Goal: Transaction & Acquisition: Purchase product/service

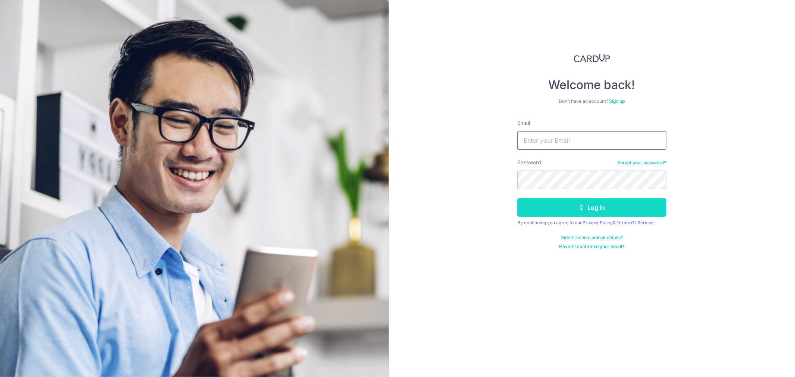
type input "admin@drmendis.com"
click at [625, 204] on button "Log in" at bounding box center [592, 207] width 149 height 19
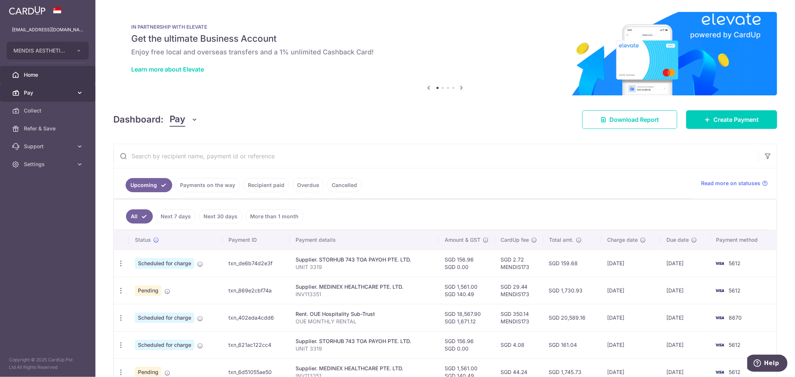
click at [51, 94] on span "Pay" at bounding box center [48, 92] width 49 height 7
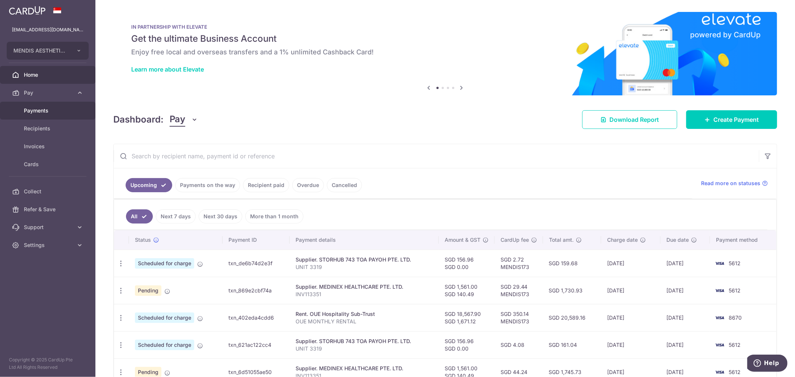
click at [46, 110] on span "Payments" at bounding box center [48, 110] width 49 height 7
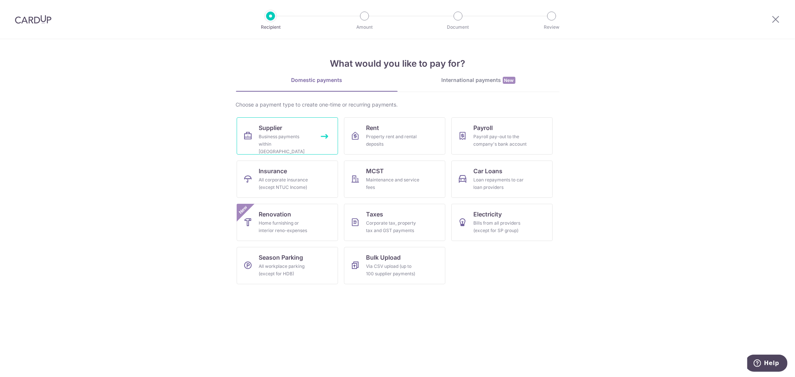
click at [293, 133] on div "Business payments within Singapore" at bounding box center [286, 144] width 54 height 22
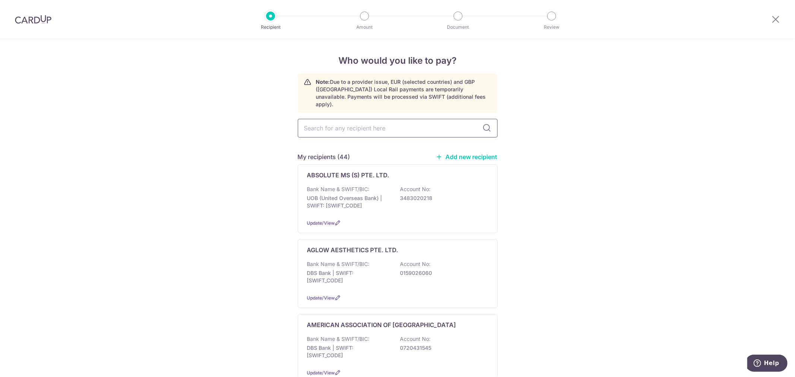
click at [321, 127] on input "text" at bounding box center [398, 128] width 200 height 19
type input "M"
type input "NEO"
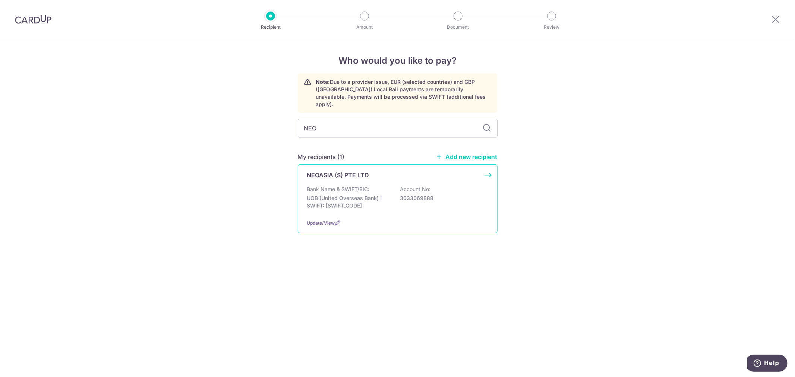
drag, startPoint x: 465, startPoint y: 182, endPoint x: 470, endPoint y: 180, distance: 5.0
click at [465, 186] on div "Bank Name & SWIFT/BIC: UOB (United Overseas Bank) | SWIFT: UOVBSGSGXXX Account …" at bounding box center [397, 200] width 181 height 28
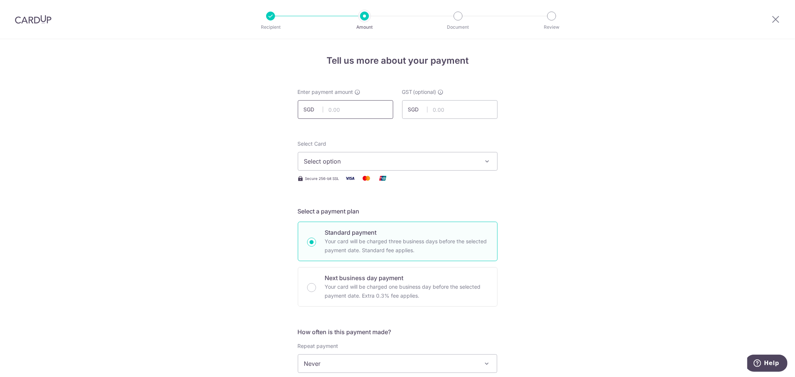
click at [362, 111] on input "text" at bounding box center [345, 109] width 95 height 19
type input "240.00"
type input "21.60"
click at [474, 159] on span "Select option" at bounding box center [391, 161] width 174 height 9
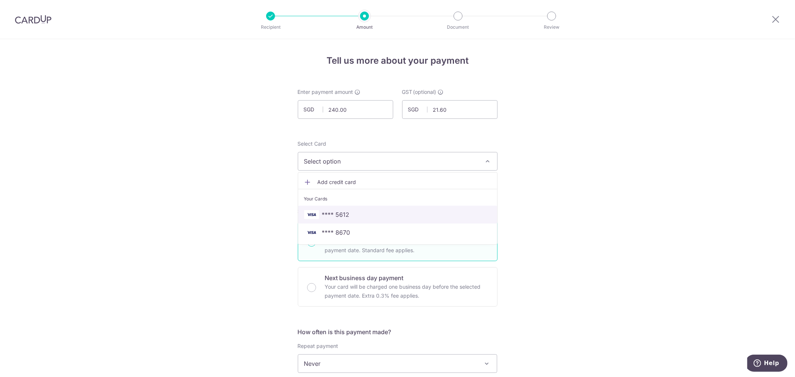
click at [355, 216] on span "**** 5612" at bounding box center [397, 214] width 187 height 9
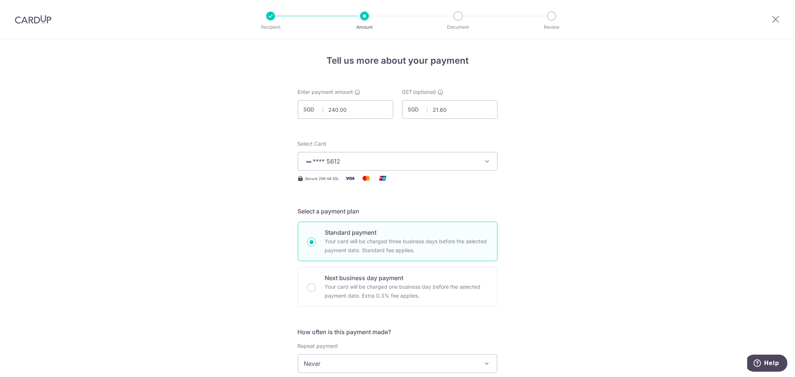
scroll to position [207, 0]
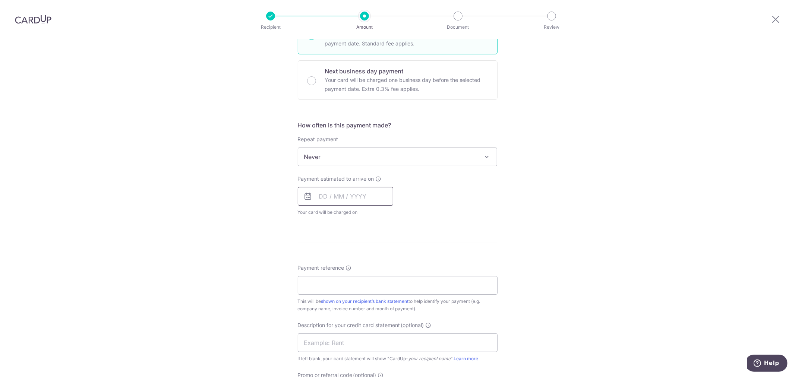
click at [349, 201] on input "text" at bounding box center [345, 196] width 95 height 19
click at [373, 265] on link "11" at bounding box center [373, 264] width 12 height 12
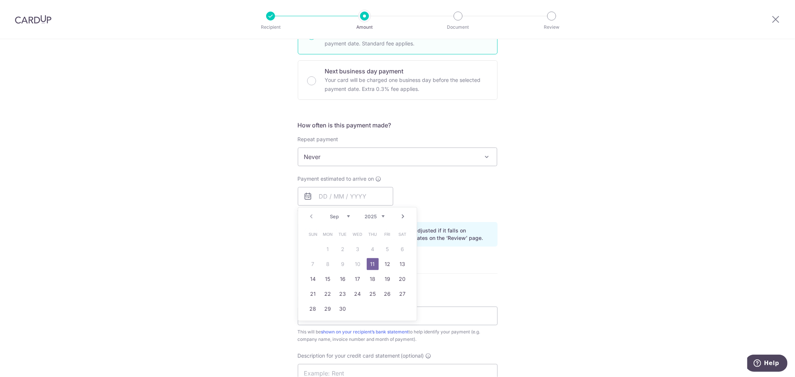
type input "11/09/2025"
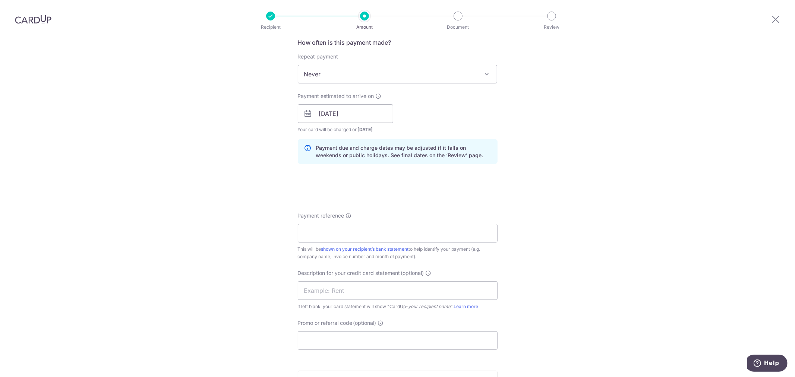
click at [341, 223] on div "Payment reference This will be shown on your recipient’s bank statement to help…" at bounding box center [398, 236] width 200 height 48
click at [339, 233] on input "Payment reference" at bounding box center [398, 233] width 200 height 19
type input "2509783"
click at [400, 297] on input "text" at bounding box center [398, 291] width 200 height 19
type input "CONSUMABLES"
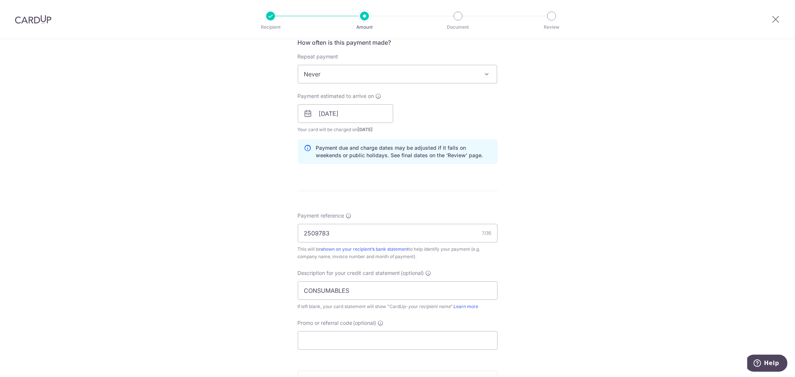
click at [353, 350] on form "Enter payment amount SGD 240.00 240.00 GST (optional) SGD 21.60 21.60 Select Ca…" at bounding box center [398, 134] width 200 height 671
click at [351, 336] on input "Promo or referral code (optional)" at bounding box center [398, 340] width 200 height 19
click at [214, 179] on div "Tell us more about your payment Enter payment amount SGD 240.00 240.00 GST (opt…" at bounding box center [397, 126] width 795 height 755
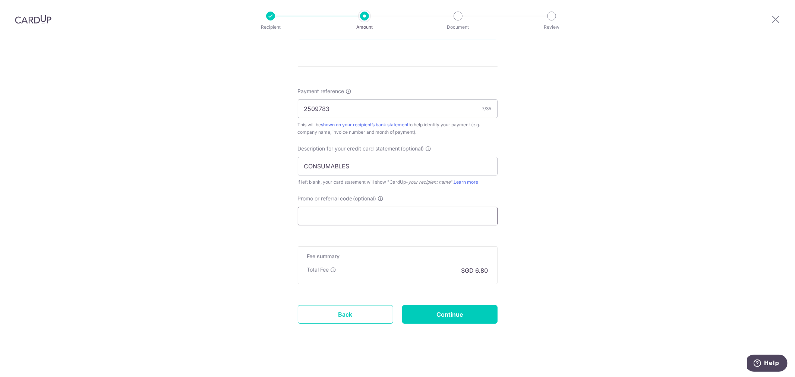
click at [333, 212] on input "Promo or referral code (optional)" at bounding box center [398, 216] width 200 height 19
paste input "MENDIS173"
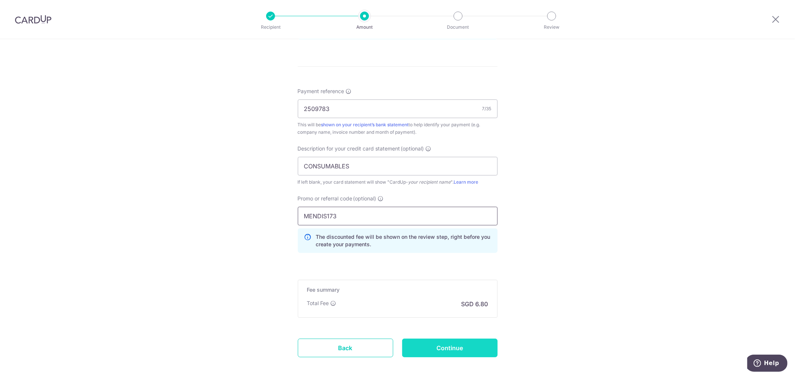
type input "MENDIS173"
click at [441, 351] on input "Continue" at bounding box center [449, 348] width 95 height 19
type input "Create Schedule"
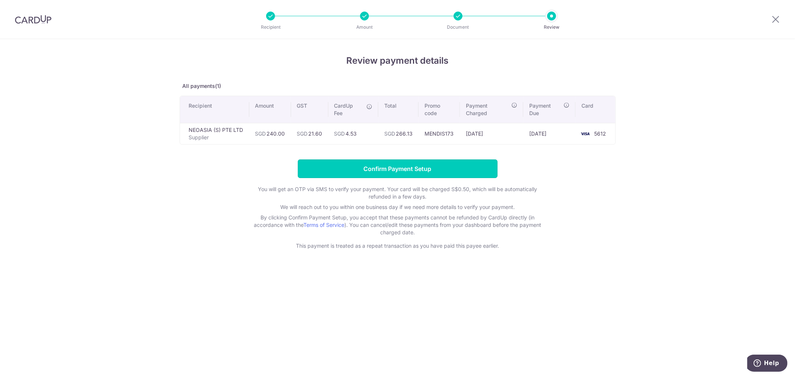
click at [393, 172] on input "Confirm Payment Setup" at bounding box center [398, 169] width 200 height 19
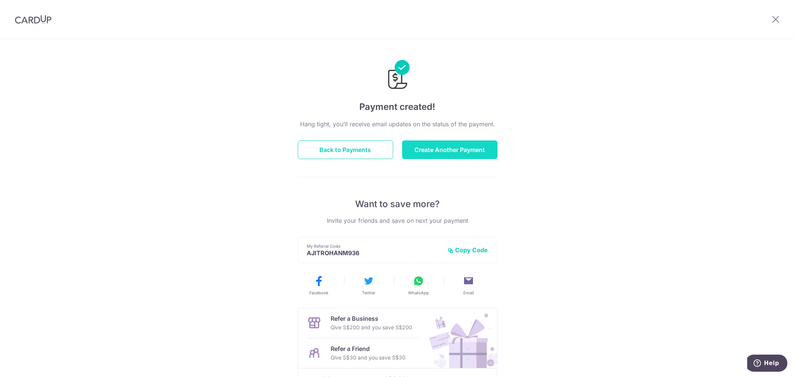
click at [449, 149] on button "Create Another Payment" at bounding box center [449, 150] width 95 height 19
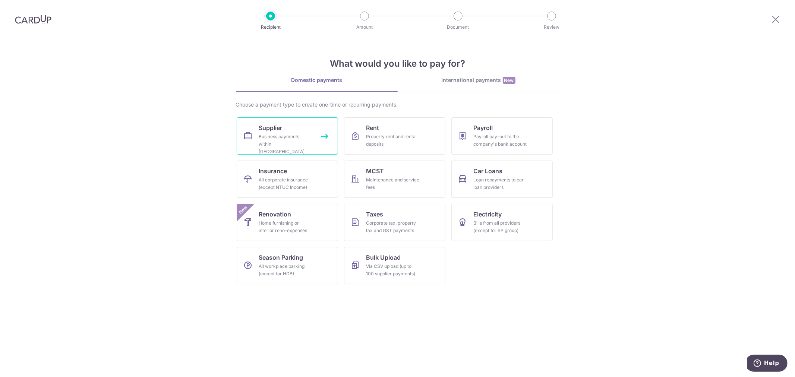
click at [296, 147] on div "Business payments within Singapore" at bounding box center [286, 144] width 54 height 22
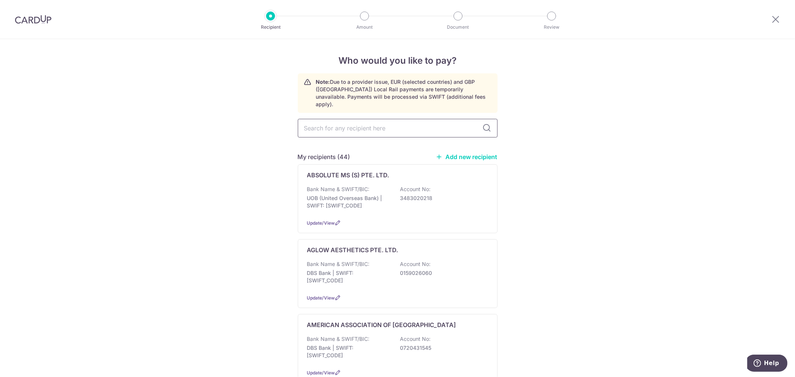
click at [408, 123] on input "text" at bounding box center [398, 128] width 200 height 19
type input "LIP LAUNDRY"
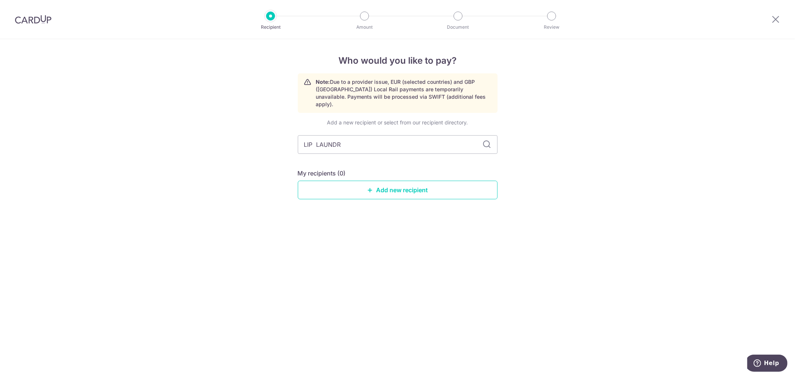
type input "LIP LAUND"
click at [345, 136] on input "LIP LAUND" at bounding box center [398, 144] width 200 height 19
click at [489, 140] on icon at bounding box center [487, 144] width 9 height 9
click at [320, 138] on input "LIP LAUND" at bounding box center [398, 144] width 200 height 19
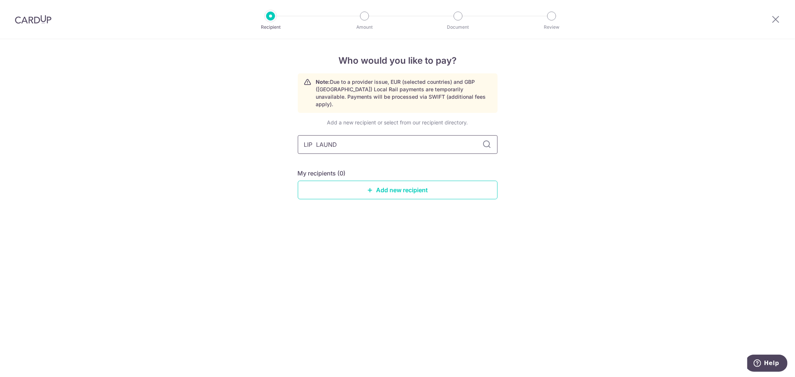
type input "LIP"
click at [487, 140] on icon at bounding box center [487, 144] width 9 height 9
click at [314, 136] on input "LIP" at bounding box center [398, 144] width 200 height 19
type input "L"
type input "LIP"
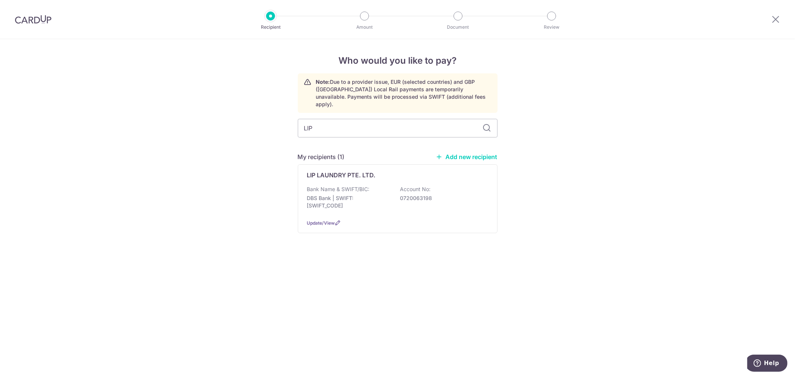
type input "LIP"
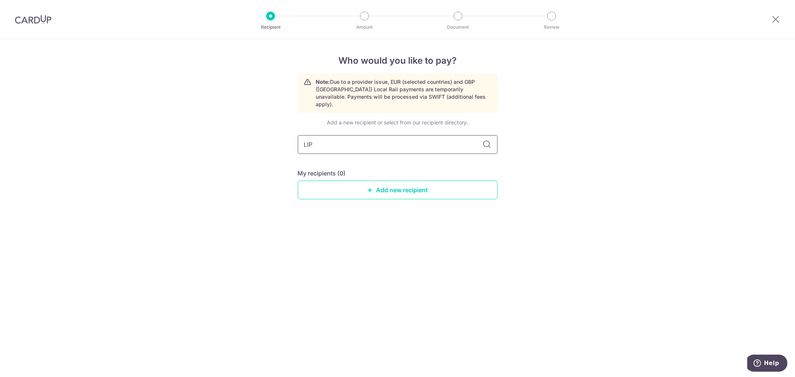
type input "LIP"
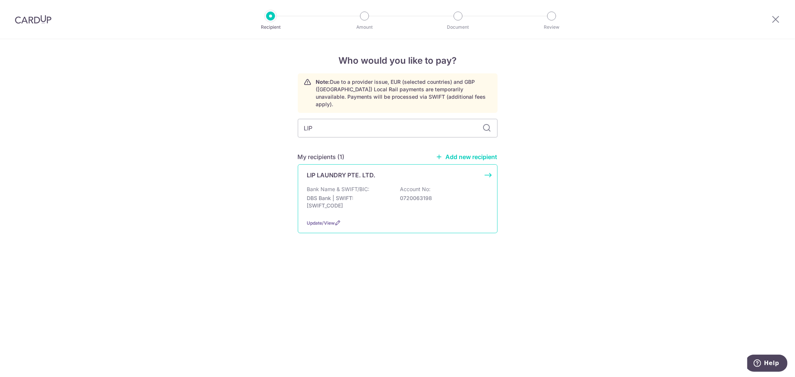
click at [401, 211] on div "LIP LAUNDRY PTE. LTD. Bank Name & SWIFT/BIC: DBS Bank | SWIFT: DBSSSGSGXXX Acco…" at bounding box center [398, 198] width 200 height 69
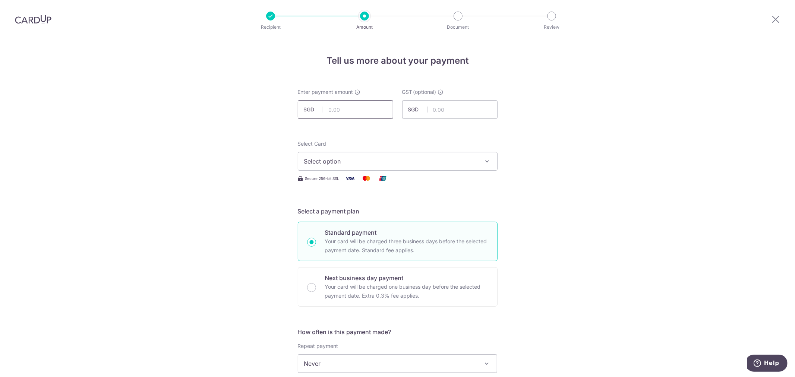
click at [361, 114] on input "text" at bounding box center [345, 109] width 95 height 19
type input "553.00"
click at [478, 165] on button "Select option" at bounding box center [398, 161] width 200 height 19
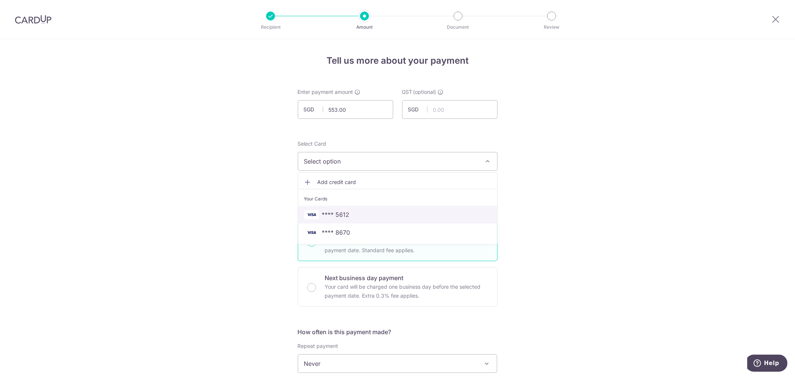
drag, startPoint x: 356, startPoint y: 217, endPoint x: 465, endPoint y: 194, distance: 111.7
click at [356, 216] on span "**** 5612" at bounding box center [397, 214] width 187 height 9
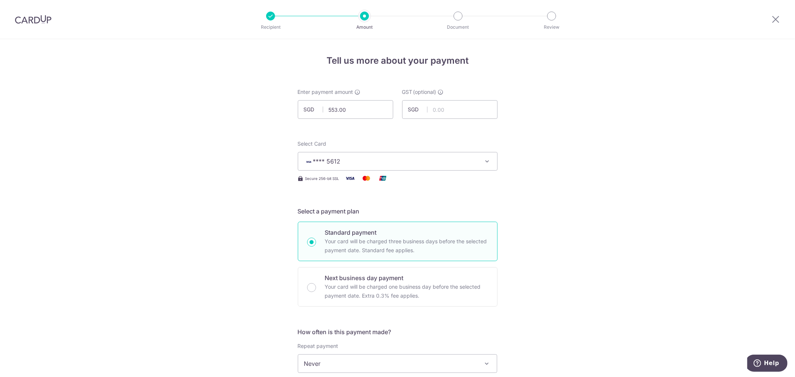
scroll to position [166, 0]
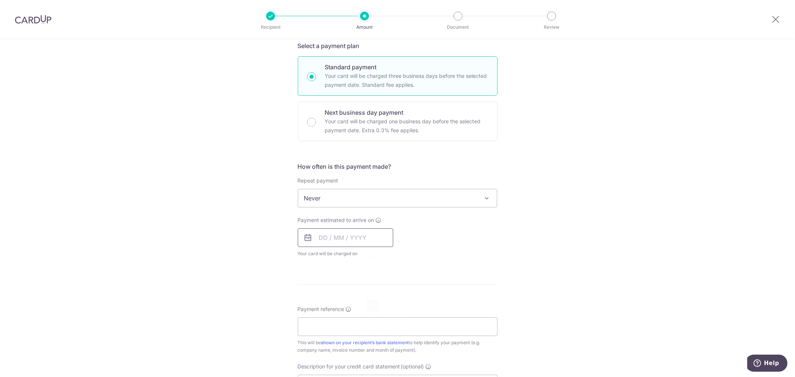
click at [350, 239] on input "text" at bounding box center [345, 238] width 95 height 19
drag, startPoint x: 369, startPoint y: 308, endPoint x: 459, endPoint y: 236, distance: 114.9
click at [369, 308] on link "11" at bounding box center [373, 306] width 12 height 12
type input "11/09/2025"
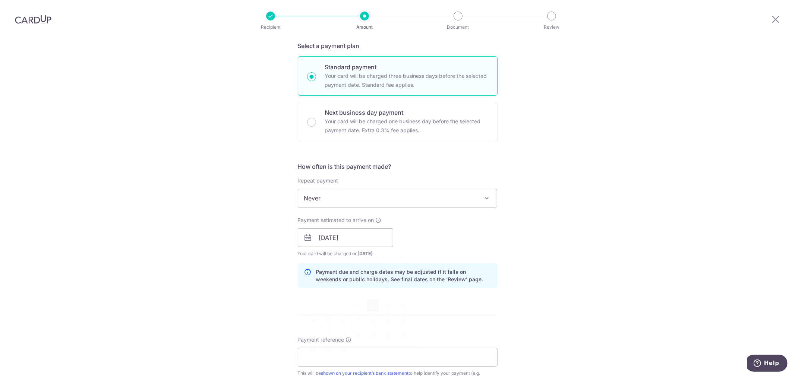
scroll to position [331, 0]
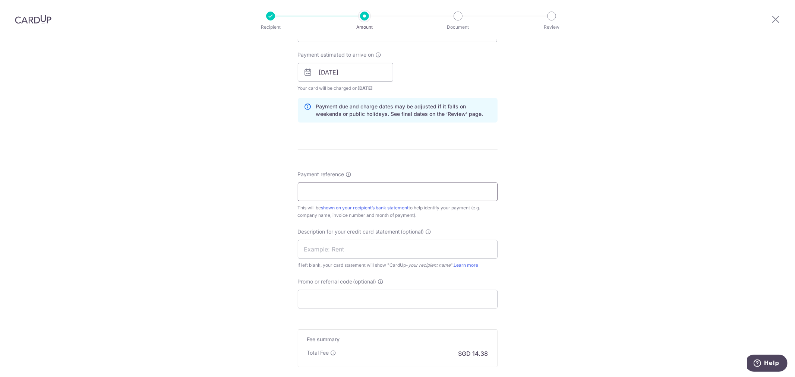
click at [336, 192] on input "Payment reference" at bounding box center [398, 192] width 200 height 19
type input "0352 TO 0358"
click at [336, 249] on input "text" at bounding box center [398, 249] width 200 height 19
type input "LAUNDRY"
drag, startPoint x: 313, startPoint y: 299, endPoint x: 331, endPoint y: 304, distance: 18.0
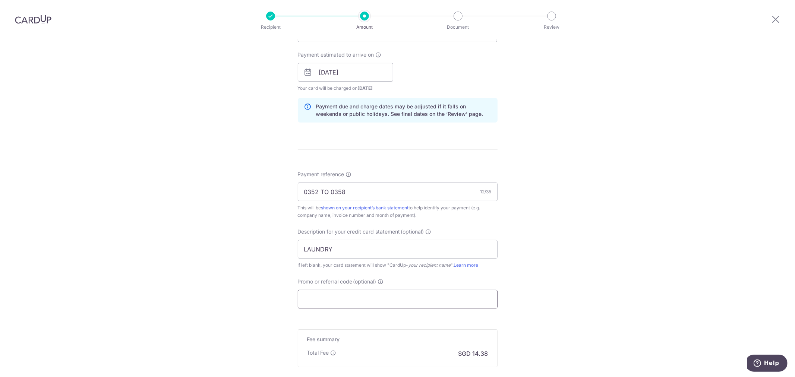
click at [314, 299] on input "Promo or referral code (optional)" at bounding box center [398, 299] width 200 height 19
paste input "MENDIS173"
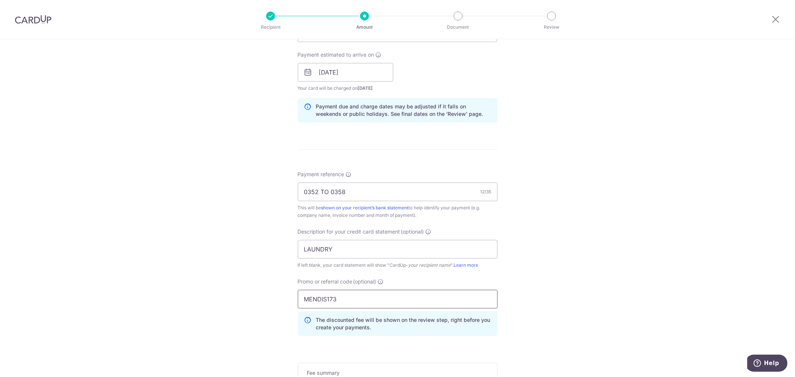
scroll to position [450, 0]
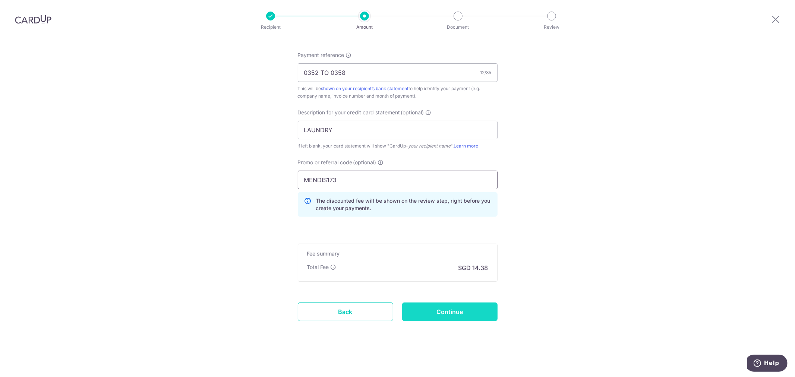
type input "MENDIS173"
click at [453, 312] on input "Continue" at bounding box center [449, 312] width 95 height 19
type input "Create Schedule"
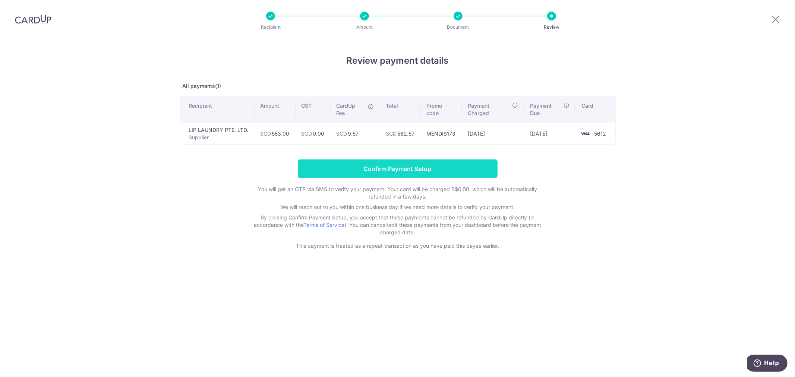
click at [406, 171] on input "Confirm Payment Setup" at bounding box center [398, 169] width 200 height 19
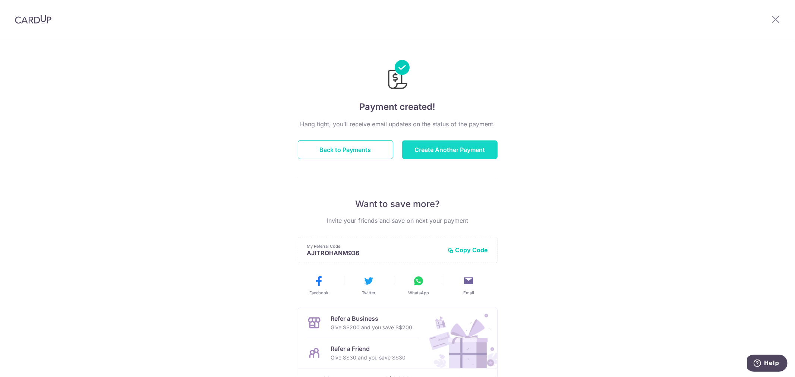
click at [455, 142] on button "Create Another Payment" at bounding box center [449, 150] width 95 height 19
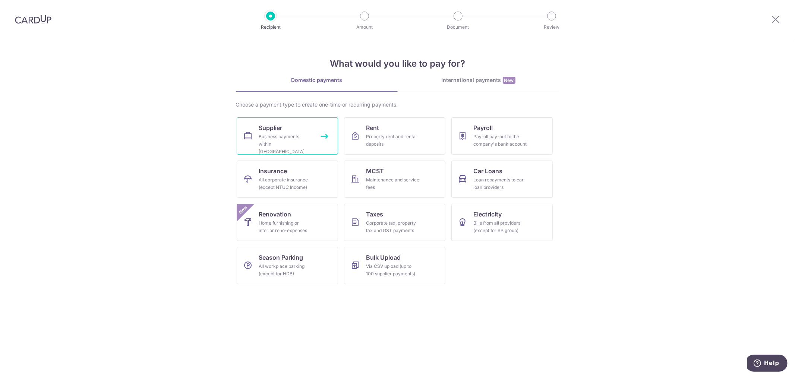
drag, startPoint x: 296, startPoint y: 137, endPoint x: 300, endPoint y: 133, distance: 5.5
click at [296, 137] on div "Business payments within [GEOGRAPHIC_DATA]" at bounding box center [286, 144] width 54 height 22
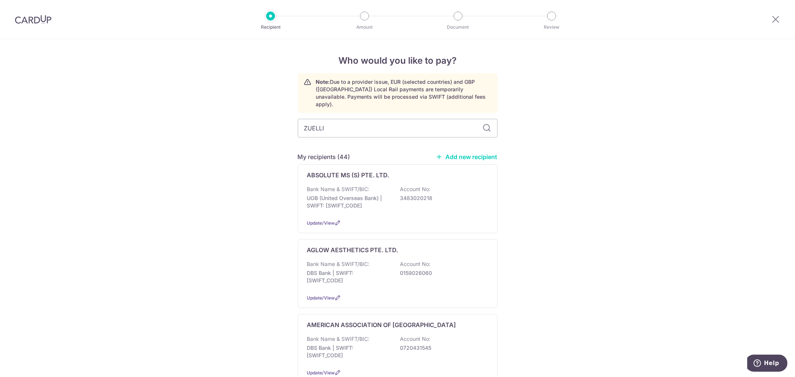
type input "ZUELLIG"
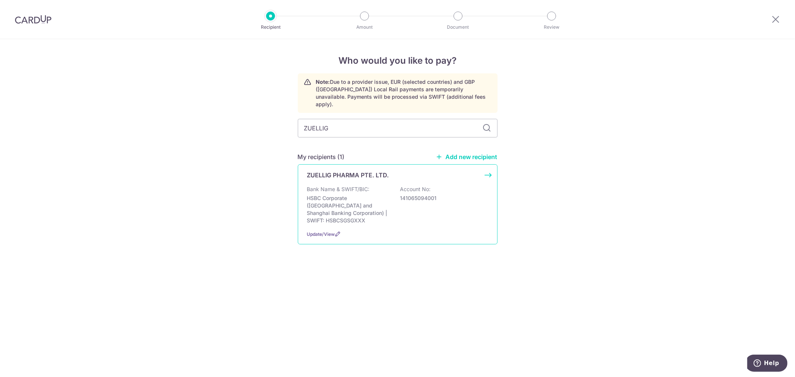
click at [463, 195] on p "141065094001" at bounding box center [442, 198] width 84 height 7
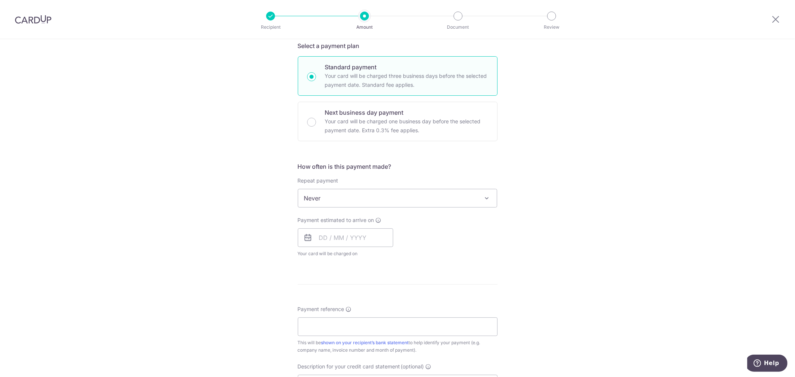
scroll to position [248, 0]
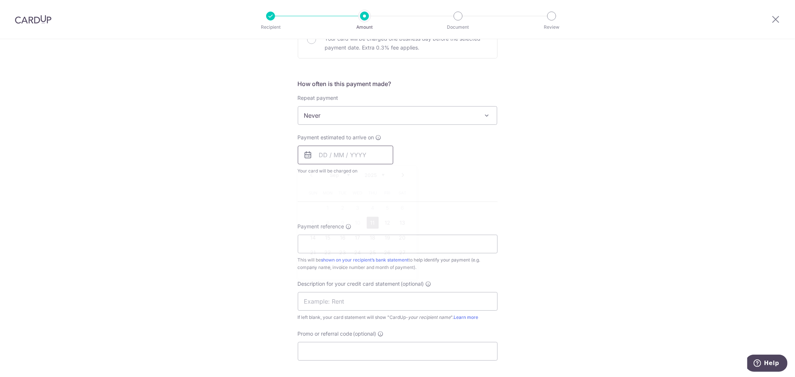
click at [362, 148] on input "text" at bounding box center [345, 155] width 95 height 19
click at [376, 226] on link "11" at bounding box center [373, 223] width 12 height 12
type input "[DATE]"
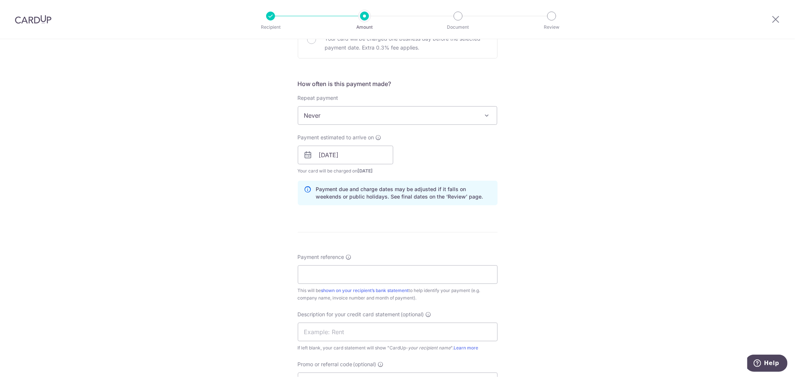
scroll to position [373, 0]
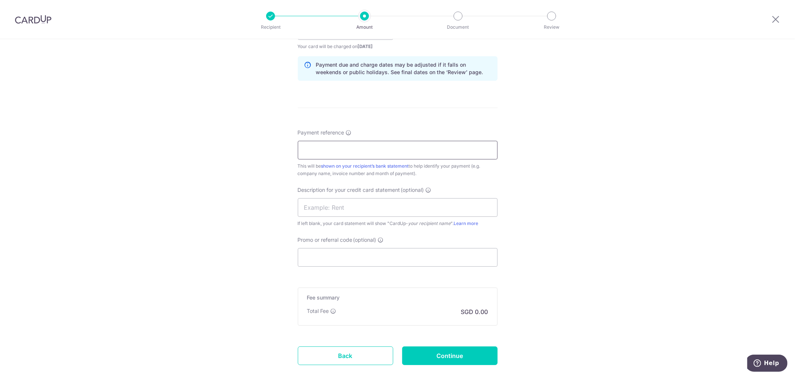
drag, startPoint x: 335, startPoint y: 154, endPoint x: 337, endPoint y: 150, distance: 5.0
click at [335, 154] on input "Payment reference" at bounding box center [398, 150] width 200 height 19
type input "1087095733"
click at [363, 213] on input "text" at bounding box center [398, 207] width 200 height 19
type input "CONSUMABLES"
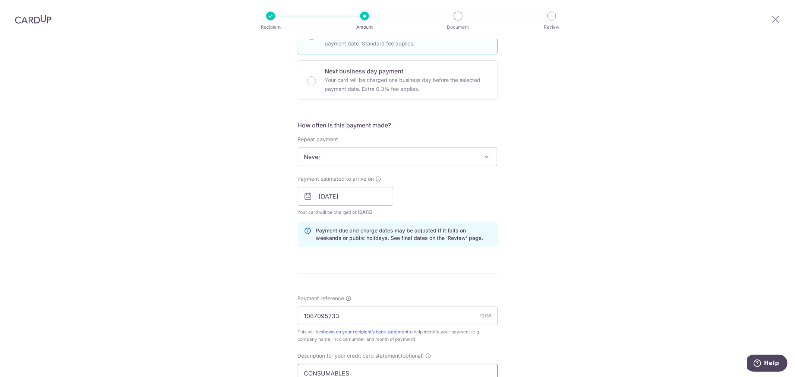
scroll to position [417, 0]
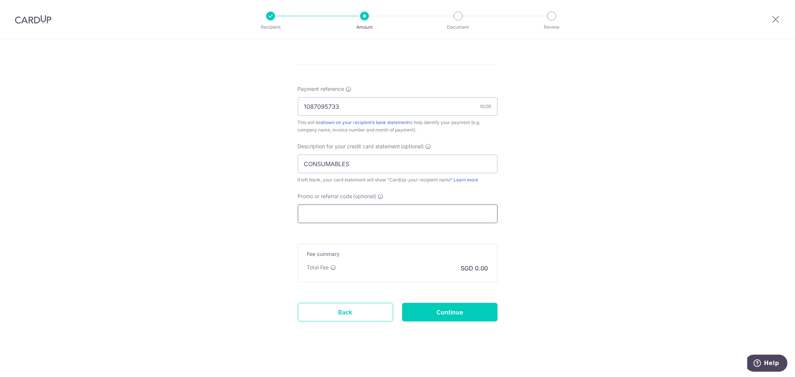
click at [345, 218] on input "Promo or referral code (optional)" at bounding box center [398, 214] width 200 height 19
paste input "MENDIS173"
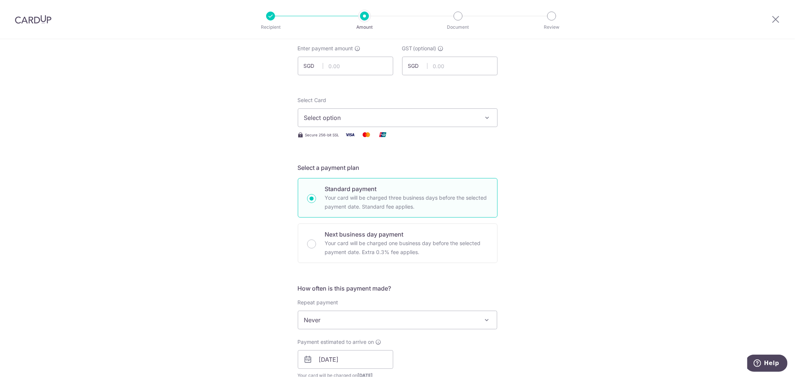
scroll to position [0, 0]
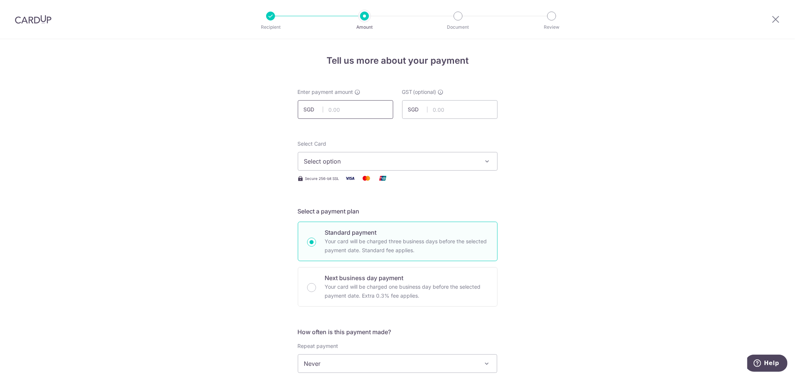
type input "MENDIS173"
click at [343, 108] on input "text" at bounding box center [345, 109] width 95 height 19
type input "2,340.00"
click at [443, 113] on input "text" at bounding box center [449, 109] width 95 height 19
type input "210.60"
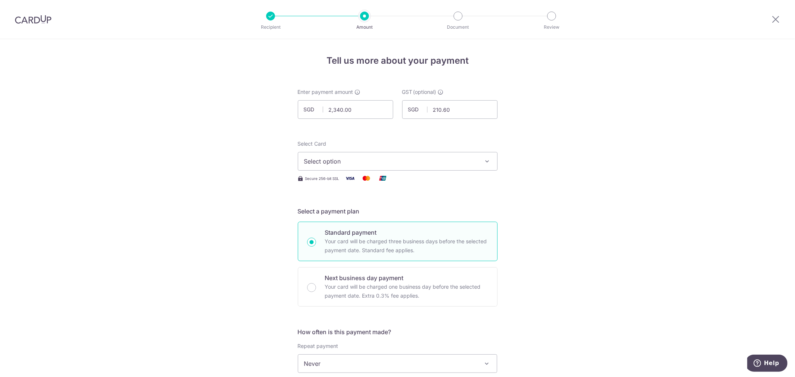
click at [448, 163] on span "Select option" at bounding box center [391, 161] width 174 height 9
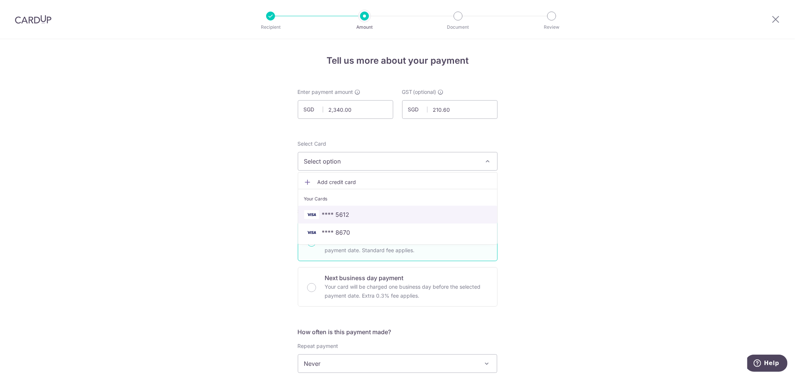
click at [348, 214] on span "**** 5612" at bounding box center [397, 214] width 187 height 9
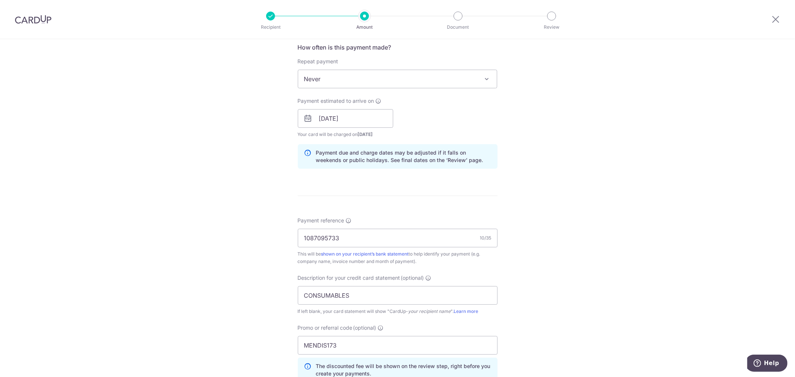
scroll to position [450, 0]
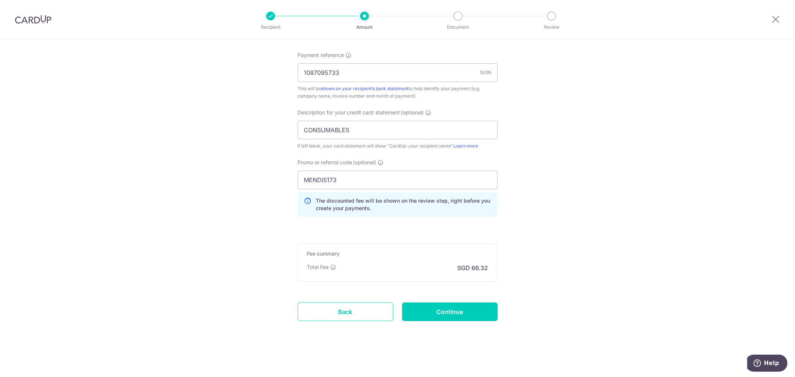
drag, startPoint x: 468, startPoint y: 312, endPoint x: 544, endPoint y: 273, distance: 84.9
click at [469, 311] on input "Continue" at bounding box center [449, 312] width 95 height 19
type input "Create Schedule"
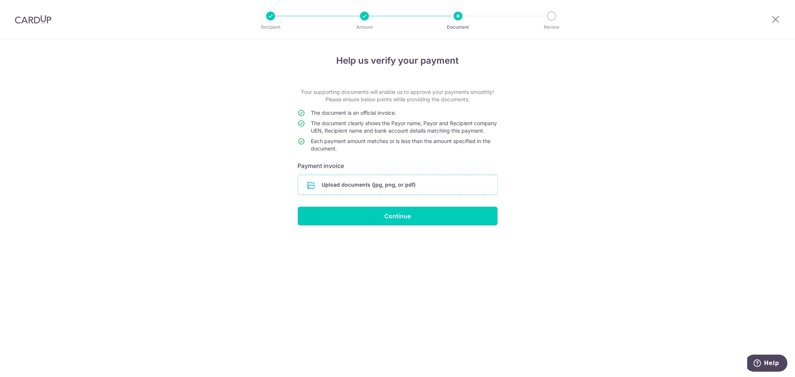
click at [415, 191] on input "file" at bounding box center [397, 184] width 199 height 19
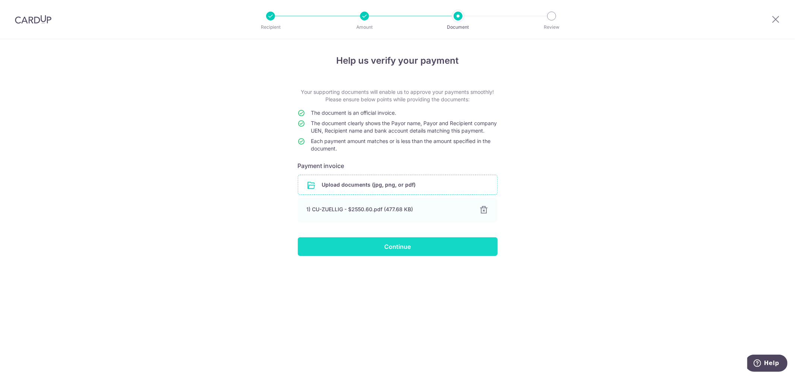
click at [409, 253] on input "Continue" at bounding box center [398, 247] width 200 height 19
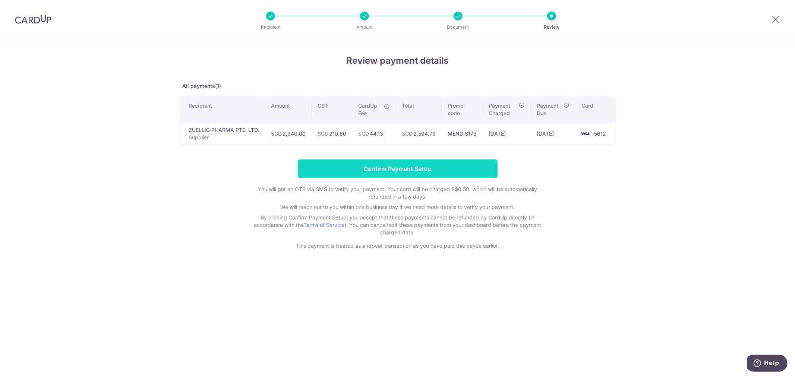
click at [402, 172] on input "Confirm Payment Setup" at bounding box center [398, 169] width 200 height 19
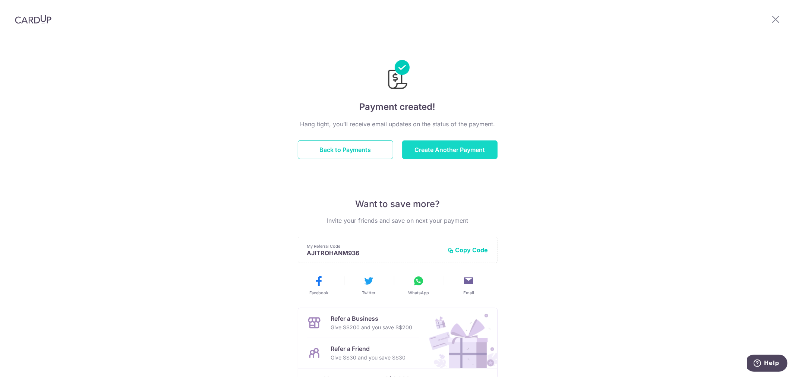
click at [459, 154] on button "Create Another Payment" at bounding box center [449, 150] width 95 height 19
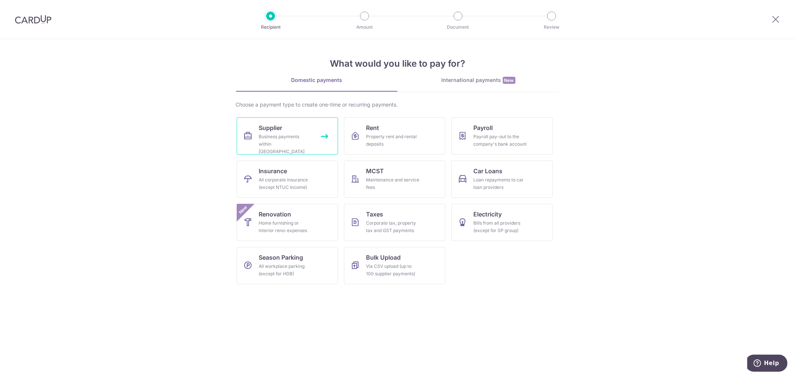
click at [292, 137] on div "Business payments within Singapore" at bounding box center [286, 144] width 54 height 22
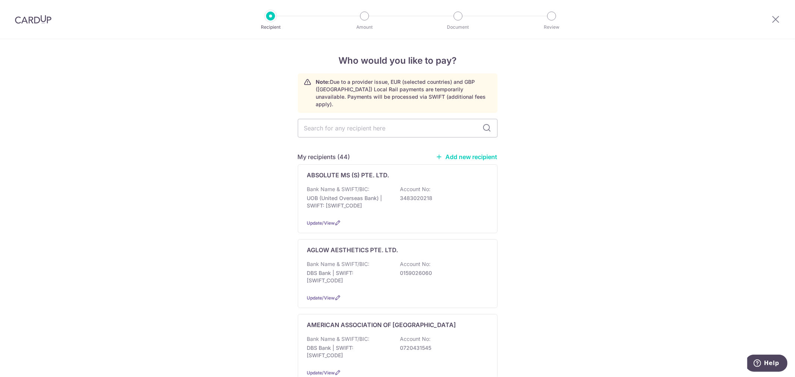
drag, startPoint x: 349, startPoint y: 117, endPoint x: 348, endPoint y: 110, distance: 7.2
click at [348, 119] on input "text" at bounding box center [398, 128] width 200 height 19
type input "ZURLLIG"
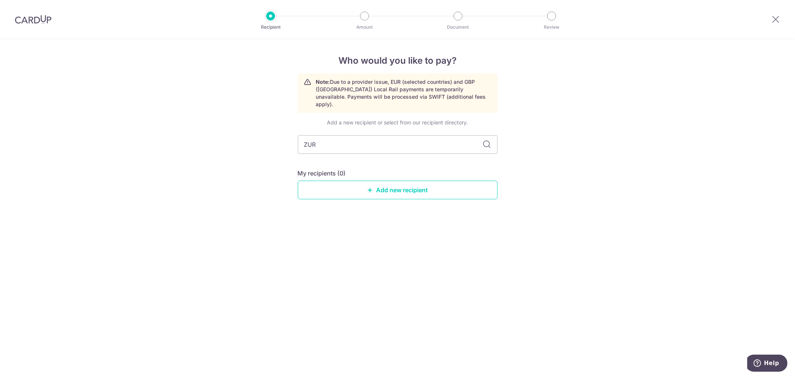
type input "ZU"
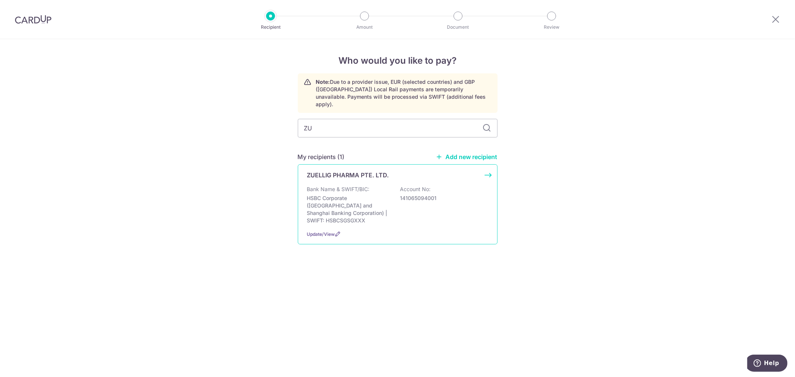
drag, startPoint x: 465, startPoint y: 182, endPoint x: 458, endPoint y: 182, distance: 7.8
click at [465, 186] on div "Bank Name & SWIFT/BIC: HSBC Corporate (Hongkong and Shanghai Banking Corporatio…" at bounding box center [397, 205] width 181 height 39
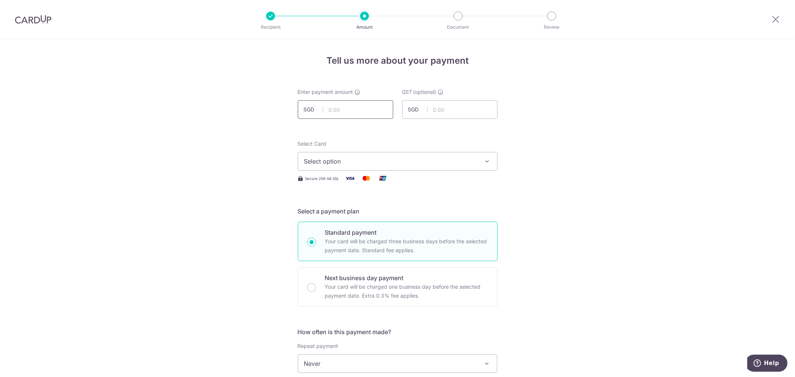
click at [363, 114] on input "text" at bounding box center [345, 109] width 95 height 19
type input "2,500.00"
click at [442, 106] on input "text" at bounding box center [449, 109] width 95 height 19
type input "225.00"
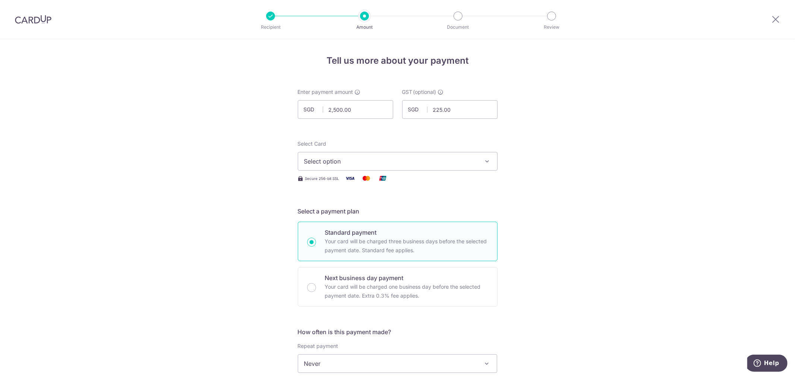
click at [484, 163] on icon "button" at bounding box center [487, 161] width 7 height 7
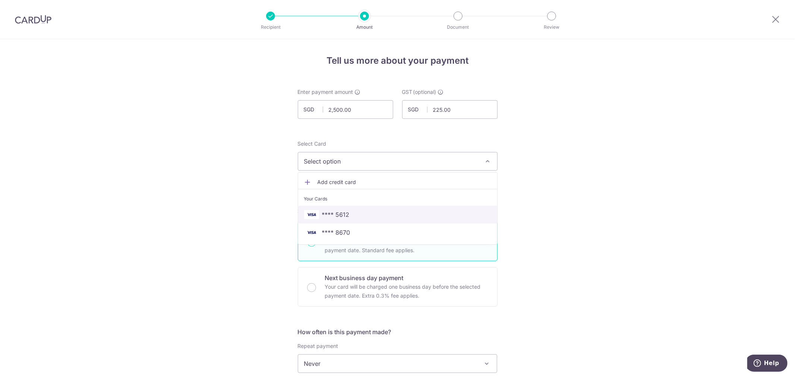
click at [427, 214] on span "**** 5612" at bounding box center [397, 214] width 187 height 9
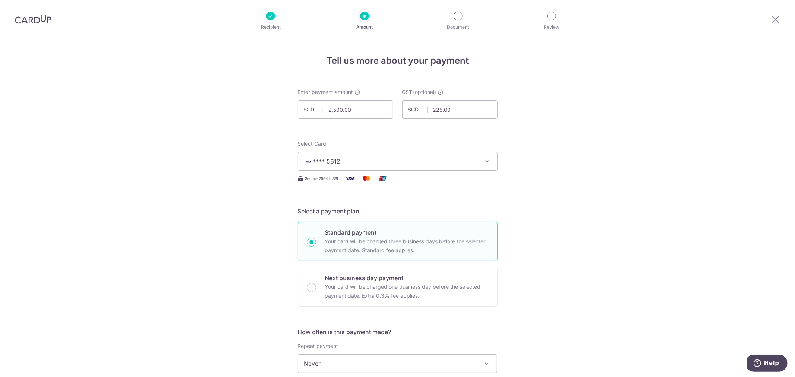
scroll to position [83, 0]
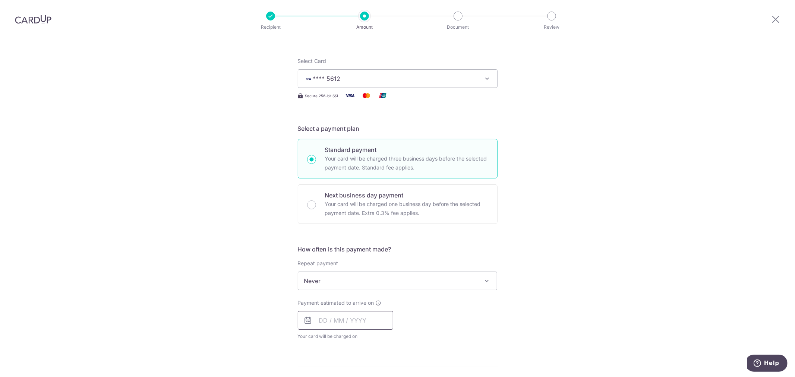
click at [371, 321] on input "text" at bounding box center [345, 320] width 95 height 19
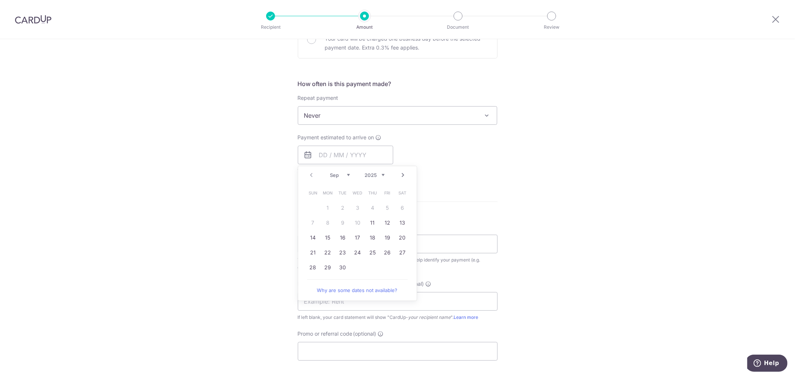
click at [552, 161] on div "Tell us more about your payment Enter payment amount SGD 2,500.00 2500.00 GST (…" at bounding box center [397, 153] width 795 height 725
click at [434, 192] on form "Enter payment amount SGD 2,500.00 2500.00 GST (optional) SGD 225.00 225.00 Sele…" at bounding box center [398, 160] width 200 height 640
click at [351, 163] on input "text" at bounding box center [345, 155] width 95 height 19
click at [368, 222] on link "11" at bounding box center [373, 223] width 12 height 12
type input "11/09/2025"
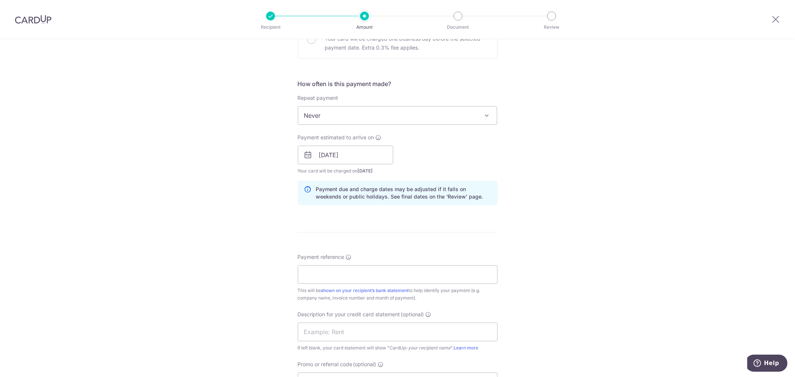
click at [618, 221] on div "Tell us more about your payment Enter payment amount SGD 2,500.00 2500.00 GST (…" at bounding box center [397, 168] width 795 height 755
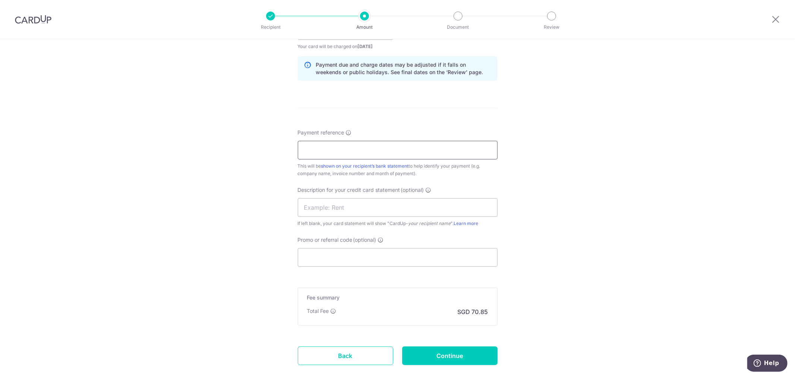
click at [325, 153] on input "Payment reference" at bounding box center [398, 150] width 200 height 19
type input "1087104659"
click at [351, 207] on input "text" at bounding box center [398, 207] width 200 height 19
type input "CONSUMABLES"
click at [342, 256] on input "Promo or referral code (optional)" at bounding box center [398, 257] width 200 height 19
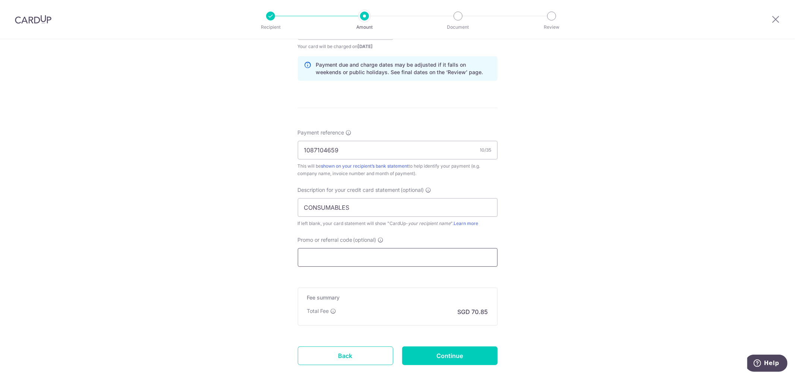
paste input "MENDIS173"
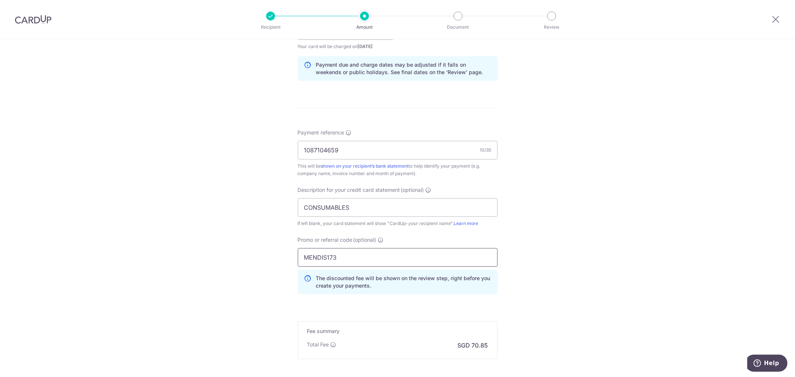
scroll to position [450, 0]
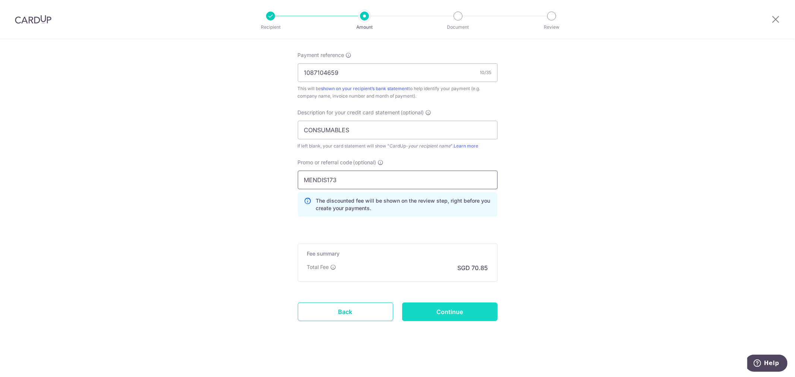
type input "MENDIS173"
drag, startPoint x: 448, startPoint y: 318, endPoint x: 447, endPoint y: 312, distance: 5.3
click at [448, 317] on input "Continue" at bounding box center [449, 312] width 95 height 19
type input "Create Schedule"
click at [447, 311] on div "Create Schedule" at bounding box center [450, 312] width 104 height 19
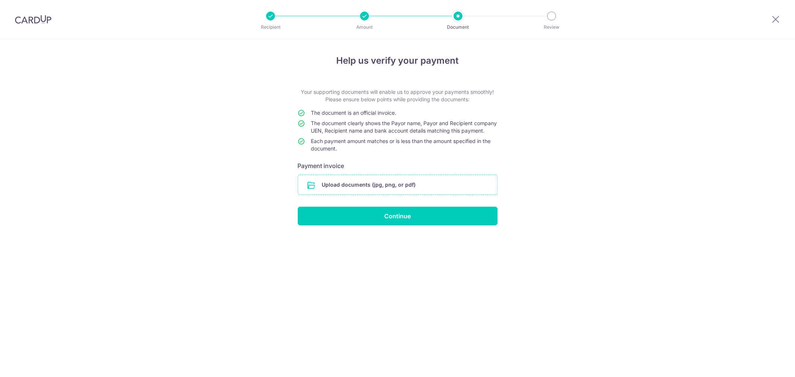
click at [402, 195] on input "file" at bounding box center [397, 184] width 199 height 19
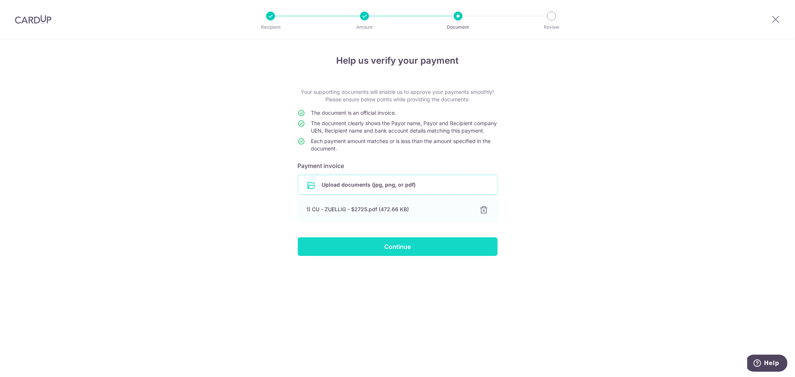
click at [401, 255] on input "Continue" at bounding box center [398, 247] width 200 height 19
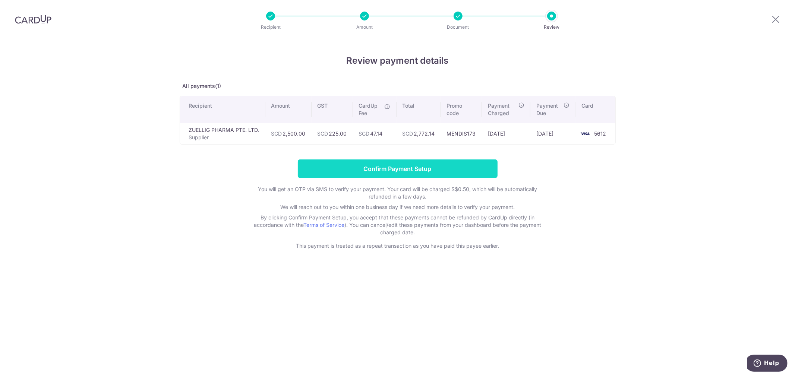
click at [426, 174] on input "Confirm Payment Setup" at bounding box center [398, 169] width 200 height 19
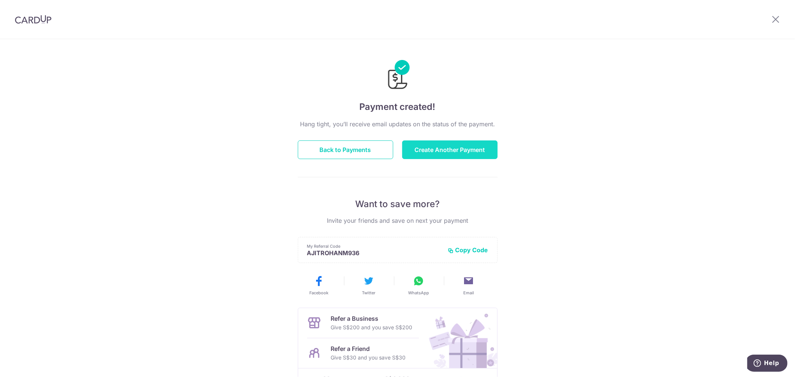
click at [456, 153] on button "Create Another Payment" at bounding box center [449, 150] width 95 height 19
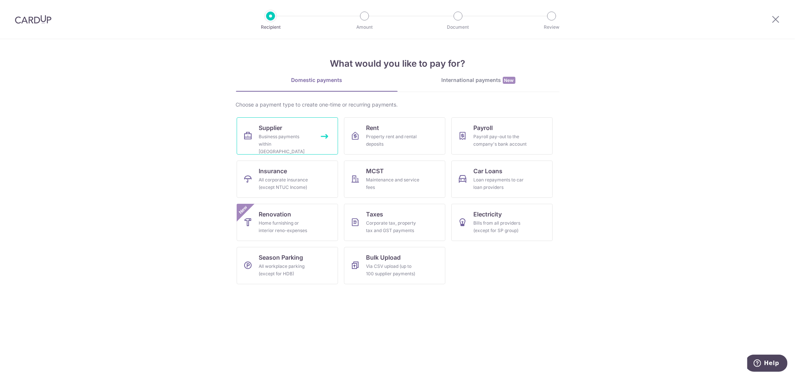
click at [300, 144] on div "Business payments within [GEOGRAPHIC_DATA]" at bounding box center [286, 144] width 54 height 22
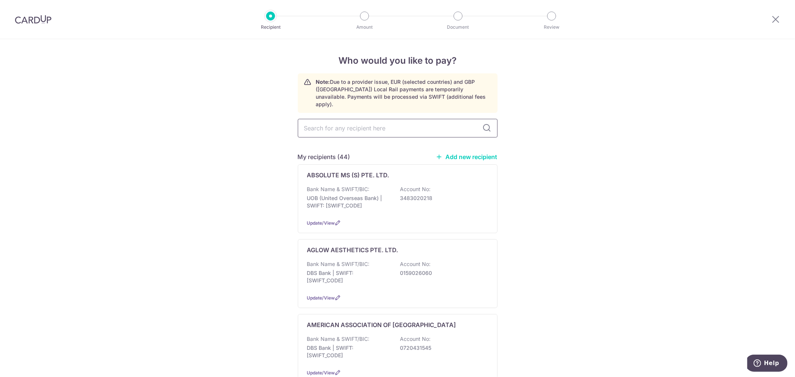
click at [429, 123] on input "text" at bounding box center [398, 128] width 200 height 19
type input "URNA"
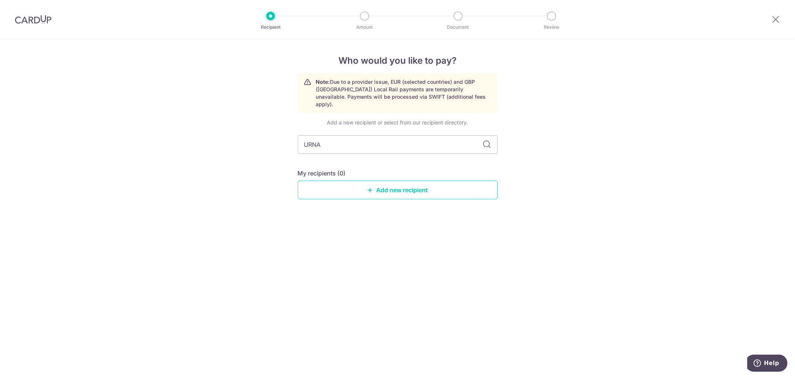
type input "URN"
type input "URBAN"
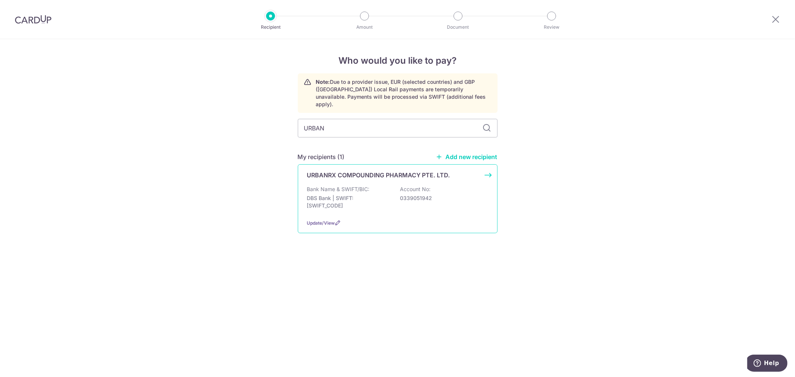
click at [441, 199] on div "Bank Name & SWIFT/BIC: DBS Bank | SWIFT: DBSSSGSGXXX Account No: 0339051942" at bounding box center [397, 200] width 181 height 28
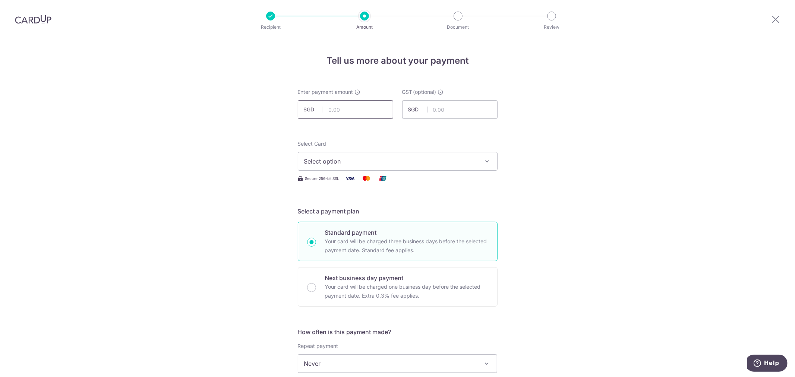
click at [339, 109] on input "text" at bounding box center [345, 109] width 95 height 19
type input "880.00"
type input "79.20"
click at [474, 163] on span "Select option" at bounding box center [391, 161] width 174 height 9
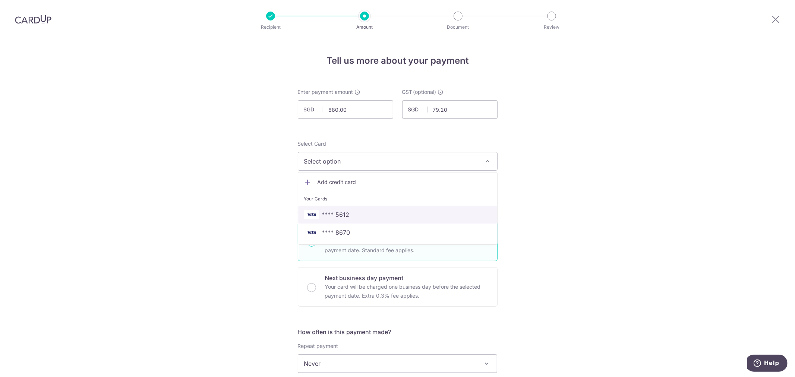
drag, startPoint x: 351, startPoint y: 214, endPoint x: 426, endPoint y: 210, distance: 75.1
click at [351, 214] on span "**** 5612" at bounding box center [397, 214] width 187 height 9
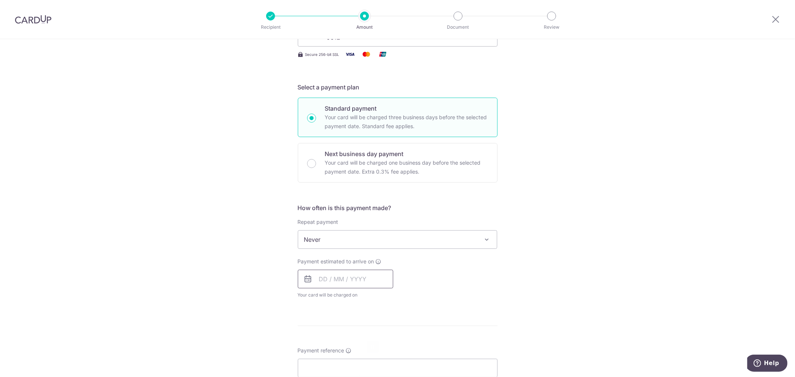
click at [352, 282] on input "text" at bounding box center [345, 279] width 95 height 19
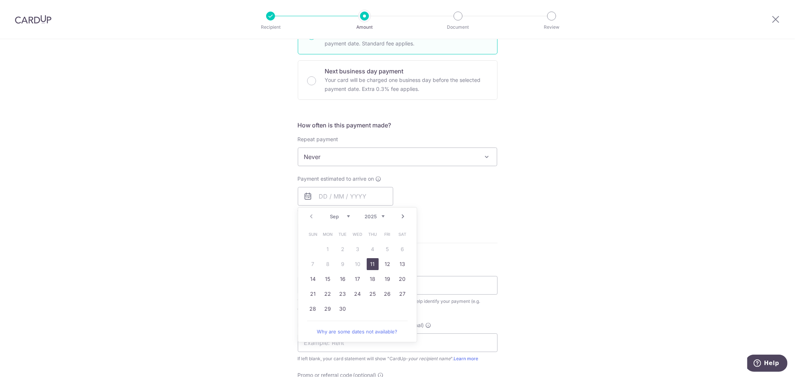
click at [374, 264] on link "11" at bounding box center [373, 264] width 12 height 12
type input "11/09/2025"
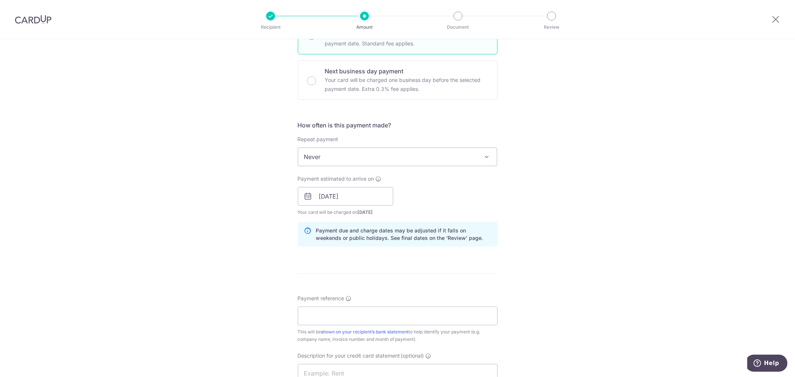
scroll to position [331, 0]
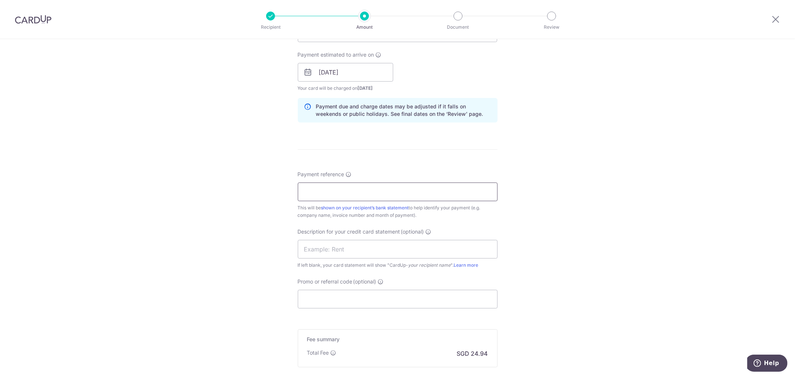
click at [344, 193] on input "Payment reference" at bounding box center [398, 192] width 200 height 19
type input "INV017613"
click at [384, 251] on input "text" at bounding box center [398, 249] width 200 height 19
type input "CONSUMABLES"
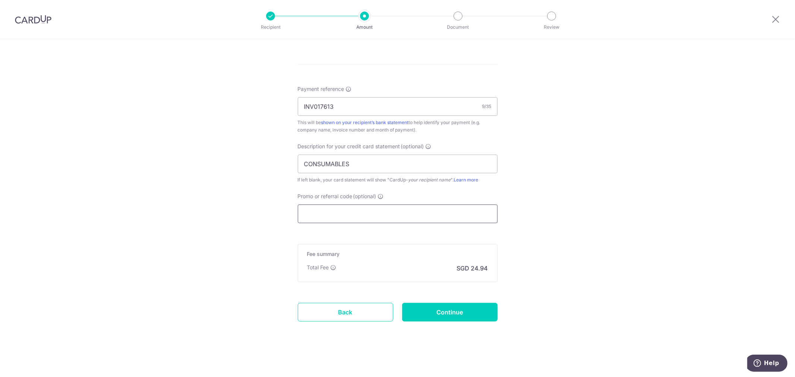
click at [330, 214] on input "Promo or referral code (optional)" at bounding box center [398, 214] width 200 height 19
paste input "MENDIS173"
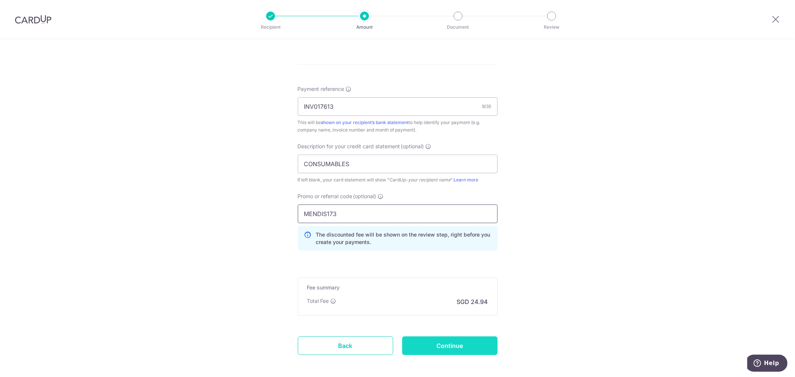
type input "MENDIS173"
click at [448, 349] on input "Continue" at bounding box center [449, 346] width 95 height 19
type input "Create Schedule"
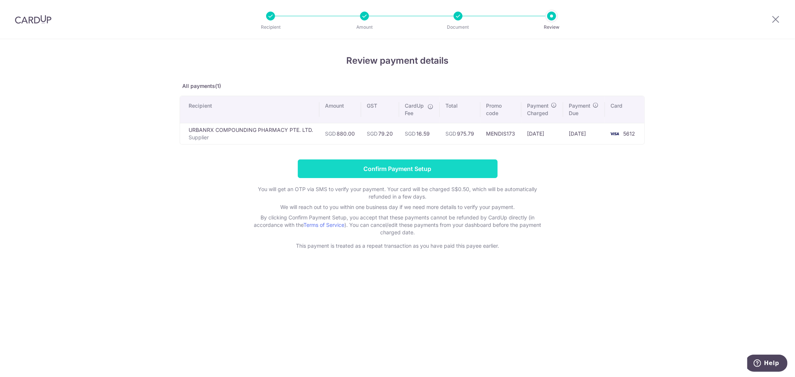
click at [402, 169] on input "Confirm Payment Setup" at bounding box center [398, 169] width 200 height 19
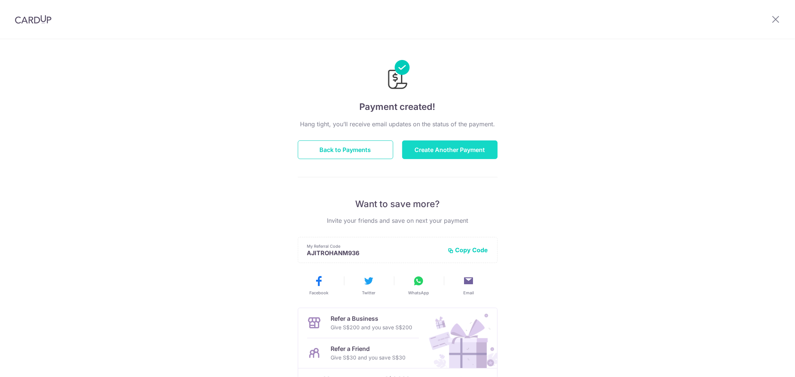
click at [452, 151] on button "Create Another Payment" at bounding box center [449, 150] width 95 height 19
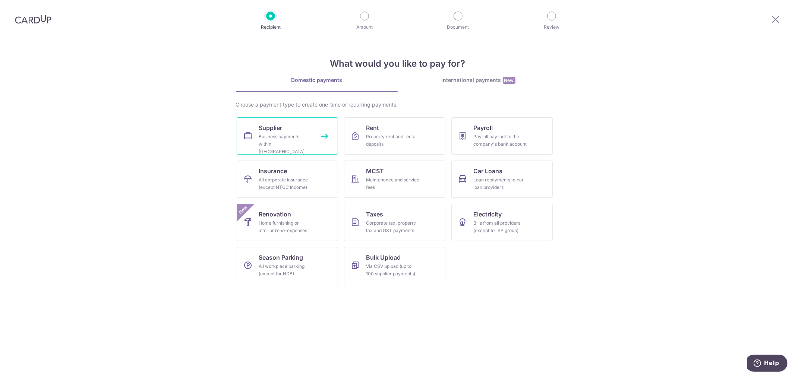
click at [304, 136] on div "Business payments within [GEOGRAPHIC_DATA]" at bounding box center [286, 144] width 54 height 22
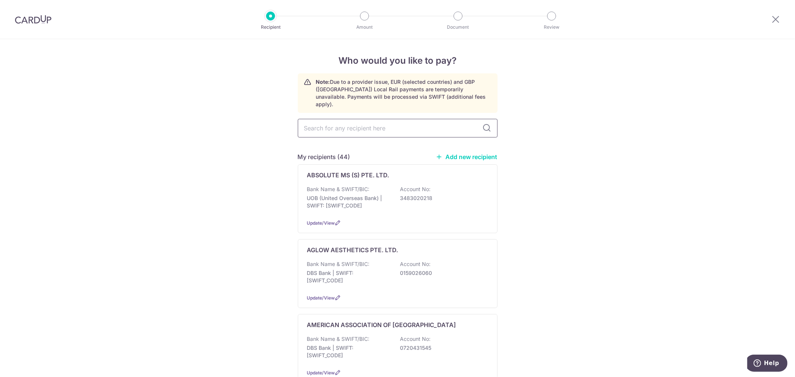
click at [383, 122] on input "text" at bounding box center [398, 128] width 200 height 19
type input "BTL"
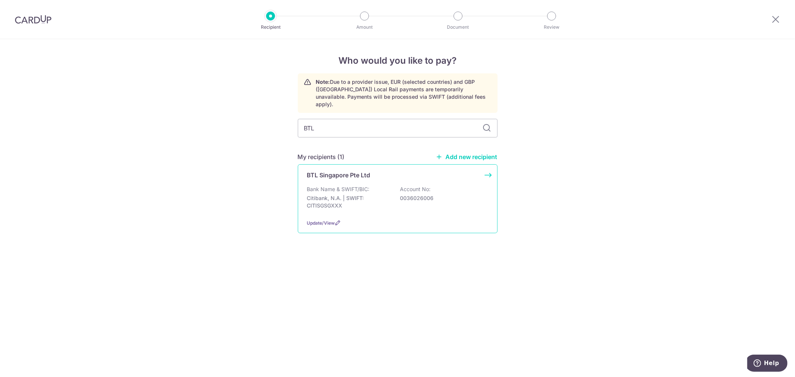
click at [489, 204] on div "BTL Singapore Pte Ltd Bank Name & SWIFT/BIC: Citibank, N.A. | SWIFT: CITISGSGXX…" at bounding box center [398, 198] width 200 height 69
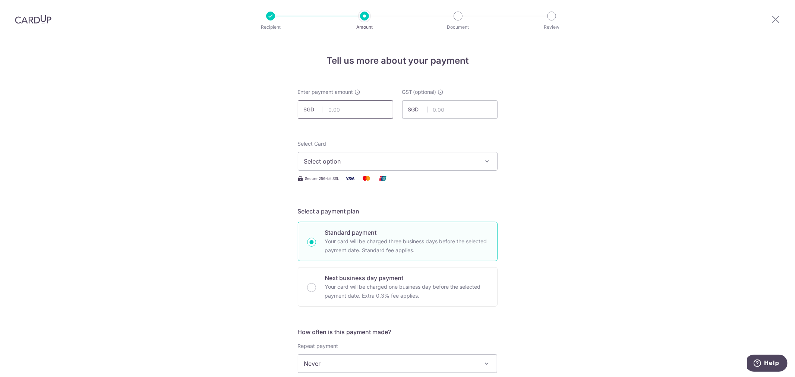
click at [349, 104] on input "text" at bounding box center [345, 109] width 95 height 19
click at [367, 113] on input "text" at bounding box center [345, 109] width 95 height 19
type input "15,000.00"
click at [456, 111] on input "text" at bounding box center [449, 109] width 95 height 19
type input "1,350.00"
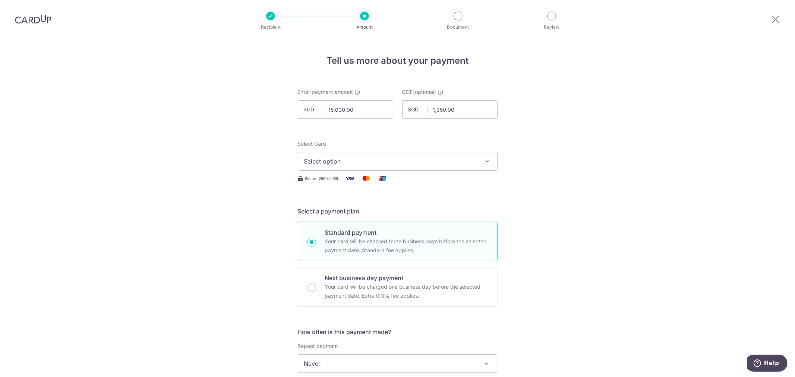
click at [459, 163] on span "Select option" at bounding box center [391, 161] width 174 height 9
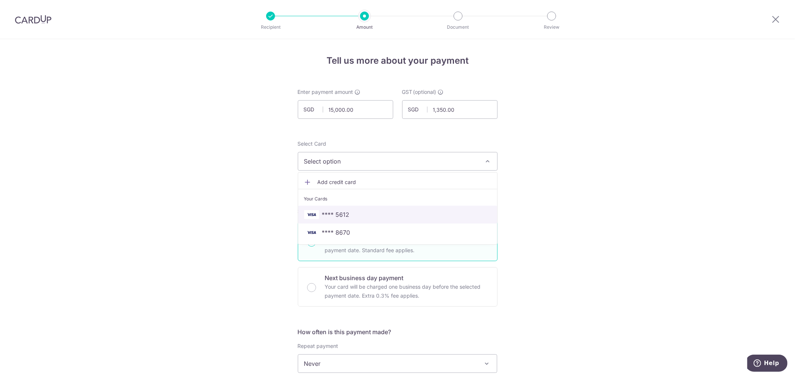
drag, startPoint x: 372, startPoint y: 214, endPoint x: 389, endPoint y: 207, distance: 17.6
click at [372, 214] on span "**** 5612" at bounding box center [397, 214] width 187 height 9
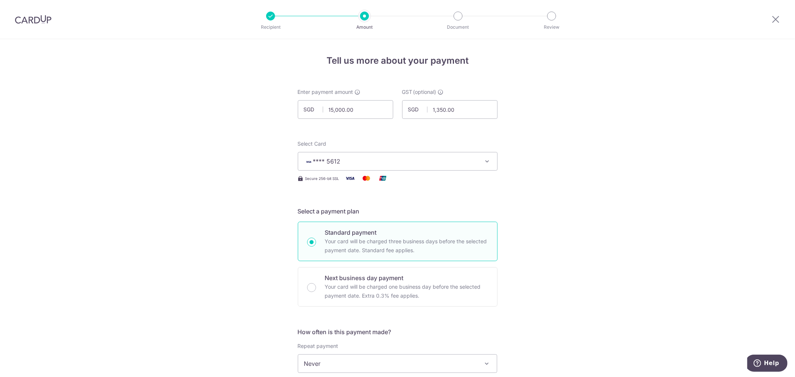
scroll to position [207, 0]
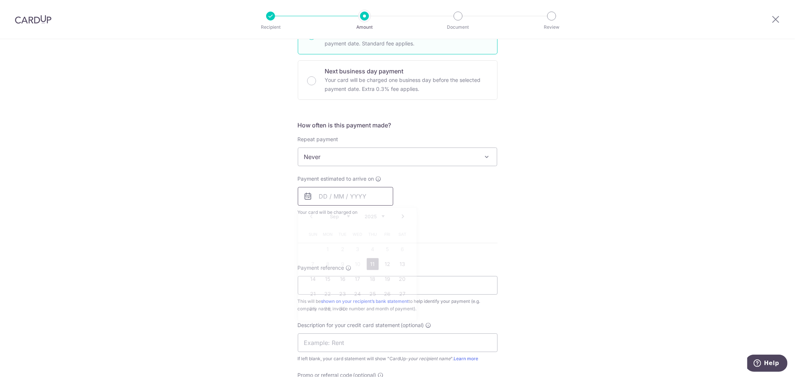
click at [345, 202] on input "text" at bounding box center [345, 196] width 95 height 19
click at [367, 263] on link "11" at bounding box center [373, 264] width 12 height 12
type input "[DATE]"
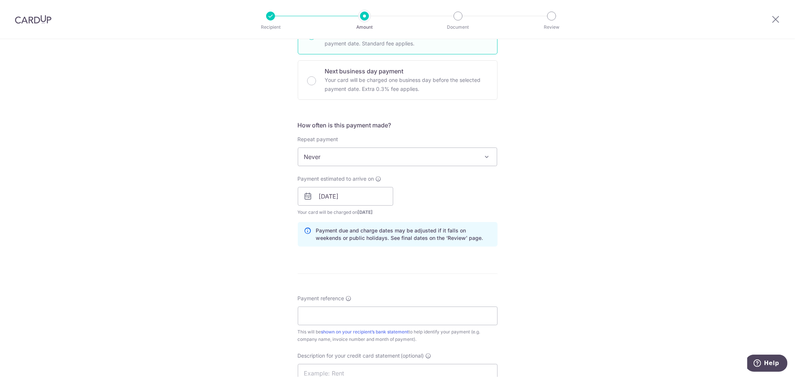
scroll to position [414, 0]
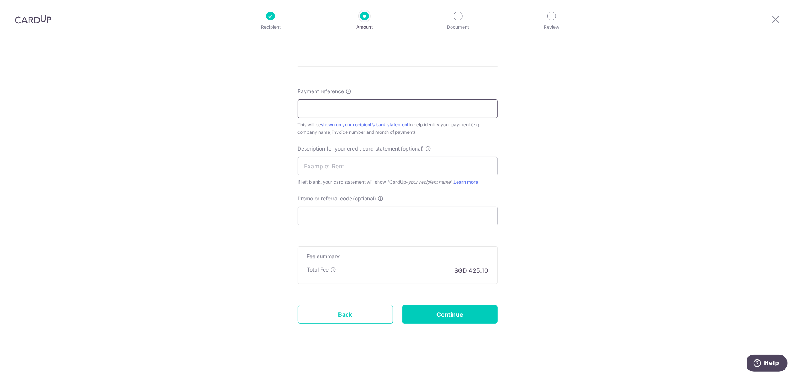
click at [329, 112] on input "Payment reference" at bounding box center [398, 109] width 200 height 19
type input "20250260"
click at [362, 206] on div "Promo or referral code (optional) The discounted fee will be shown on the revie…" at bounding box center [398, 210] width 200 height 31
click at [343, 170] on input "text" at bounding box center [398, 166] width 200 height 19
type input "CONSUMABLES"
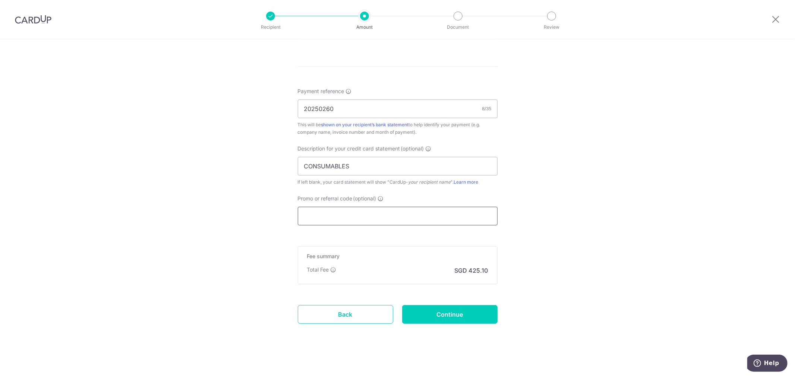
click at [315, 215] on input "Promo or referral code (optional)" at bounding box center [398, 216] width 200 height 19
paste input "MENDIS173"
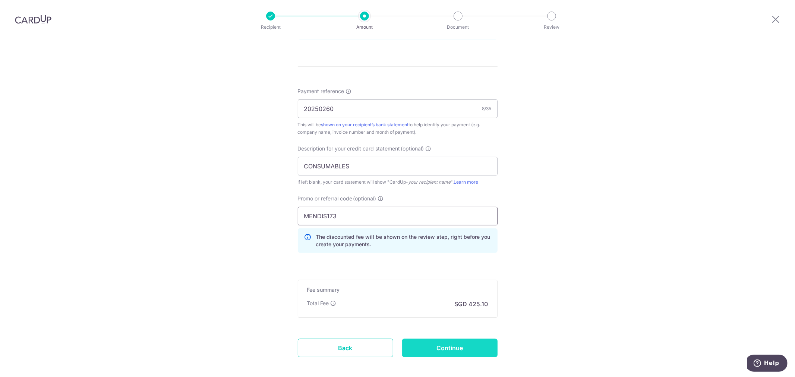
type input "MENDIS173"
click at [442, 349] on input "Continue" at bounding box center [449, 348] width 95 height 19
type input "Create Schedule"
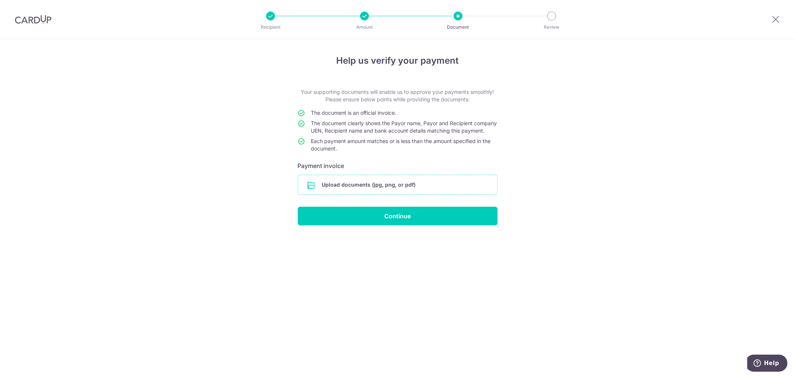
click at [422, 195] on input "file" at bounding box center [397, 184] width 199 height 19
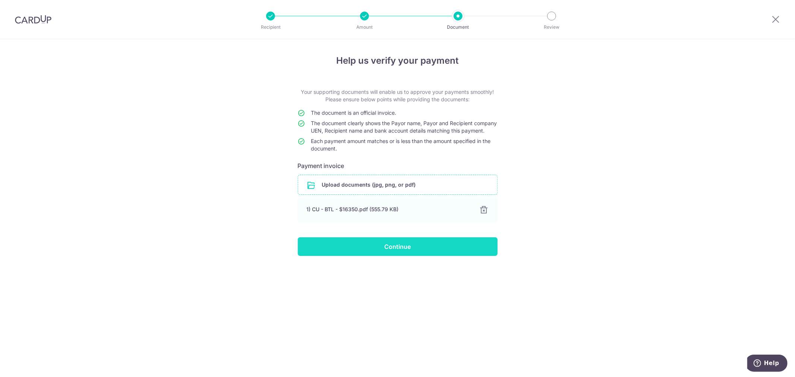
click at [400, 253] on input "Continue" at bounding box center [398, 247] width 200 height 19
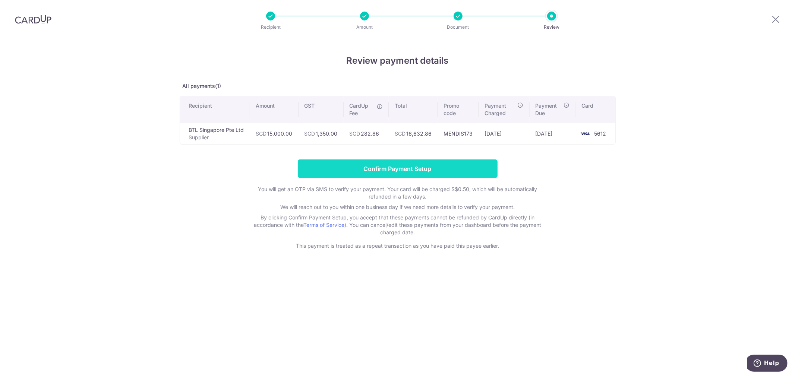
click at [466, 168] on input "Confirm Payment Setup" at bounding box center [398, 169] width 200 height 19
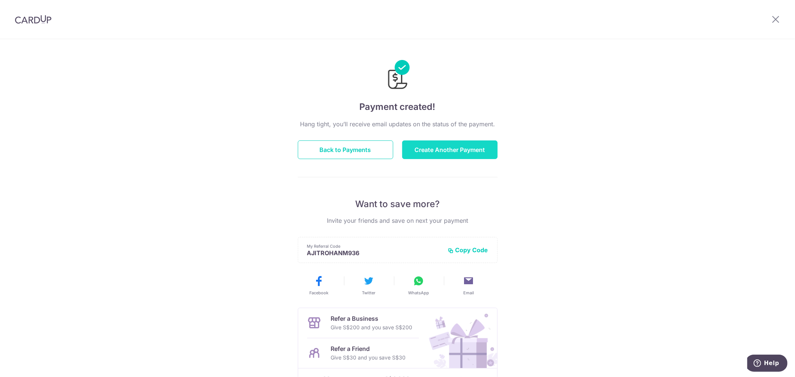
click at [457, 150] on button "Create Another Payment" at bounding box center [449, 150] width 95 height 19
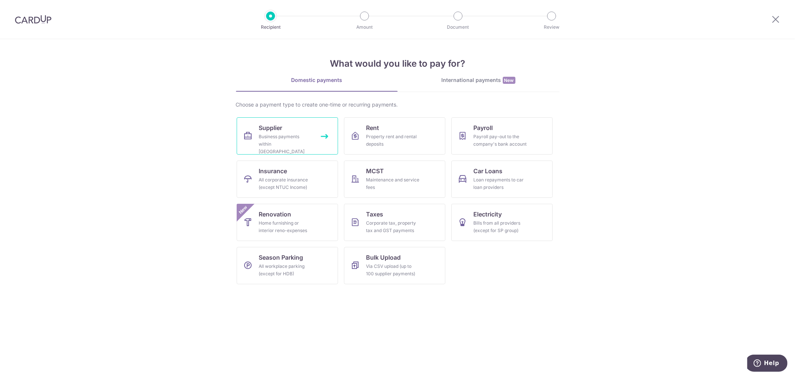
click at [276, 144] on div "Business payments within Singapore" at bounding box center [286, 144] width 54 height 22
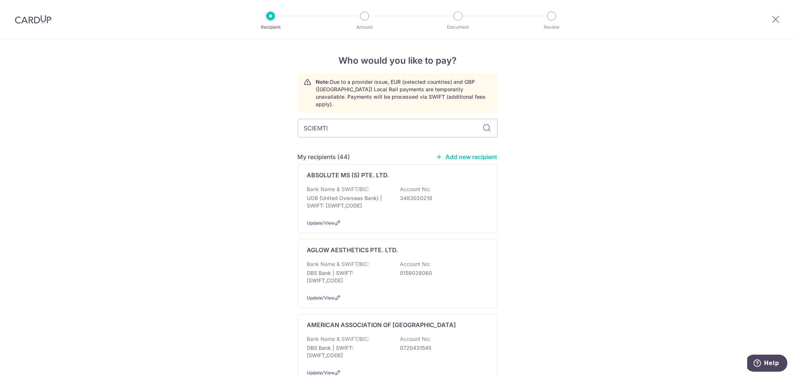
type input "SCIEMTIS"
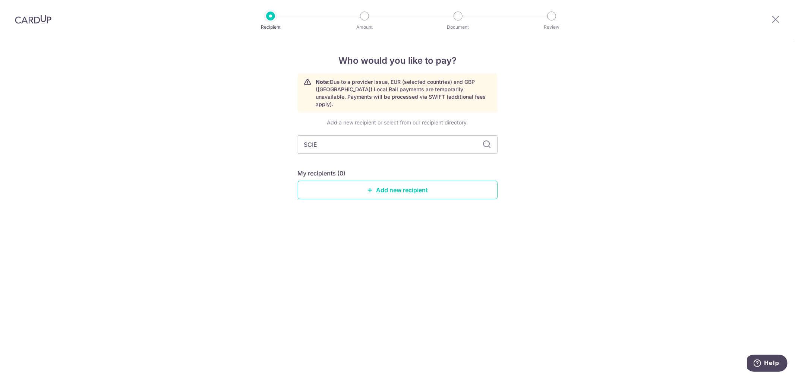
type input "SCI"
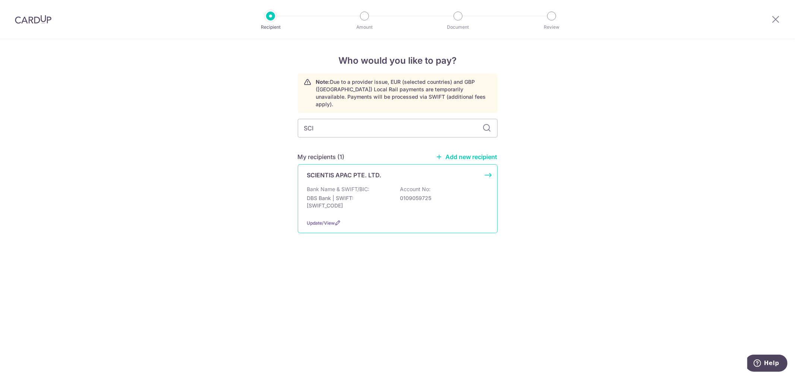
click at [438, 210] on div "SCIENTIS APAC PTE. LTD. Bank Name & SWIFT/BIC: DBS Bank | SWIFT: DBSSSGSGXXX Ac…" at bounding box center [398, 198] width 200 height 69
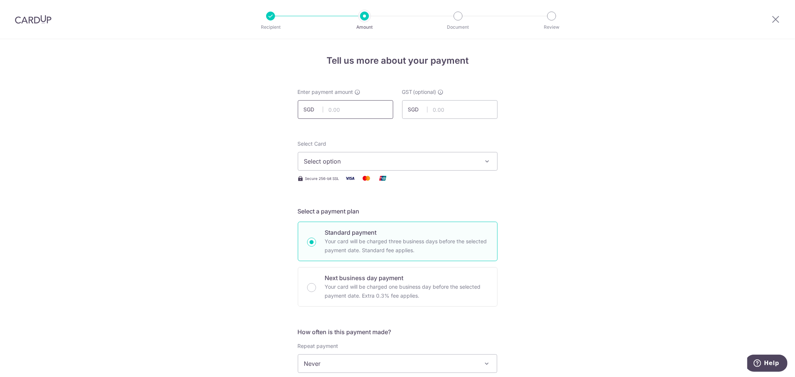
click at [339, 111] on input "text" at bounding box center [345, 109] width 95 height 19
type input "145.00"
type input "13.05"
click at [446, 159] on span "Select option" at bounding box center [391, 161] width 174 height 9
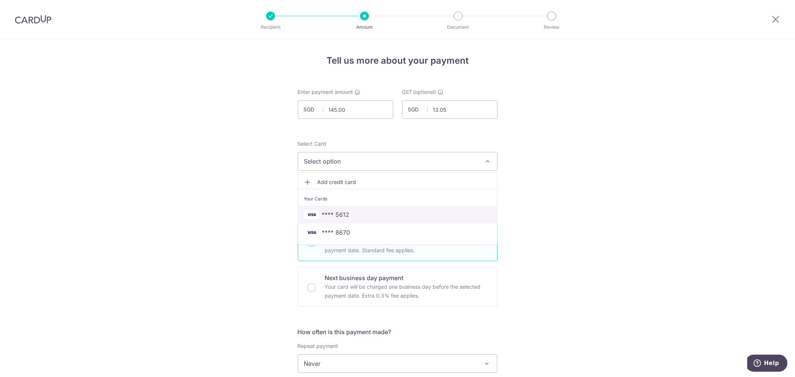
scroll to position [166, 0]
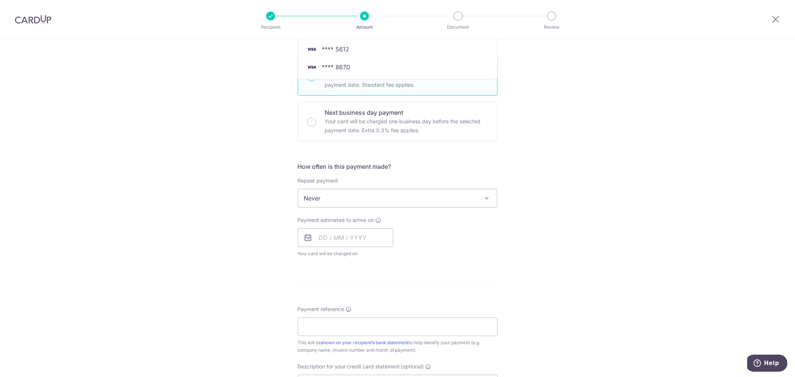
click at [358, 192] on span "Never" at bounding box center [397, 198] width 199 height 18
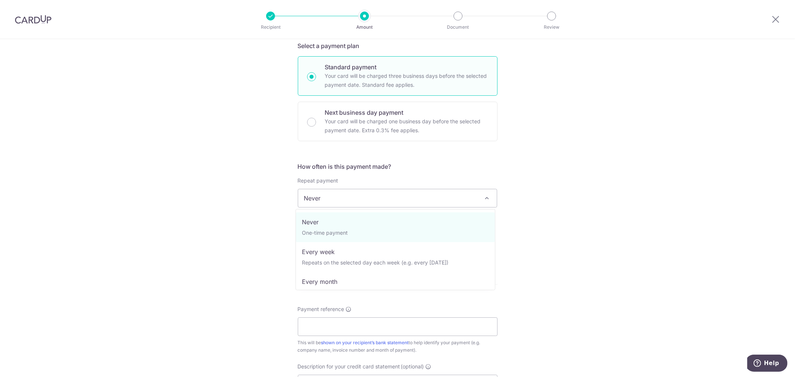
click at [582, 195] on div "Tell us more about your payment Enter payment amount SGD 145.00 145.00 GST (opt…" at bounding box center [397, 236] width 795 height 725
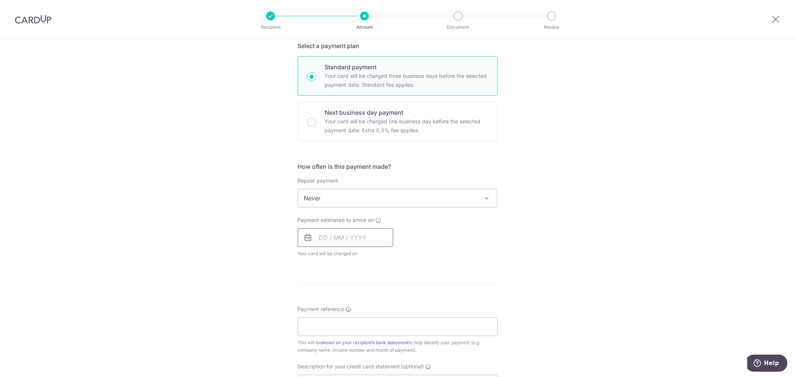
click at [358, 236] on input "text" at bounding box center [345, 238] width 95 height 19
drag, startPoint x: 368, startPoint y: 307, endPoint x: 530, endPoint y: 277, distance: 165.4
click at [368, 307] on link "11" at bounding box center [373, 306] width 12 height 12
type input "[DATE]"
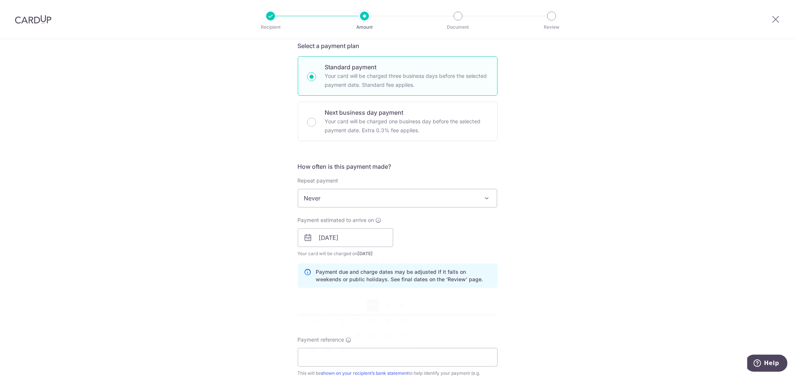
scroll to position [414, 0]
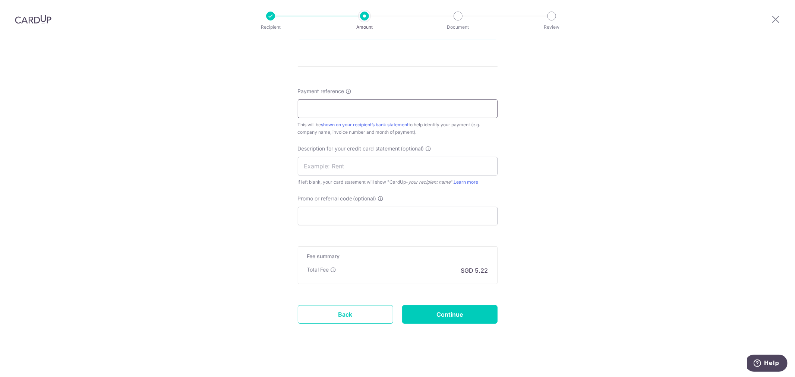
click at [321, 109] on input "Payment reference" at bounding box center [398, 109] width 200 height 19
type input "INV3201"
click at [352, 163] on input "text" at bounding box center [398, 166] width 200 height 19
type input "CONSUMABLES"
click at [327, 216] on input "Promo or referral code (optional)" at bounding box center [398, 216] width 200 height 19
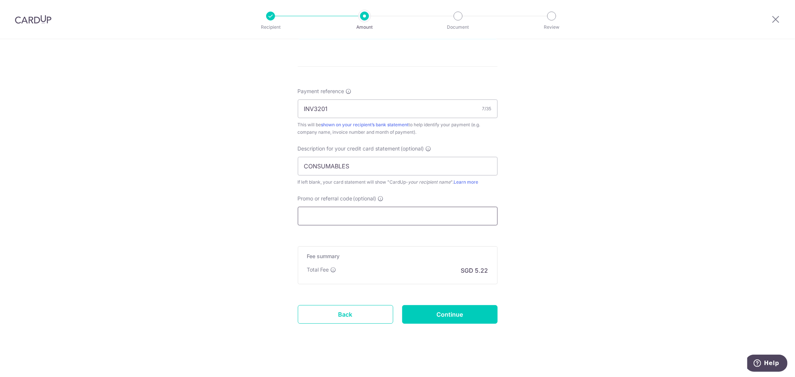
paste input "MENDIS173"
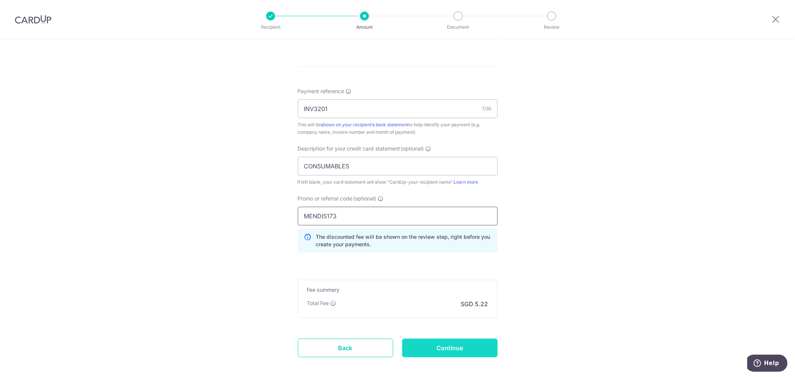
type input "MENDIS173"
drag, startPoint x: 460, startPoint y: 355, endPoint x: 463, endPoint y: 348, distance: 7.0
click at [461, 352] on input "Continue" at bounding box center [449, 348] width 95 height 19
type input "Create Schedule"
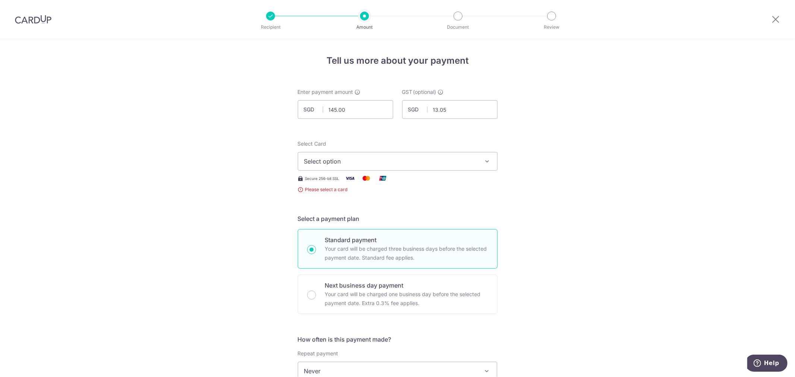
click at [404, 161] on span "Select option" at bounding box center [391, 161] width 174 height 9
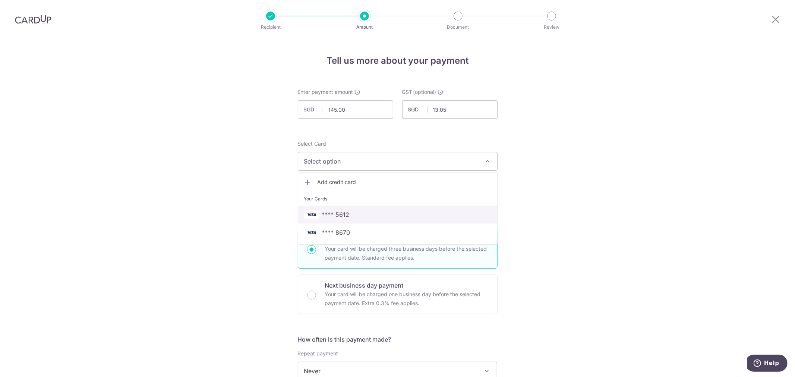
drag, startPoint x: 368, startPoint y: 215, endPoint x: 452, endPoint y: 236, distance: 86.1
click at [368, 215] on span "**** 5612" at bounding box center [397, 214] width 187 height 9
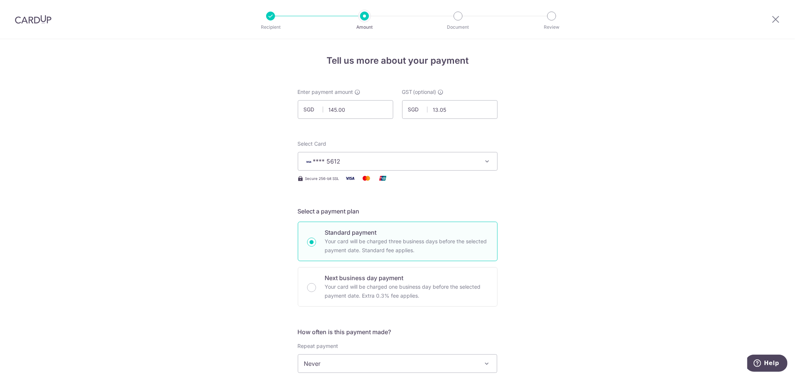
scroll to position [450, 0]
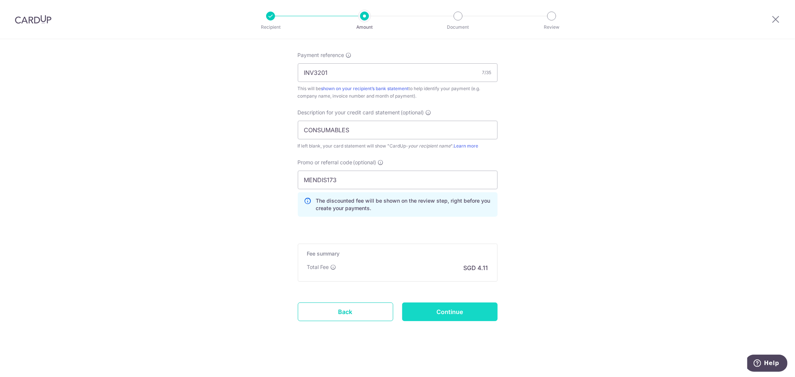
click at [459, 312] on input "Continue" at bounding box center [449, 312] width 95 height 19
type input "Create Schedule"
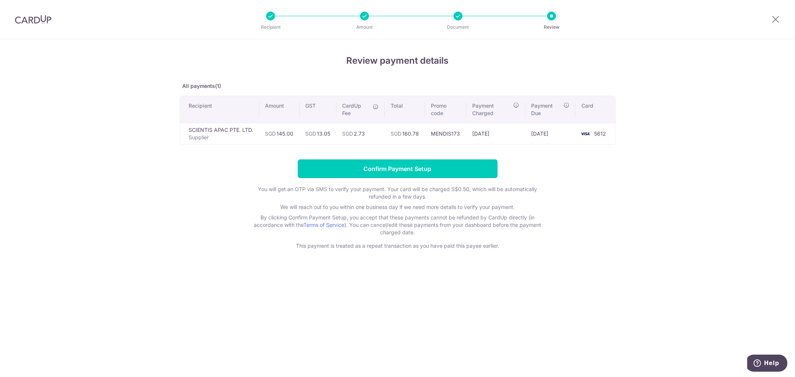
drag, startPoint x: 434, startPoint y: 172, endPoint x: 446, endPoint y: 159, distance: 17.4
click at [439, 169] on input "Confirm Payment Setup" at bounding box center [398, 169] width 200 height 19
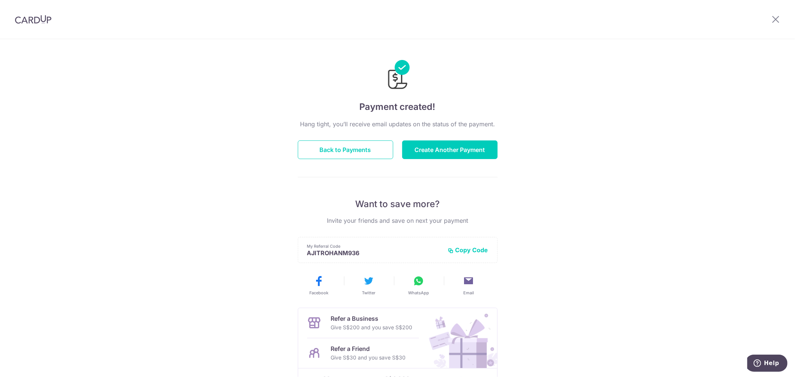
drag, startPoint x: 37, startPoint y: 16, endPoint x: 111, endPoint y: 21, distance: 74.0
click at [36, 15] on img at bounding box center [33, 19] width 37 height 9
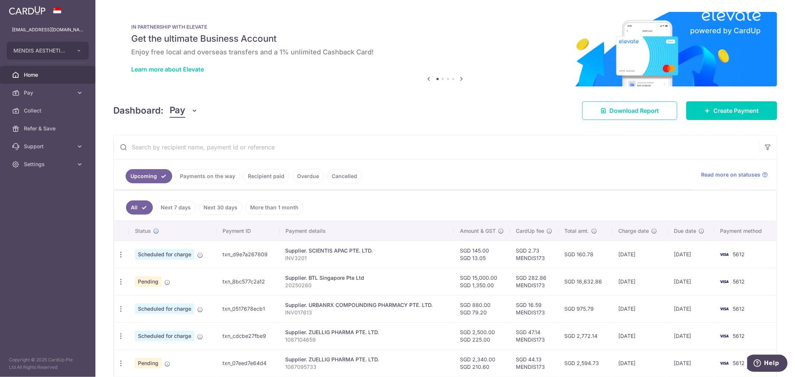
drag, startPoint x: 44, startPoint y: 93, endPoint x: 122, endPoint y: 97, distance: 78.0
click at [44, 92] on span "Pay" at bounding box center [48, 92] width 49 height 7
drag, startPoint x: 32, startPoint y: 111, endPoint x: 69, endPoint y: 109, distance: 36.6
click at [32, 111] on span "Payments" at bounding box center [48, 110] width 49 height 7
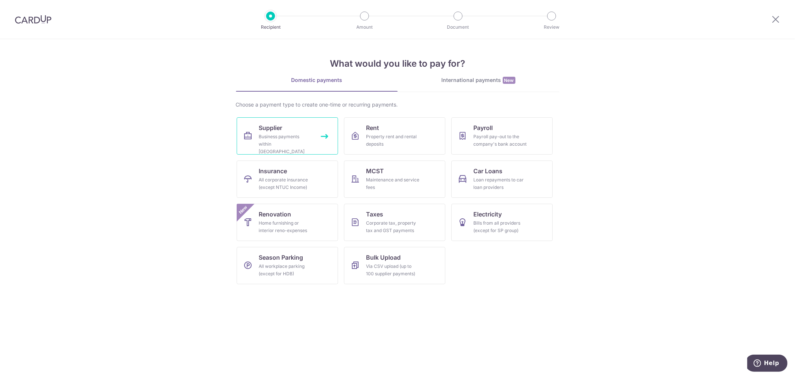
click at [280, 133] on div "Business payments within [GEOGRAPHIC_DATA]" at bounding box center [286, 144] width 54 height 22
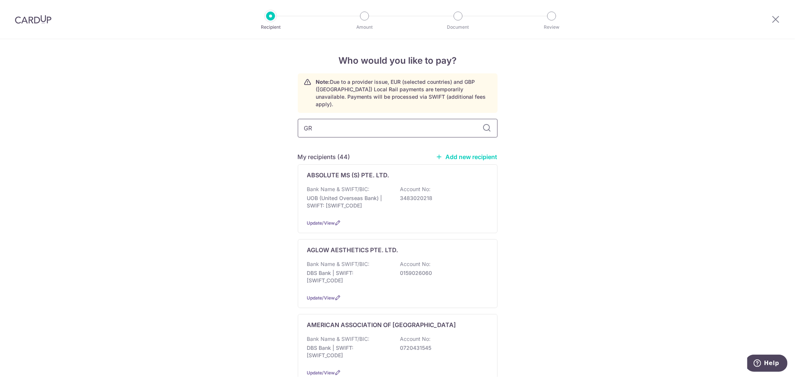
type input "GRO"
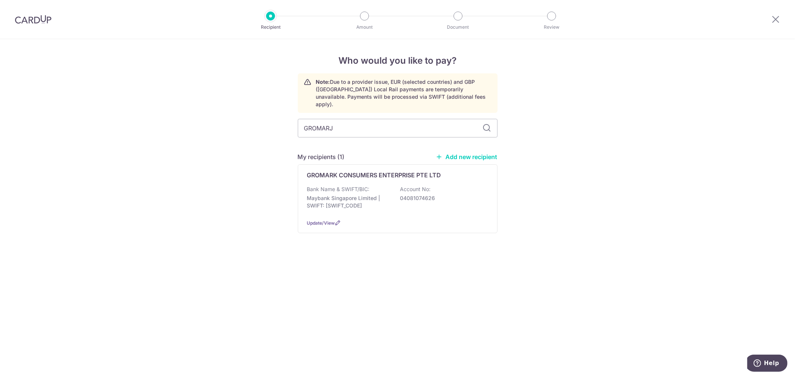
type input "GROMARJK"
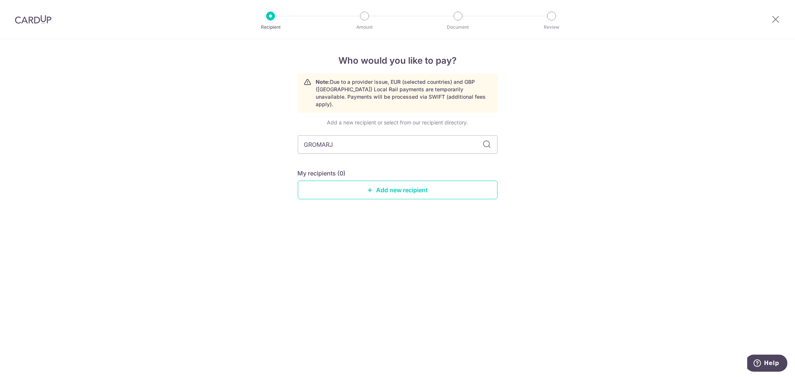
type input "GROMAR"
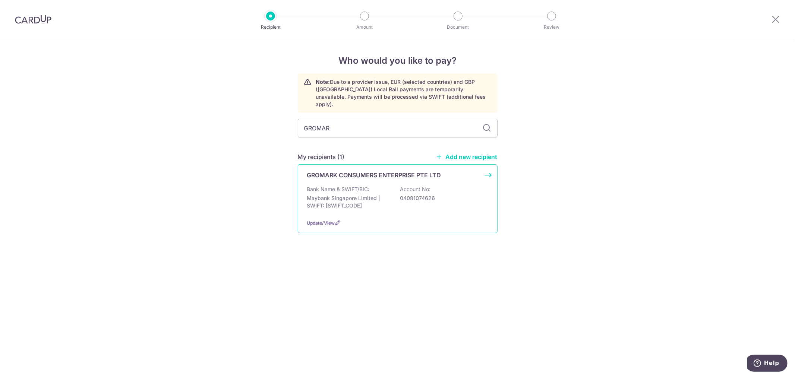
click at [468, 195] on p "04081074626" at bounding box center [442, 198] width 84 height 7
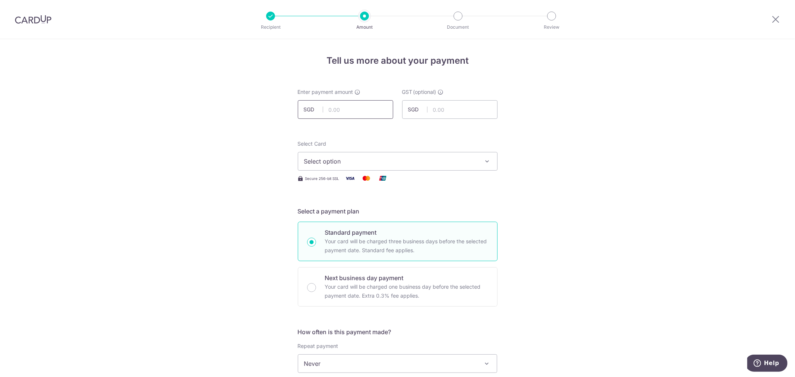
click at [369, 111] on input "text" at bounding box center [345, 109] width 95 height 19
type input "1,080.00"
type input "97.20"
click at [397, 163] on span "Select option" at bounding box center [391, 161] width 174 height 9
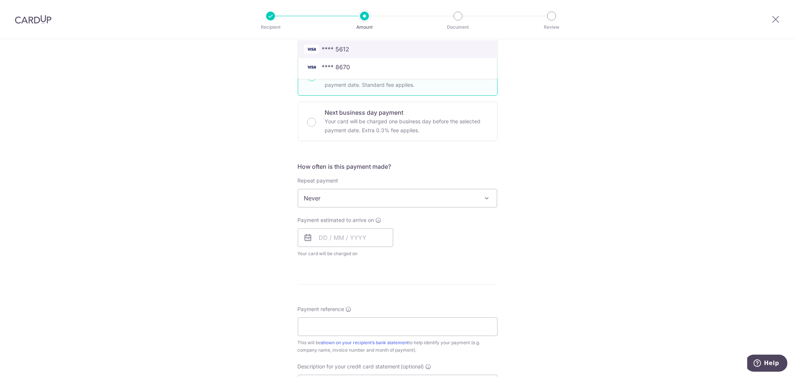
scroll to position [83, 0]
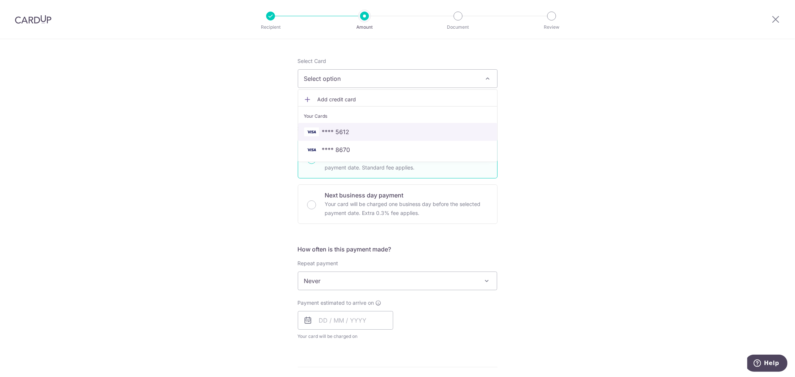
click at [352, 130] on span "**** 5612" at bounding box center [397, 132] width 187 height 9
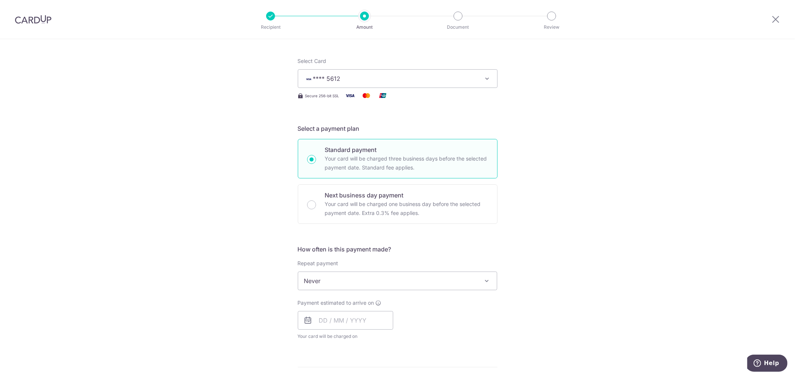
scroll to position [166, 0]
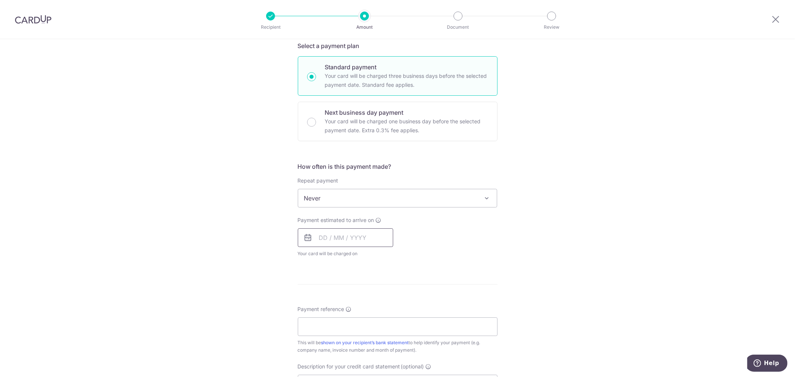
click at [347, 246] on input "text" at bounding box center [345, 238] width 95 height 19
click at [372, 308] on link "11" at bounding box center [373, 306] width 12 height 12
type input "11/09/2025"
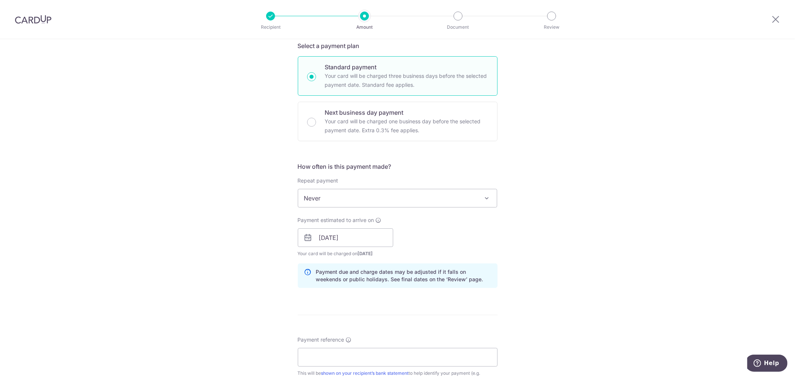
scroll to position [331, 0]
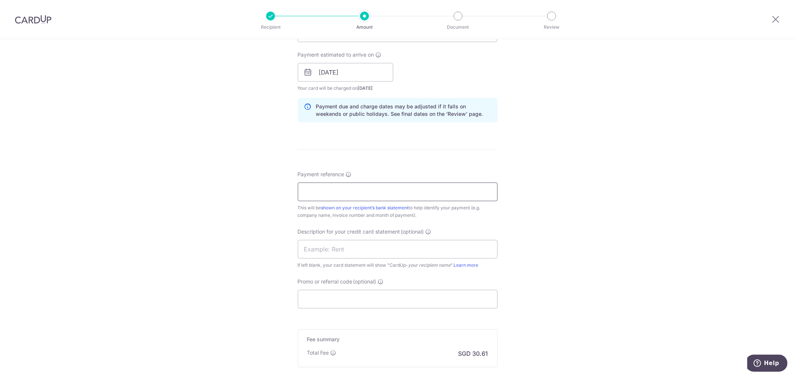
click at [334, 189] on input "Payment reference" at bounding box center [398, 192] width 200 height 19
type input "00025786"
click at [338, 245] on input "text" at bounding box center [398, 249] width 200 height 19
type input "CONSUMABLES"
click at [352, 293] on input "Promo or referral code (optional)" at bounding box center [398, 299] width 200 height 19
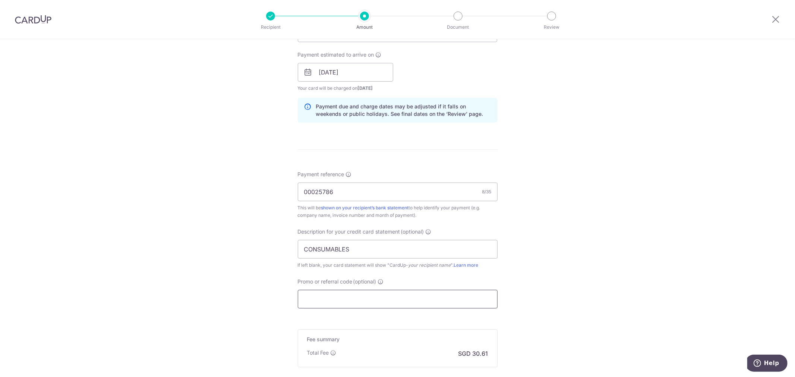
paste input "MENDIS173"
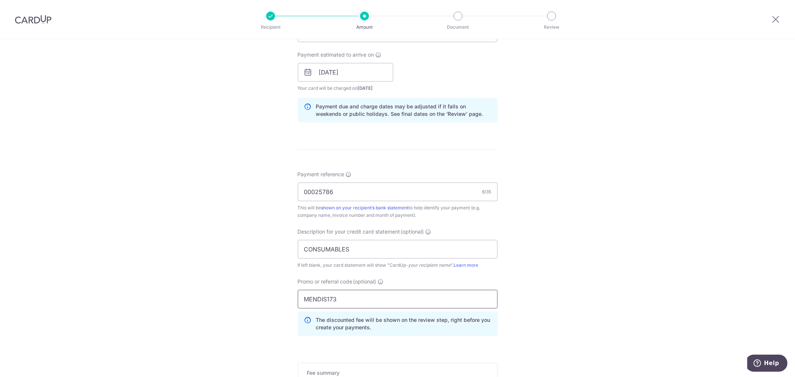
scroll to position [450, 0]
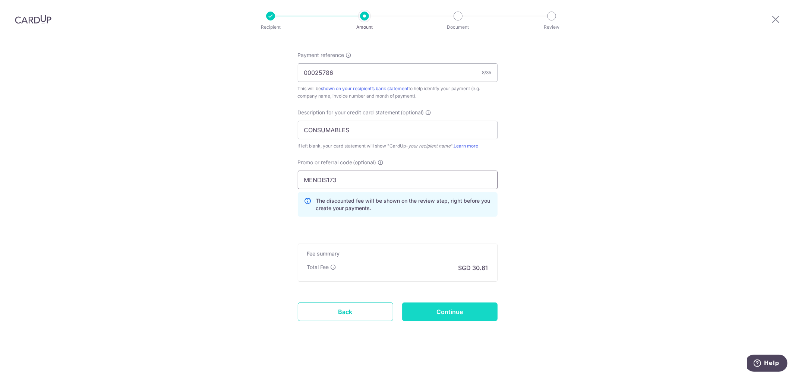
type input "MENDIS173"
click at [433, 321] on input "Continue" at bounding box center [449, 312] width 95 height 19
type input "Create Schedule"
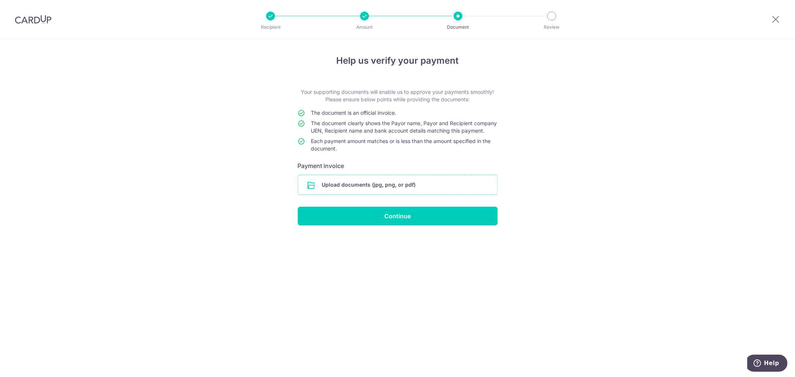
click at [380, 185] on input "file" at bounding box center [397, 184] width 199 height 19
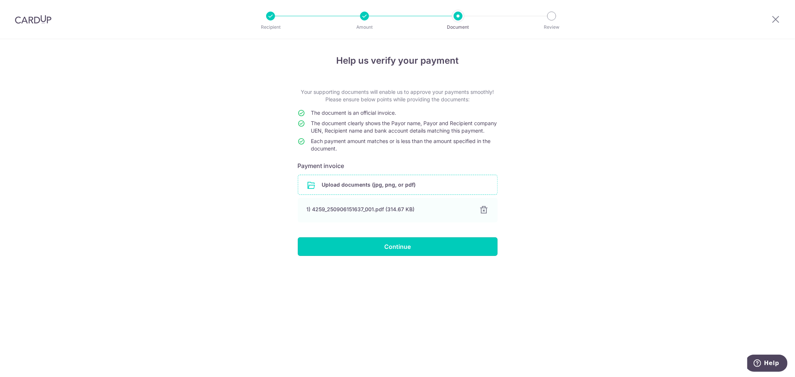
drag, startPoint x: 397, startPoint y: 257, endPoint x: 422, endPoint y: 252, distance: 24.9
click at [397, 256] on input "Continue" at bounding box center [398, 247] width 200 height 19
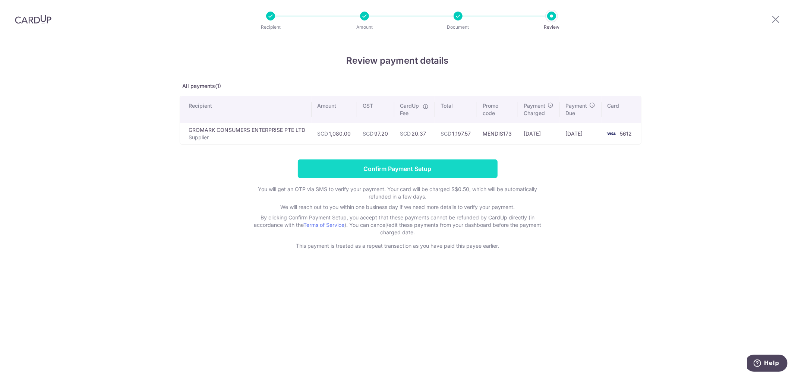
click at [406, 170] on input "Confirm Payment Setup" at bounding box center [398, 169] width 200 height 19
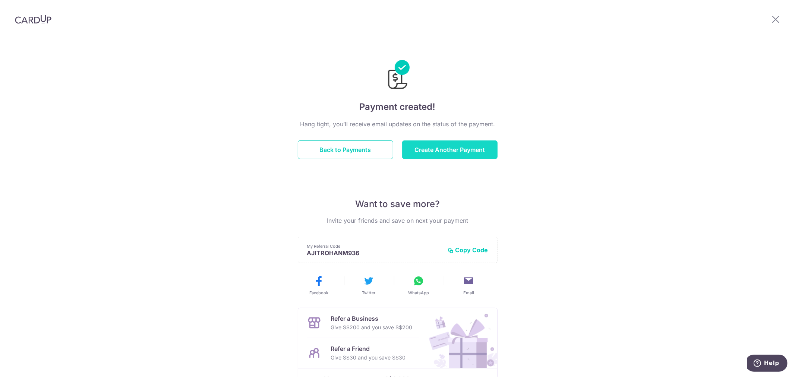
click at [455, 143] on button "Create Another Payment" at bounding box center [449, 150] width 95 height 19
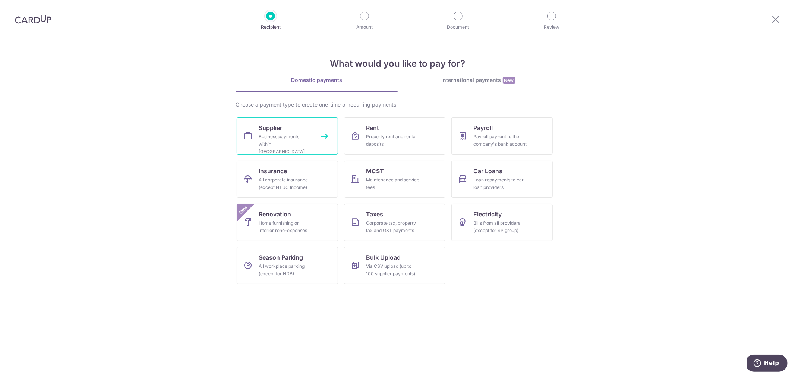
click at [273, 145] on div "Business payments within Singapore" at bounding box center [286, 144] width 54 height 22
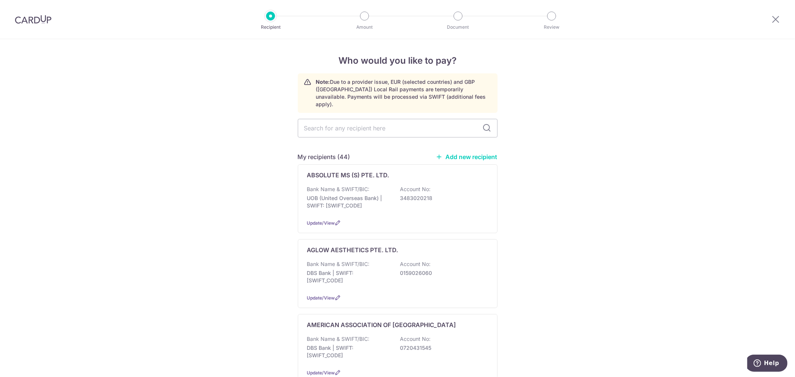
drag, startPoint x: 339, startPoint y: 125, endPoint x: 347, endPoint y: 109, distance: 18.3
click at [343, 119] on input "text" at bounding box center [398, 128] width 200 height 19
type input "ONE"
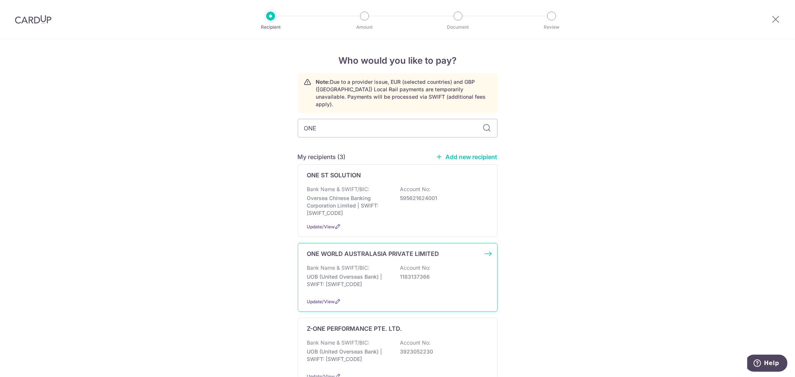
click at [442, 280] on div "Bank Name & SWIFT/BIC: UOB (United Overseas Bank) | SWIFT: UOVBSGSGXXX Account …" at bounding box center [397, 278] width 181 height 28
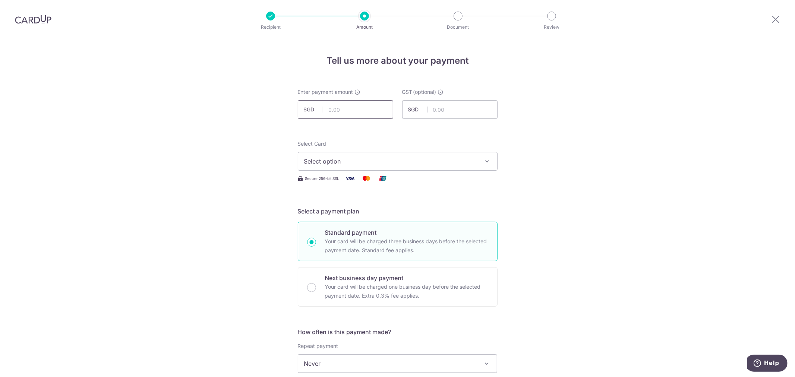
click at [359, 106] on input "text" at bounding box center [345, 109] width 95 height 19
type input "438.00"
click at [426, 157] on span "Select option" at bounding box center [391, 161] width 174 height 9
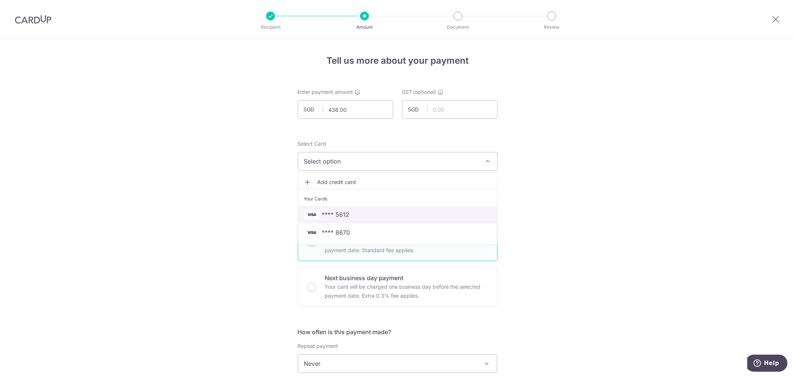
click at [362, 211] on span "**** 5612" at bounding box center [397, 214] width 187 height 9
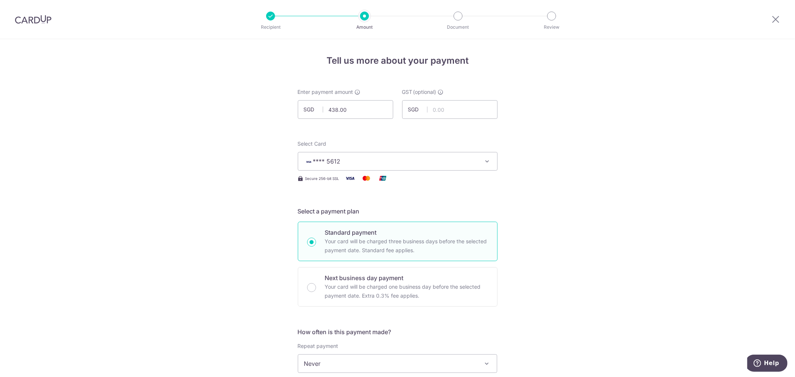
scroll to position [207, 0]
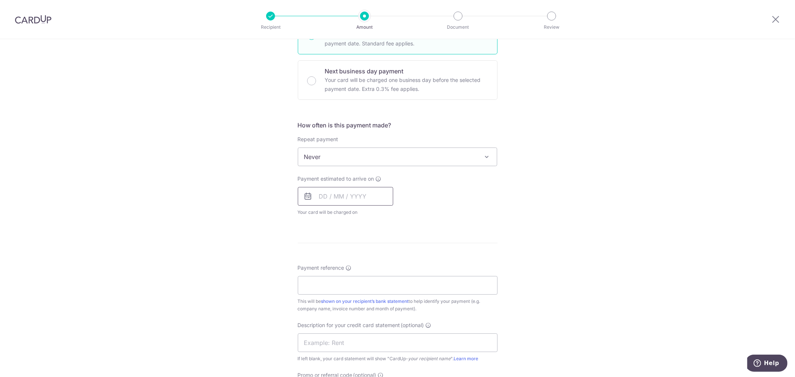
click at [328, 195] on input "text" at bounding box center [345, 196] width 95 height 19
click at [371, 264] on link "11" at bounding box center [373, 264] width 12 height 12
type input "11/09/2025"
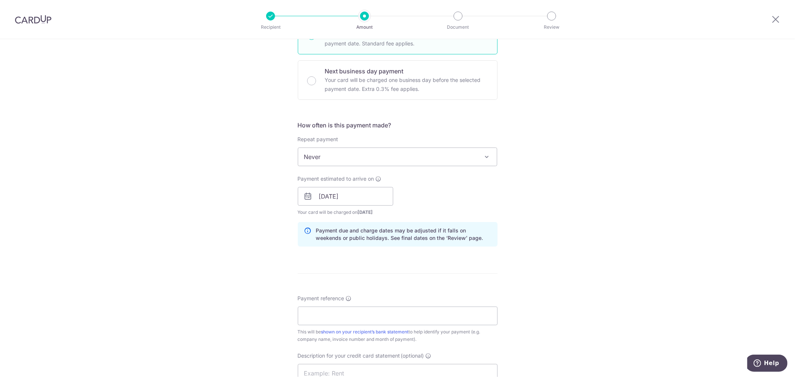
scroll to position [414, 0]
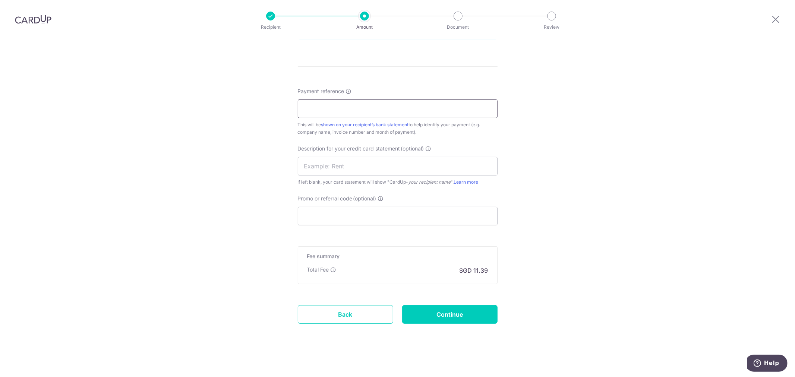
click at [322, 111] on input "Payment reference" at bounding box center [398, 109] width 200 height 19
click at [314, 110] on input "INV 2025481" at bounding box center [398, 109] width 200 height 19
click at [384, 109] on input "INV2025481" at bounding box center [398, 109] width 200 height 19
type input "INV2025481 INV2025482"
click at [370, 168] on input "text" at bounding box center [398, 166] width 200 height 19
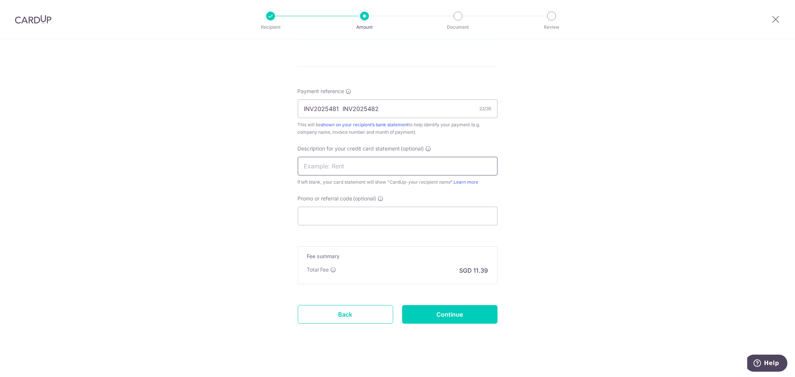
type input "CONSUMABLES"
click at [352, 217] on input "Promo or referral code (optional)" at bounding box center [398, 216] width 200 height 19
paste input "MENDIS173"
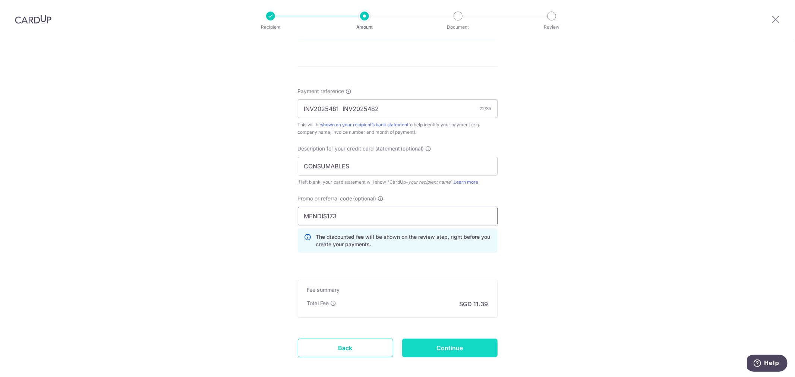
type input "MENDIS173"
drag, startPoint x: 448, startPoint y: 347, endPoint x: 472, endPoint y: 340, distance: 24.5
click at [449, 346] on input "Continue" at bounding box center [449, 348] width 95 height 19
type input "Create Schedule"
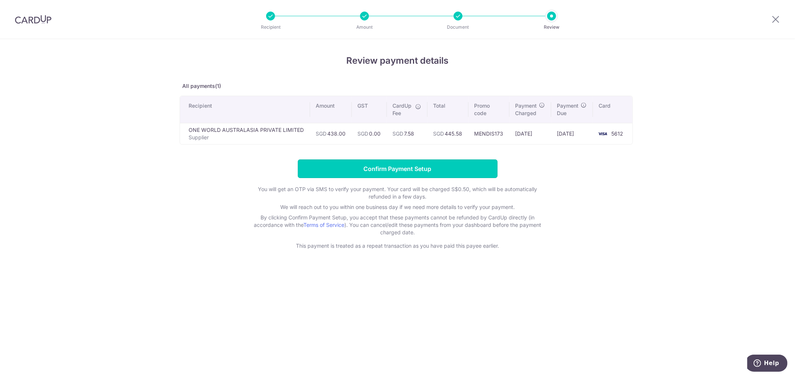
click at [398, 165] on input "Confirm Payment Setup" at bounding box center [398, 169] width 200 height 19
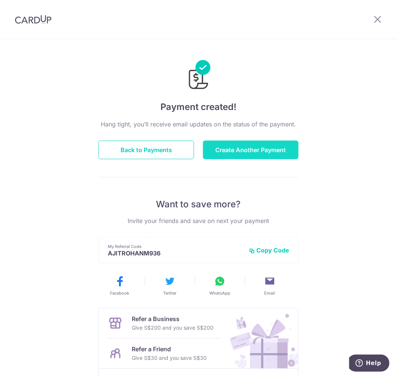
drag, startPoint x: 271, startPoint y: 151, endPoint x: 274, endPoint y: 147, distance: 4.3
click at [271, 151] on button "Create Another Payment" at bounding box center [250, 150] width 95 height 19
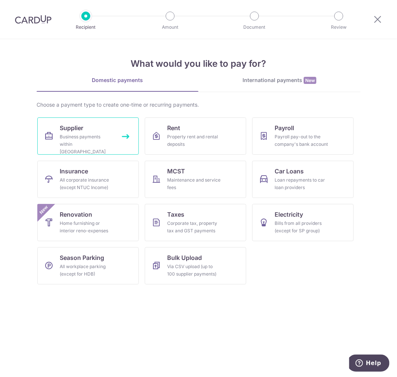
click at [88, 136] on div "Business payments within [GEOGRAPHIC_DATA]" at bounding box center [87, 144] width 54 height 22
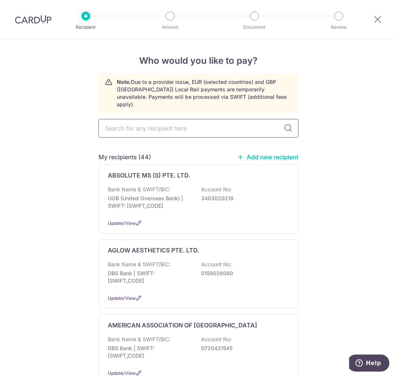
click at [173, 120] on input "text" at bounding box center [198, 128] width 200 height 19
type input "URBAN"
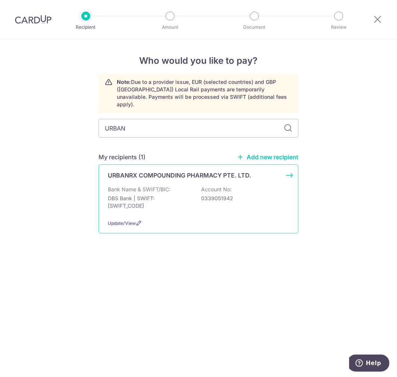
click at [173, 186] on div "Bank Name & SWIFT/BIC: DBS Bank | SWIFT: DBSSSGSGXXX Account No: 0339051942" at bounding box center [198, 200] width 181 height 28
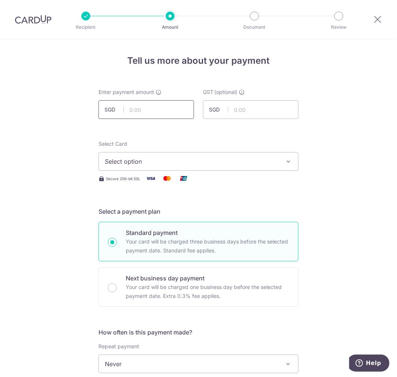
click at [138, 116] on input "text" at bounding box center [145, 109] width 95 height 19
type input "1,200.00"
type input "108.00"
click at [202, 158] on span "Select option" at bounding box center [192, 161] width 174 height 9
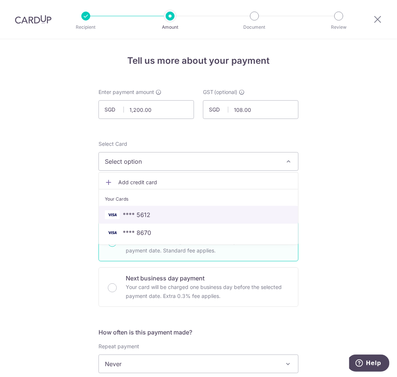
click at [176, 215] on span "**** 5612" at bounding box center [198, 214] width 187 height 9
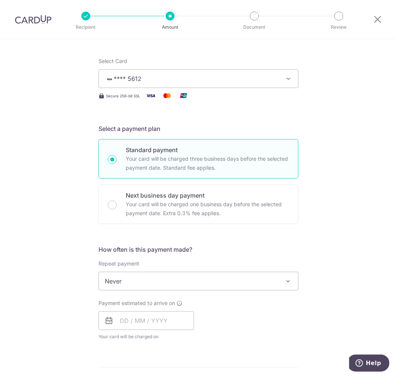
scroll to position [166, 0]
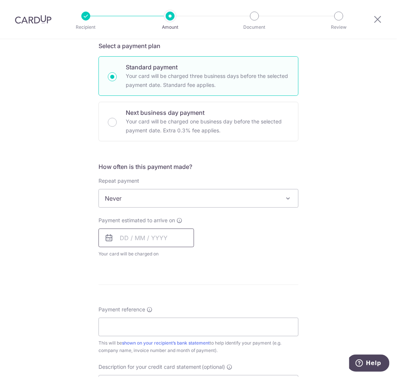
click at [151, 237] on input "text" at bounding box center [145, 238] width 95 height 19
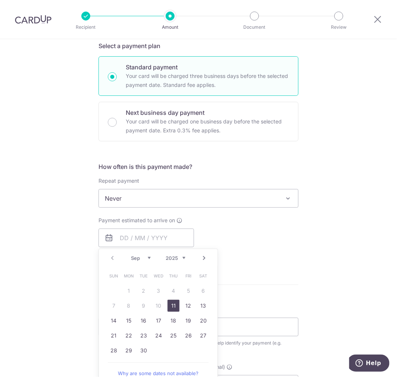
drag, startPoint x: 173, startPoint y: 307, endPoint x: 239, endPoint y: 259, distance: 81.8
click at [173, 306] on link "11" at bounding box center [173, 306] width 12 height 12
type input "11/09/2025"
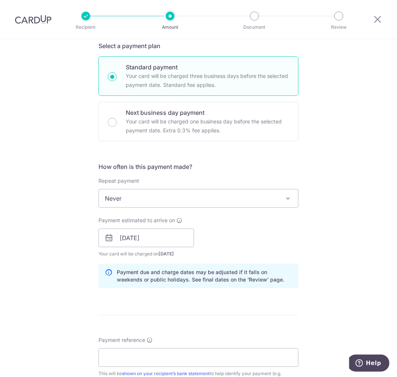
scroll to position [373, 0]
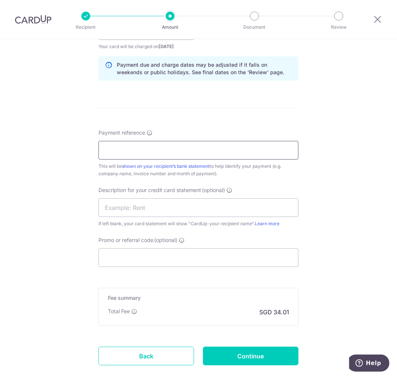
click at [143, 153] on input "Payment reference" at bounding box center [198, 150] width 200 height 19
type input "INV017708"
click at [121, 210] on input "text" at bounding box center [198, 207] width 200 height 19
type input "CONSUMABLES"
click at [151, 258] on input "Promo or referral code (optional)" at bounding box center [198, 257] width 200 height 19
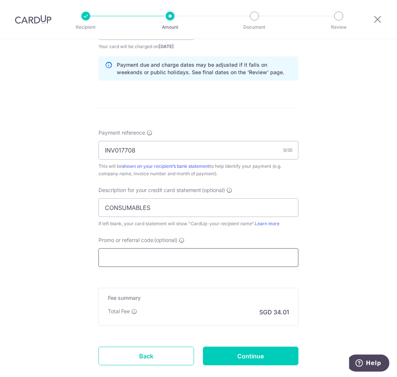
paste input "MENDIS173"
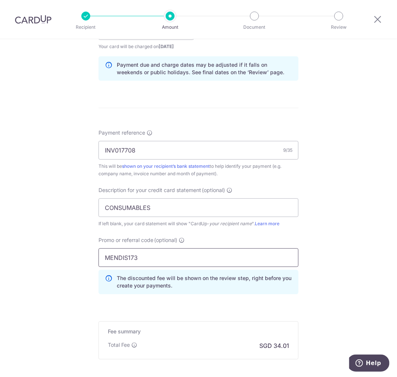
scroll to position [451, 0]
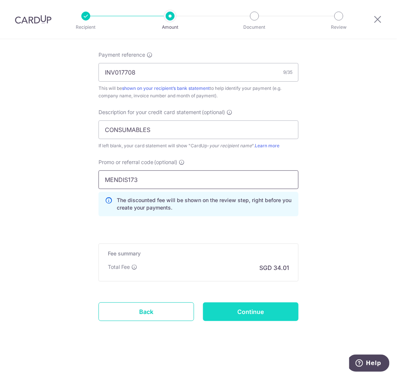
type input "MENDIS173"
click at [250, 310] on input "Continue" at bounding box center [250, 311] width 95 height 19
type input "Create Schedule"
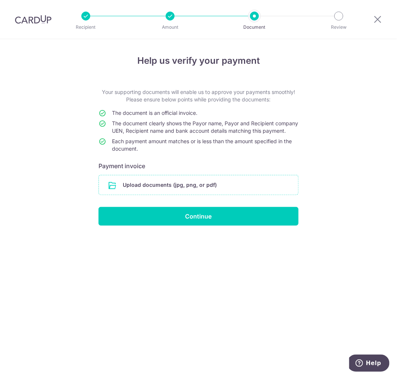
click at [181, 195] on input "file" at bounding box center [198, 184] width 199 height 19
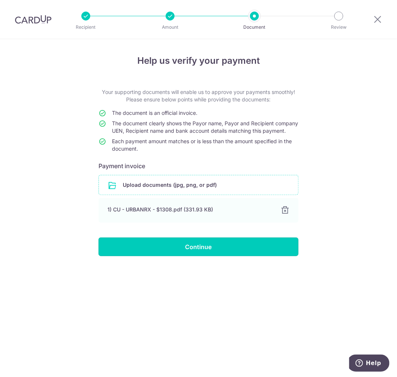
click at [163, 255] on input "Continue" at bounding box center [198, 247] width 200 height 19
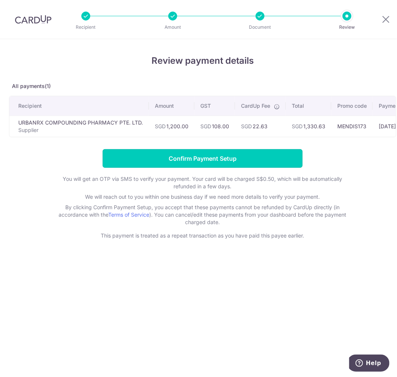
click at [199, 159] on input "Confirm Payment Setup" at bounding box center [203, 158] width 200 height 19
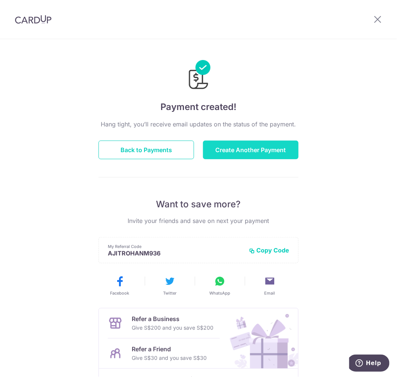
drag, startPoint x: 240, startPoint y: 150, endPoint x: 241, endPoint y: 147, distance: 3.9
click at [240, 150] on button "Create Another Payment" at bounding box center [250, 150] width 95 height 19
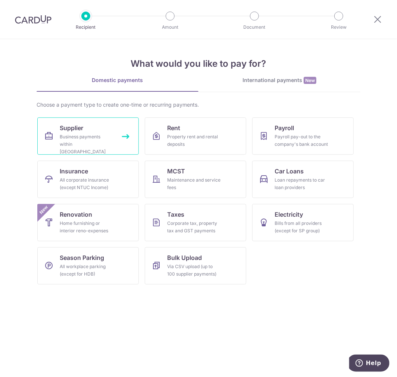
click at [71, 139] on div "Business payments within [GEOGRAPHIC_DATA]" at bounding box center [87, 144] width 54 height 22
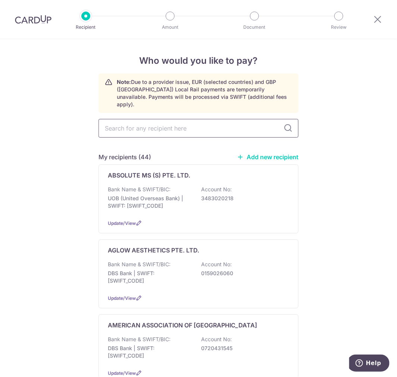
click at [162, 124] on input "text" at bounding box center [198, 128] width 200 height 19
type input "MEDICARW"
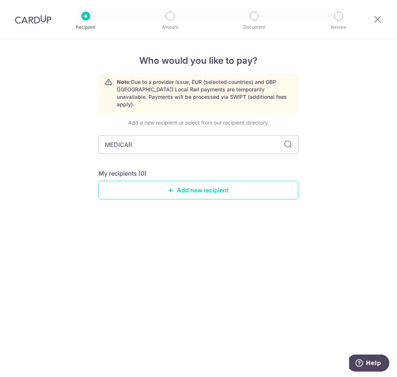
type input "MEDICARE"
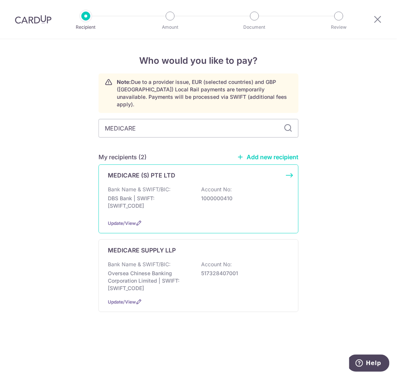
click at [252, 187] on div "Bank Name & SWIFT/BIC: DBS Bank | SWIFT: DBSSSGSGXXX Account No: 1000000410" at bounding box center [198, 200] width 181 height 28
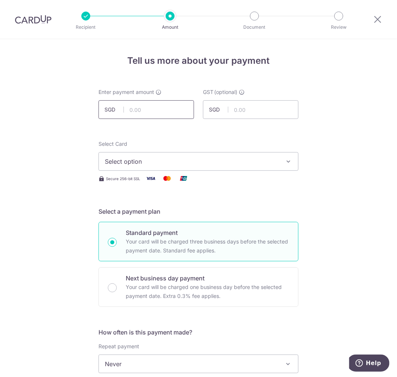
click at [157, 110] on input "text" at bounding box center [145, 109] width 95 height 19
type input "1,200.00"
type input "108.00"
click at [135, 159] on span "Select option" at bounding box center [192, 161] width 174 height 9
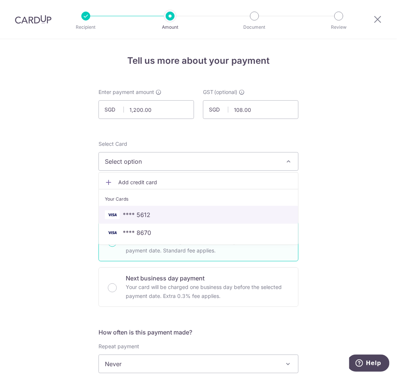
click at [123, 215] on span "**** 5612" at bounding box center [137, 214] width 28 height 9
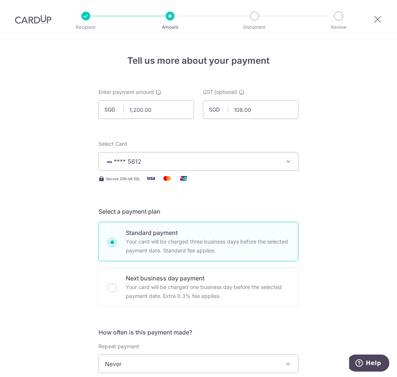
scroll to position [207, 0]
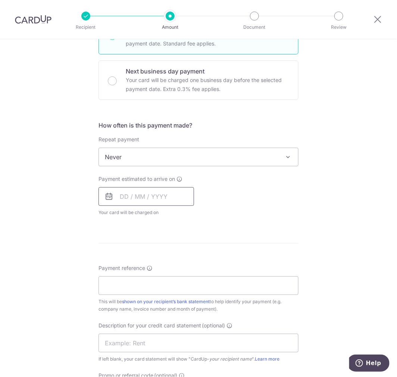
click at [139, 199] on input "text" at bounding box center [145, 196] width 95 height 19
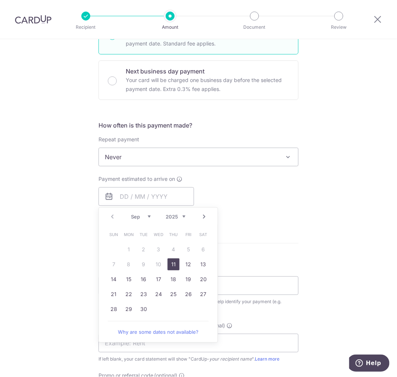
click at [173, 265] on link "11" at bounding box center [173, 264] width 12 height 12
type input "11/09/2025"
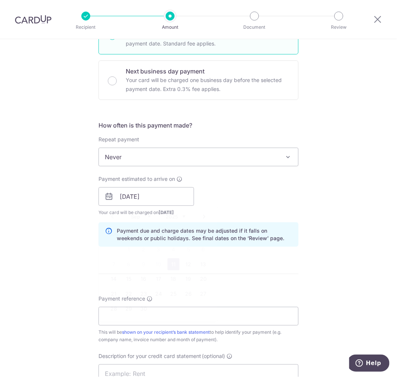
click at [305, 226] on div "Tell us more about your payment Enter payment amount SGD 1,200.00 1200.00 GST (…" at bounding box center [198, 209] width 397 height 755
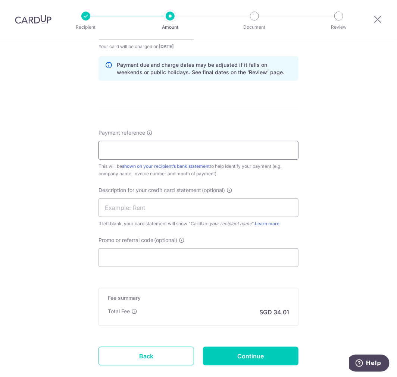
click at [123, 144] on input "Payment reference" at bounding box center [198, 150] width 200 height 19
click at [122, 147] on input "Payment reference" at bounding box center [198, 150] width 200 height 19
type input "33860"
click at [135, 213] on input "text" at bounding box center [198, 207] width 200 height 19
type input "CONSUMABLES"
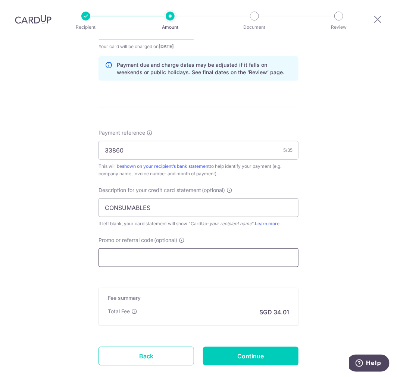
click at [129, 262] on input "Promo or referral code (optional)" at bounding box center [198, 257] width 200 height 19
paste input "MENDIS173"
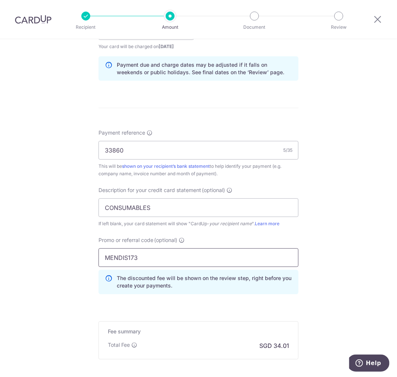
scroll to position [451, 0]
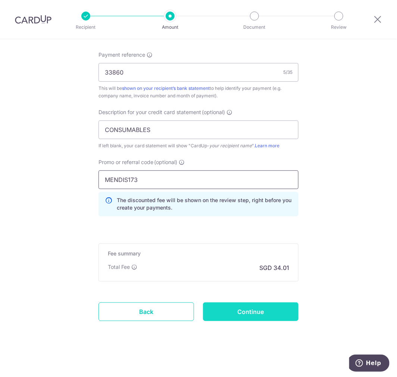
type input "MENDIS173"
click at [257, 316] on input "Continue" at bounding box center [250, 311] width 95 height 19
type input "Create Schedule"
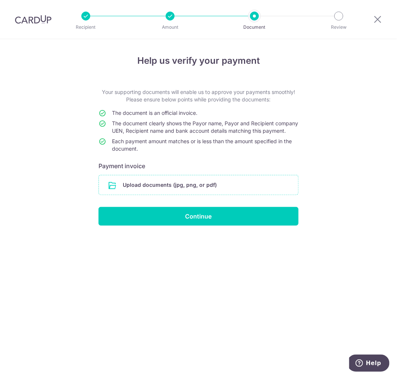
click at [157, 195] on input "file" at bounding box center [198, 184] width 199 height 19
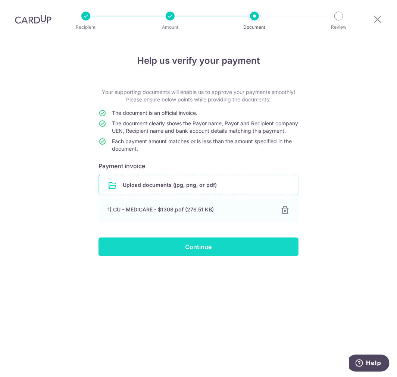
click at [215, 255] on input "Continue" at bounding box center [198, 247] width 200 height 19
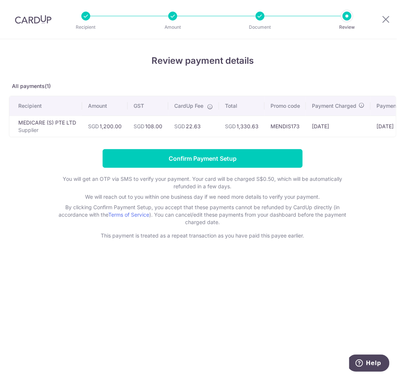
click at [134, 148] on div "Review payment details All payments(1) Recipient Amount GST CardUp Fee Total Pr…" at bounding box center [202, 146] width 387 height 185
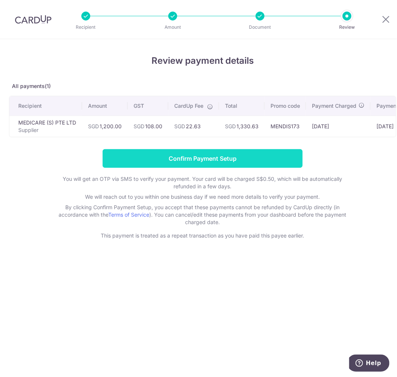
click at [142, 162] on input "Confirm Payment Setup" at bounding box center [203, 158] width 200 height 19
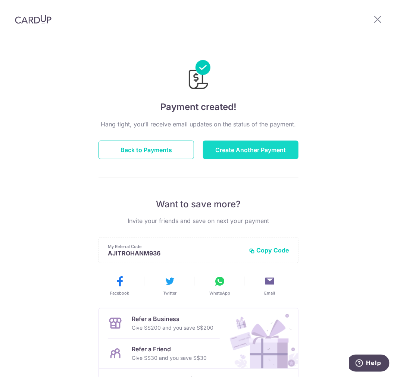
click at [271, 150] on button "Create Another Payment" at bounding box center [250, 150] width 95 height 19
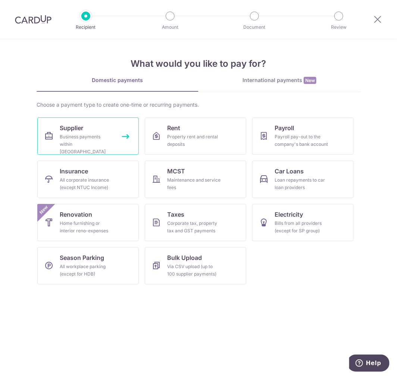
click at [91, 131] on link "Supplier Business payments within Singapore" at bounding box center [87, 135] width 101 height 37
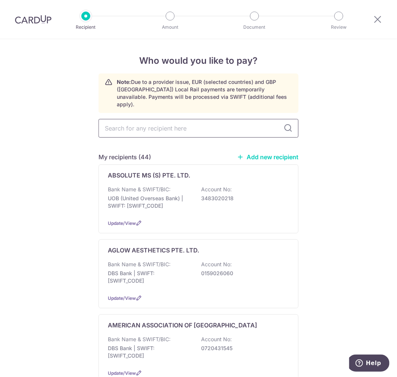
click at [162, 123] on input "text" at bounding box center [198, 128] width 200 height 19
type input "ZUELLIG"
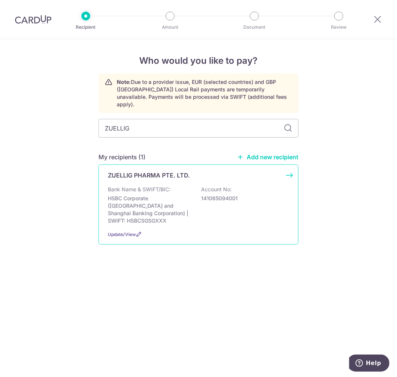
click at [282, 186] on div "Bank Name & SWIFT/BIC: HSBC Corporate (Hongkong and Shanghai Banking Corporatio…" at bounding box center [198, 205] width 181 height 39
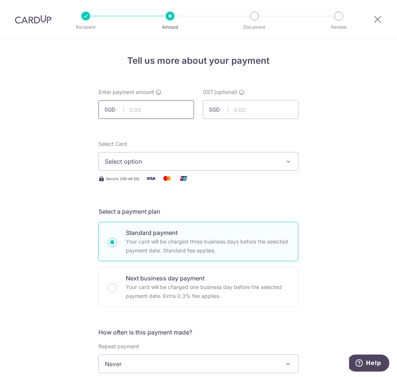
click at [153, 106] on input "text" at bounding box center [145, 109] width 95 height 19
type input "6,051.60"
click at [246, 110] on input "text" at bounding box center [250, 109] width 95 height 19
type input "544.64"
drag, startPoint x: 257, startPoint y: 161, endPoint x: 226, endPoint y: 203, distance: 52.1
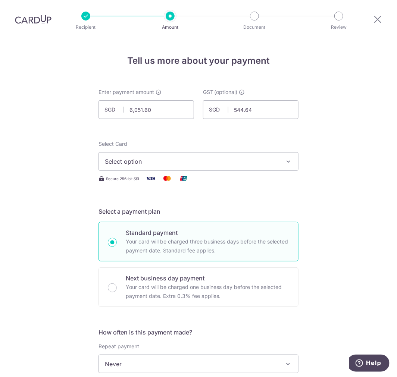
click at [254, 162] on span "Select option" at bounding box center [192, 161] width 174 height 9
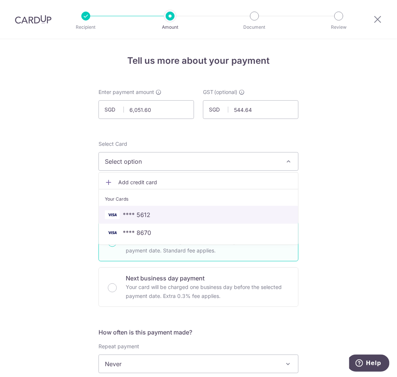
click at [158, 216] on span "**** 5612" at bounding box center [198, 214] width 187 height 9
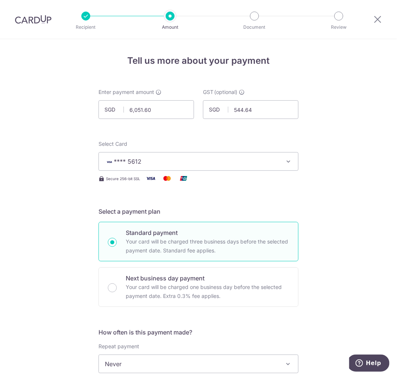
scroll to position [166, 0]
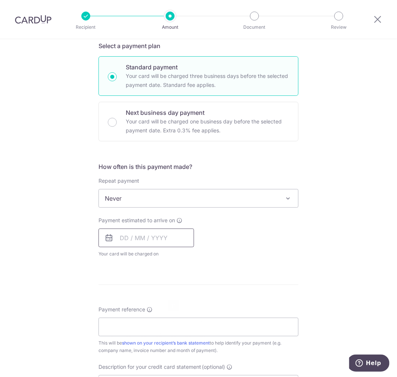
click at [151, 241] on input "text" at bounding box center [145, 238] width 95 height 19
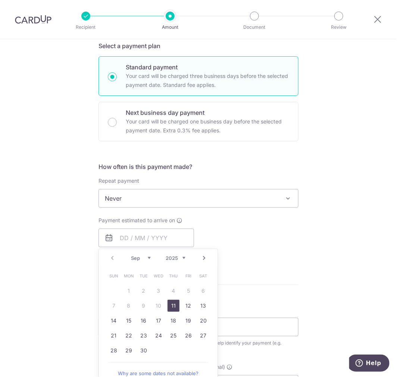
drag, startPoint x: 173, startPoint y: 307, endPoint x: 308, endPoint y: 251, distance: 146.9
click at [173, 307] on link "11" at bounding box center [173, 306] width 12 height 12
type input "11/09/2025"
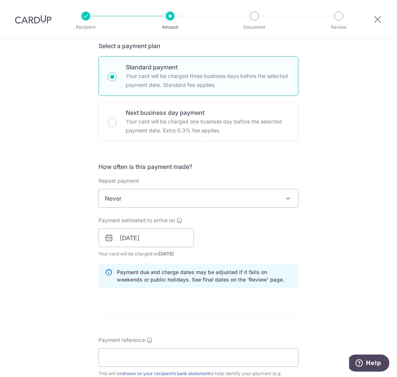
drag, startPoint x: 307, startPoint y: 252, endPoint x: 314, endPoint y: 249, distance: 8.0
click at [307, 252] on div "Tell us more about your payment Enter payment amount SGD 6,051.60 6051.60 GST (…" at bounding box center [198, 251] width 397 height 755
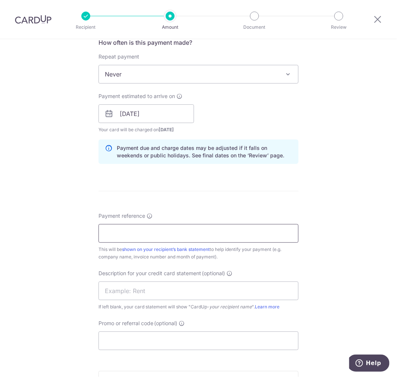
click at [154, 235] on input "Payment reference" at bounding box center [198, 233] width 200 height 19
type input "1087112493"
click at [152, 291] on input "text" at bounding box center [198, 291] width 200 height 19
type input "CONSUMABLES"
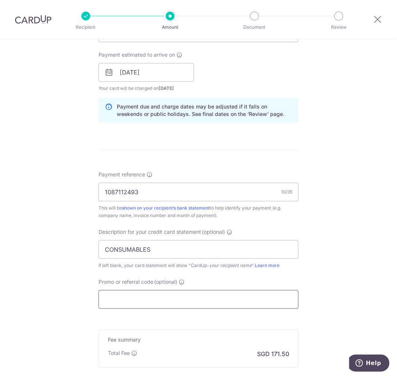
click at [175, 300] on input "Promo or referral code (optional)" at bounding box center [198, 299] width 200 height 19
paste input "MENDIS173"
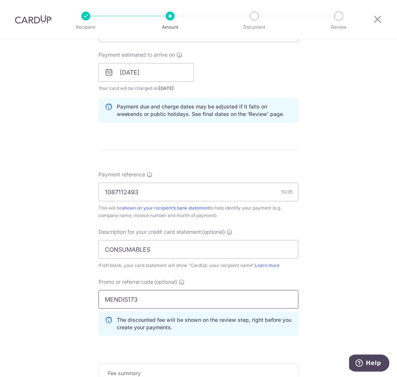
scroll to position [451, 0]
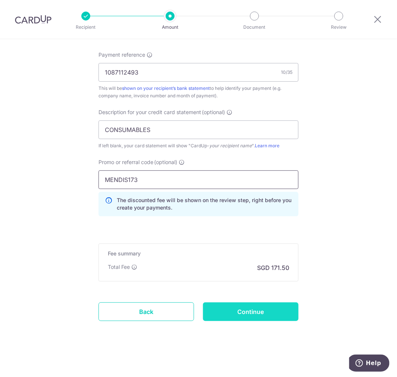
type input "MENDIS173"
click at [241, 316] on input "Continue" at bounding box center [250, 311] width 95 height 19
type input "Create Schedule"
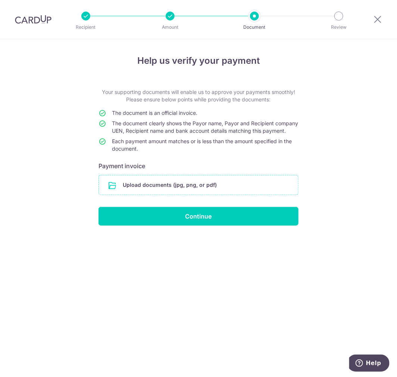
click at [201, 195] on input "file" at bounding box center [198, 184] width 199 height 19
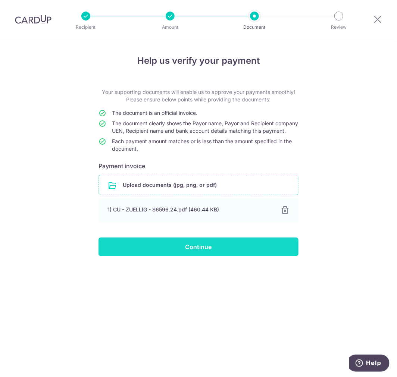
click at [238, 256] on input "Continue" at bounding box center [198, 247] width 200 height 19
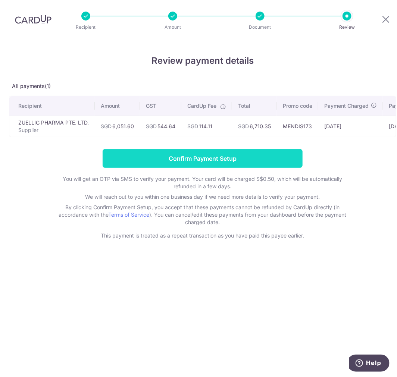
click at [261, 162] on input "Confirm Payment Setup" at bounding box center [203, 158] width 200 height 19
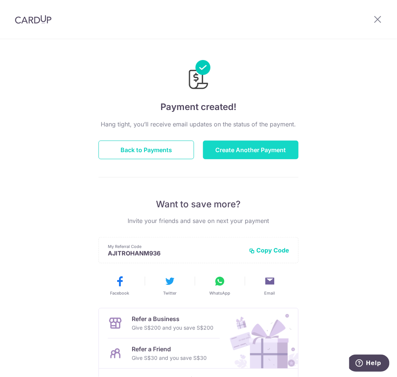
click at [245, 146] on button "Create Another Payment" at bounding box center [250, 150] width 95 height 19
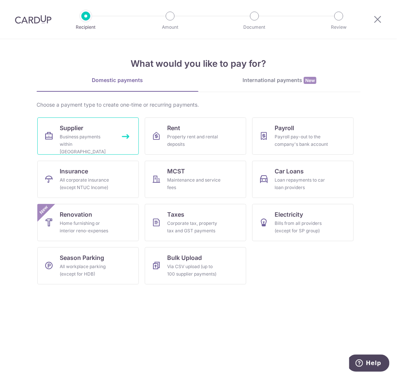
click at [91, 127] on link "Supplier Business payments within Singapore" at bounding box center [87, 135] width 101 height 37
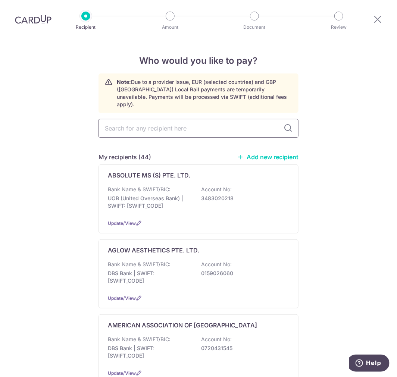
click at [173, 123] on input "text" at bounding box center [198, 128] width 200 height 19
type input "PAN"
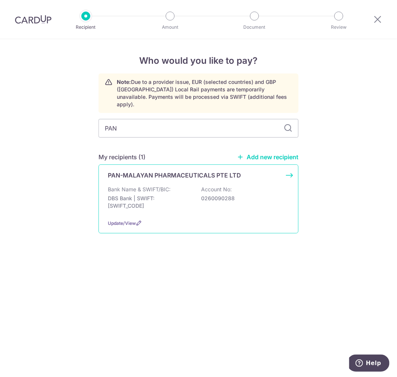
click at [177, 196] on p "DBS Bank | SWIFT: [SWIFT_CODE]" at bounding box center [150, 202] width 84 height 15
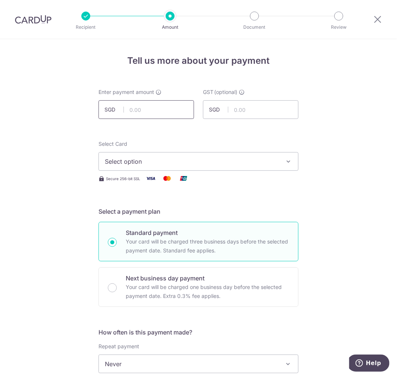
click at [154, 110] on input "text" at bounding box center [145, 109] width 95 height 19
type input "137.55"
type input "12.38"
click at [199, 165] on span "Select option" at bounding box center [192, 161] width 174 height 9
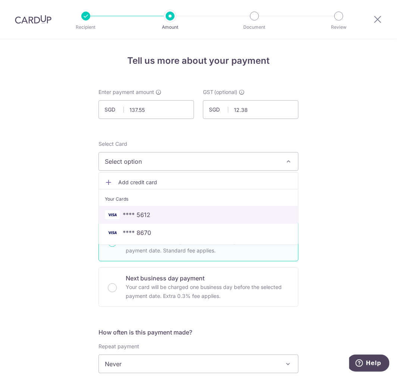
click at [185, 214] on span "**** 5612" at bounding box center [198, 214] width 187 height 9
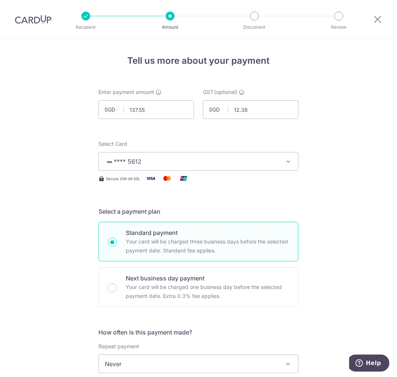
scroll to position [207, 0]
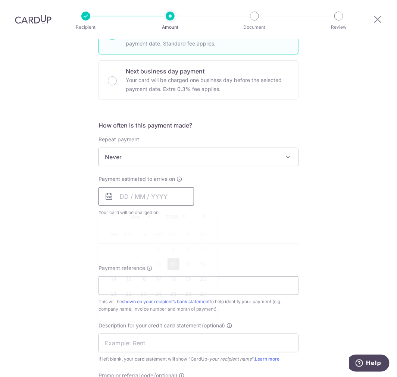
click at [151, 197] on input "text" at bounding box center [145, 196] width 95 height 19
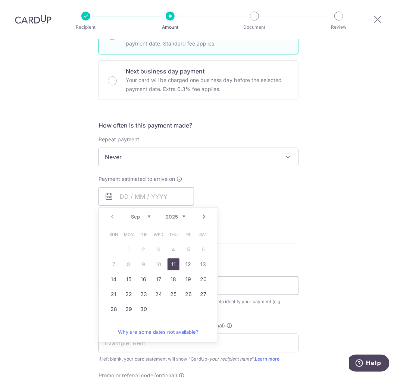
click at [169, 265] on link "11" at bounding box center [173, 264] width 12 height 12
type input "[DATE]"
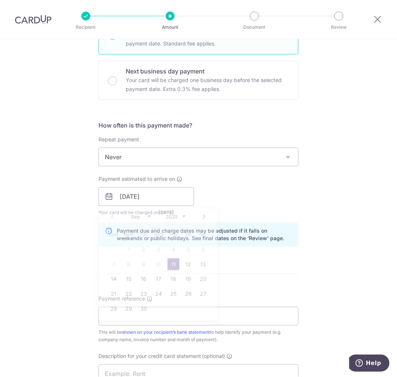
click at [285, 227] on p "Payment due and charge dates may be adjusted if it falls on weekends or public …" at bounding box center [204, 234] width 175 height 15
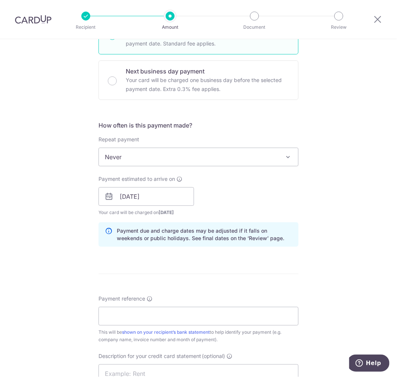
scroll to position [414, 0]
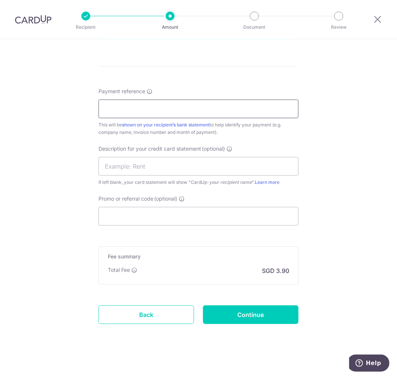
click at [139, 110] on input "Payment reference" at bounding box center [198, 109] width 200 height 19
type input "SI25088566"
click at [139, 164] on input "text" at bounding box center [198, 166] width 200 height 19
type input "CONSUMABLES"
click at [120, 227] on form "Enter payment amount SGD 137.55 137.55 GST (optional) SGD 12.38 12.38 Select Ca…" at bounding box center [198, 9] width 200 height 671
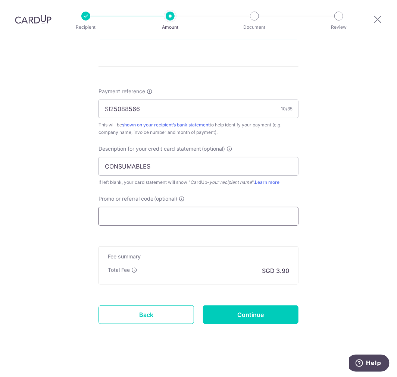
click at [122, 220] on input "Promo or referral code (optional)" at bounding box center [198, 216] width 200 height 19
paste input "MENDIS173"
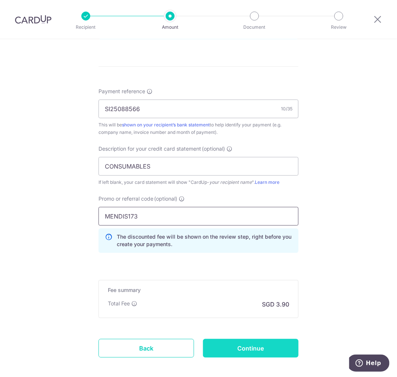
type input "MENDIS173"
drag, startPoint x: 260, startPoint y: 348, endPoint x: 267, endPoint y: 337, distance: 13.2
click at [260, 348] on input "Continue" at bounding box center [250, 348] width 95 height 19
type input "Create Schedule"
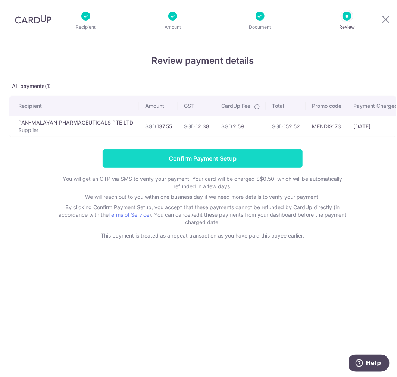
click at [236, 162] on input "Confirm Payment Setup" at bounding box center [203, 158] width 200 height 19
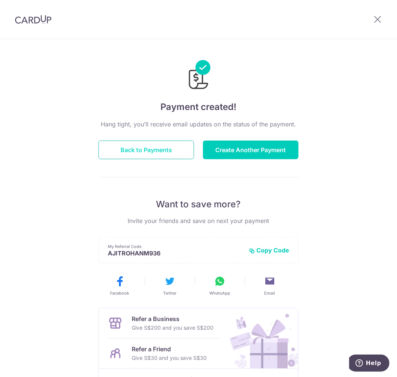
click at [154, 147] on button "Back to Payments" at bounding box center [145, 150] width 95 height 19
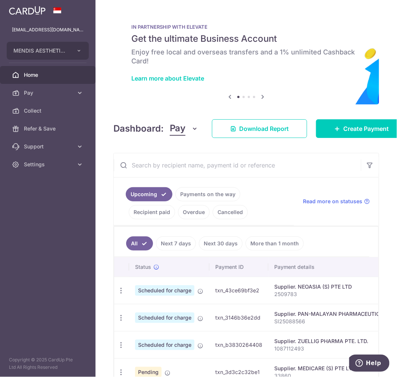
scroll to position [83, 0]
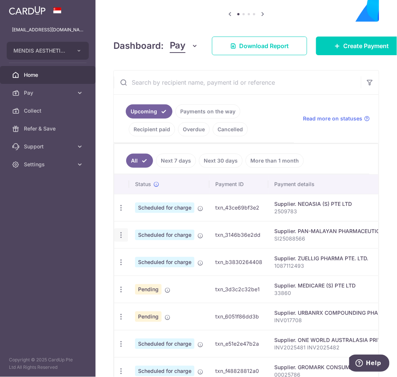
click at [116, 238] on div "Update payment Cancel payment Upload doc" at bounding box center [121, 235] width 14 height 14
click at [120, 236] on icon "button" at bounding box center [121, 235] width 8 height 8
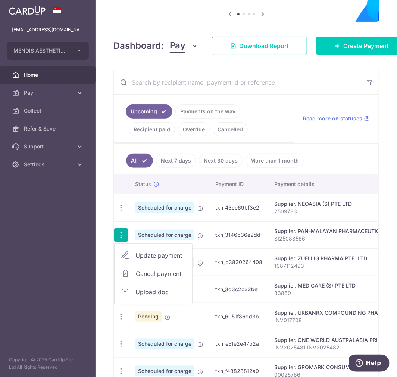
click at [152, 293] on span "Upload doc" at bounding box center [160, 291] width 51 height 9
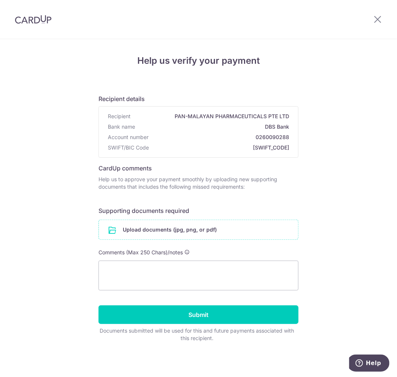
click at [216, 232] on input "file" at bounding box center [198, 229] width 199 height 19
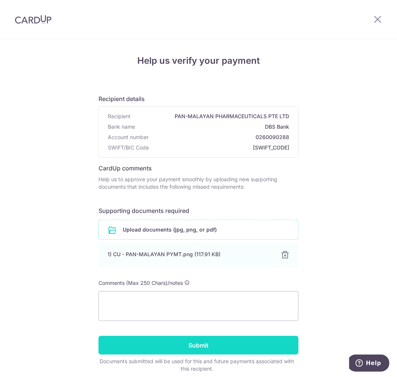
click at [234, 342] on input "Submit" at bounding box center [198, 345] width 200 height 19
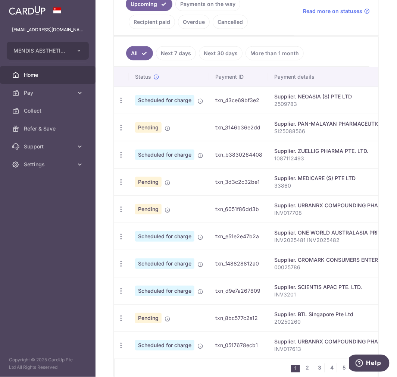
scroll to position [265, 0]
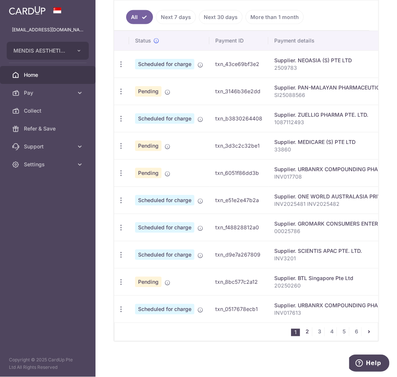
click at [303, 331] on link "2" at bounding box center [307, 331] width 9 height 9
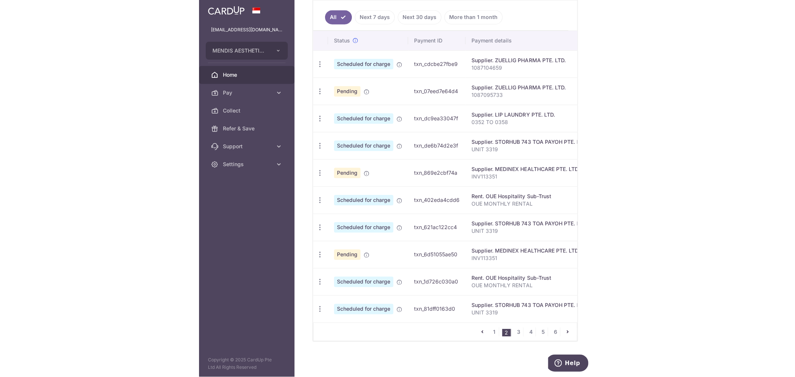
scroll to position [224, 0]
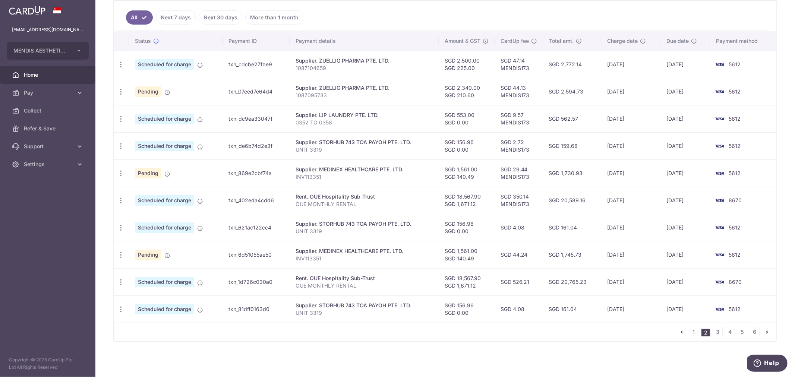
click at [255, 361] on div "× Pause Schedule Pause all future payments in this series Pause just this one p…" at bounding box center [445, 188] width 700 height 377
click at [244, 63] on td "txn_cdcbe27fbe9" at bounding box center [256, 64] width 67 height 27
click at [116, 93] on div "Update payment Cancel payment" at bounding box center [121, 92] width 14 height 14
click at [120, 91] on icon "button" at bounding box center [121, 92] width 8 height 8
click at [103, 158] on div "× Pause Schedule Pause all future payments in this series Pause just this one p…" at bounding box center [445, 188] width 700 height 377
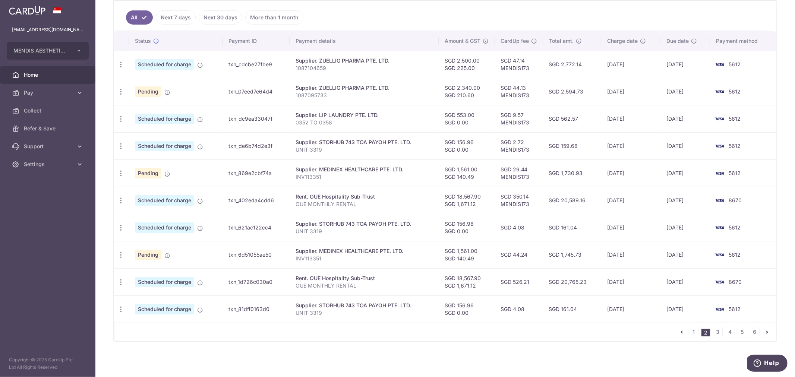
click at [172, 16] on link "Next 7 days" at bounding box center [176, 17] width 40 height 14
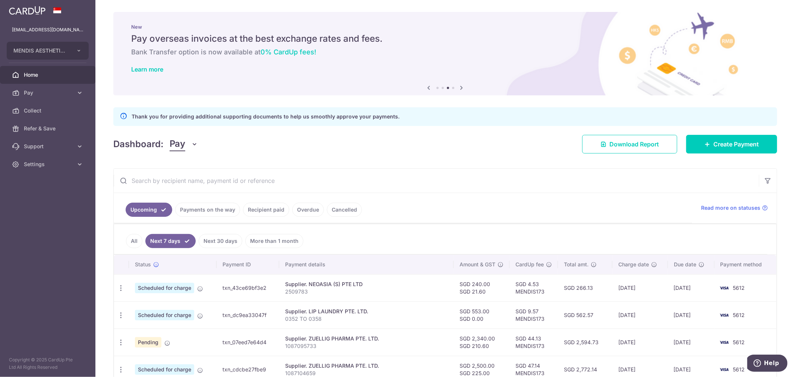
click at [207, 207] on link "Payments on the way" at bounding box center [207, 210] width 65 height 14
